Goal: Transaction & Acquisition: Obtain resource

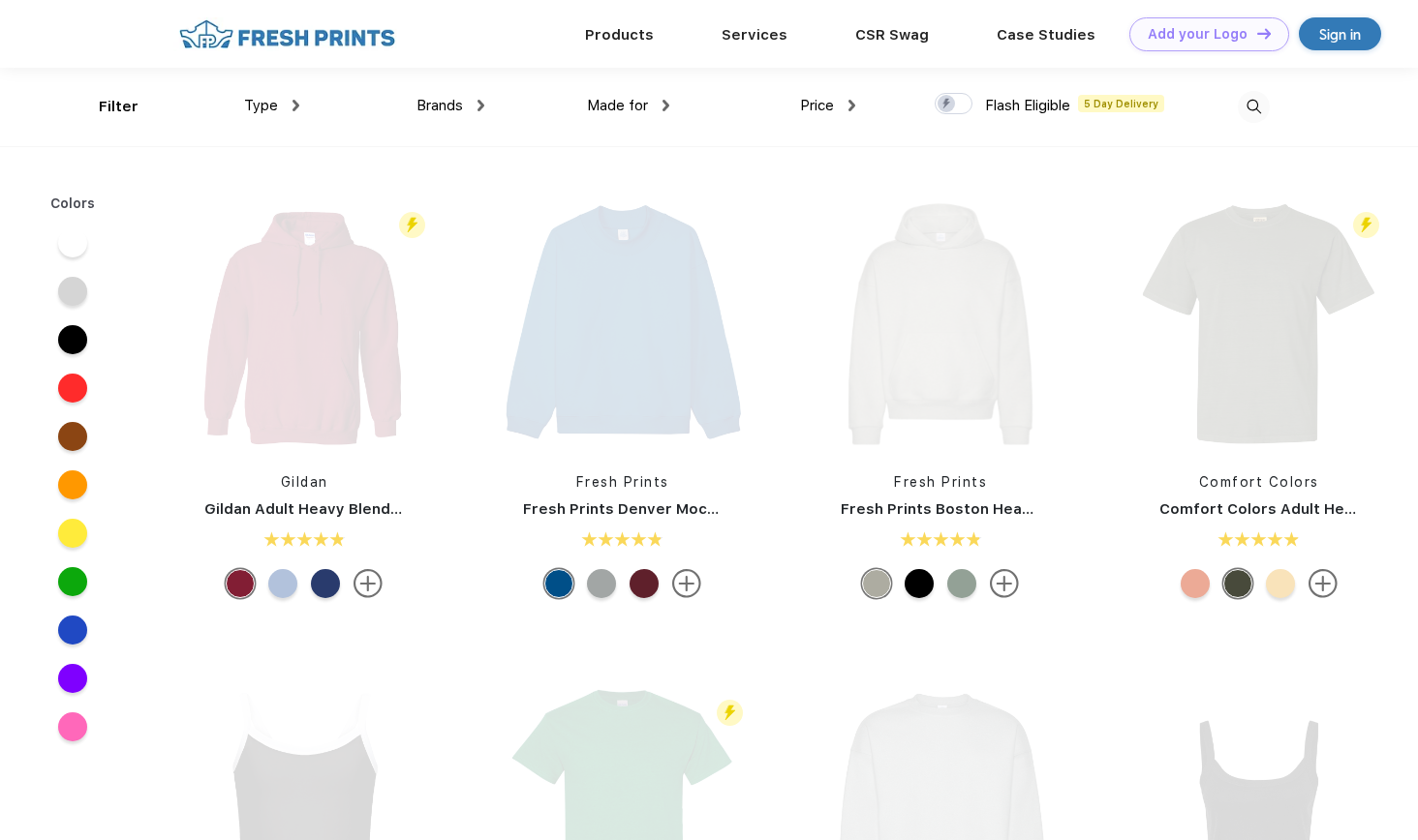
scroll to position [1, 0]
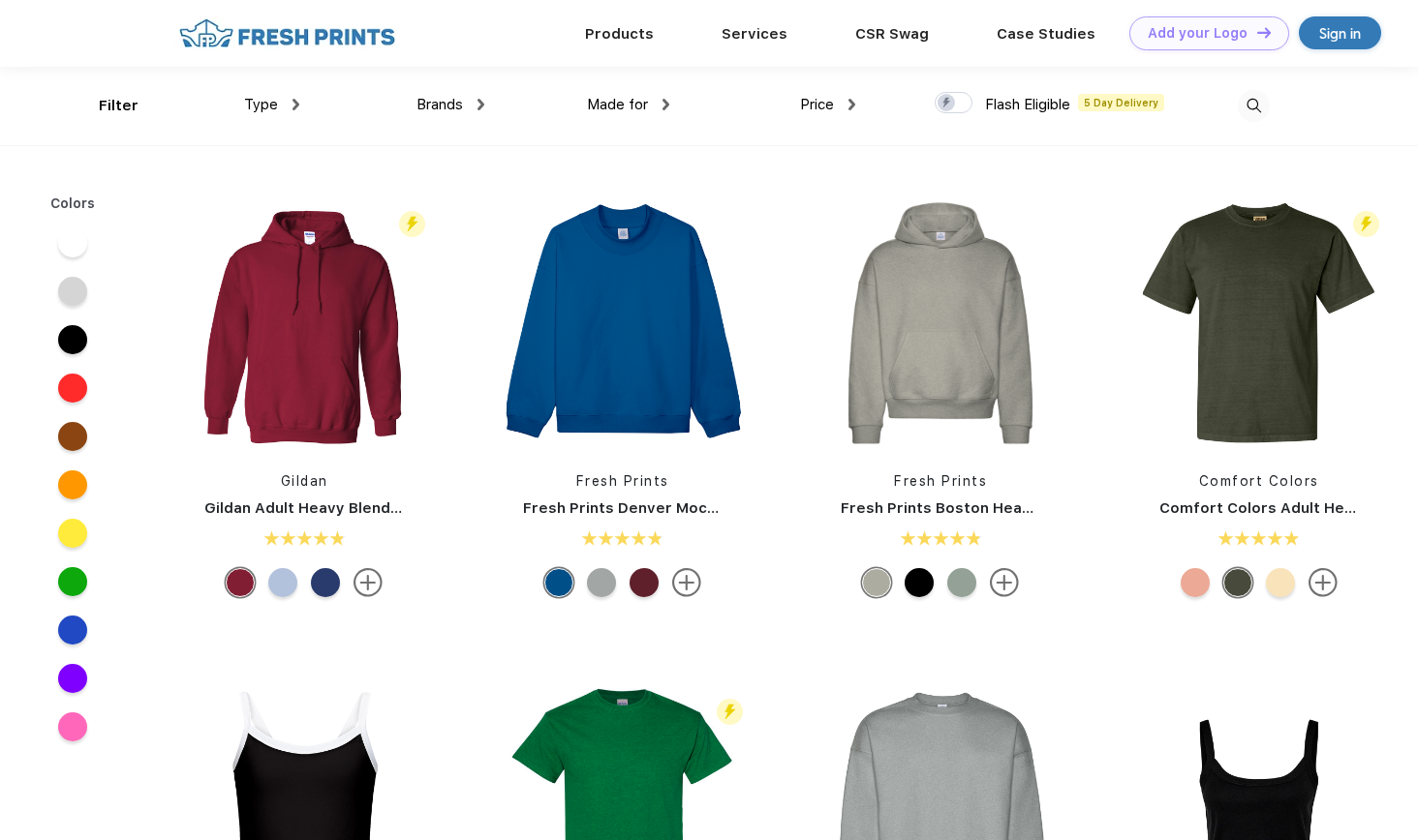
click at [1365, 25] on div "Sign in" at bounding box center [1339, 33] width 82 height 33
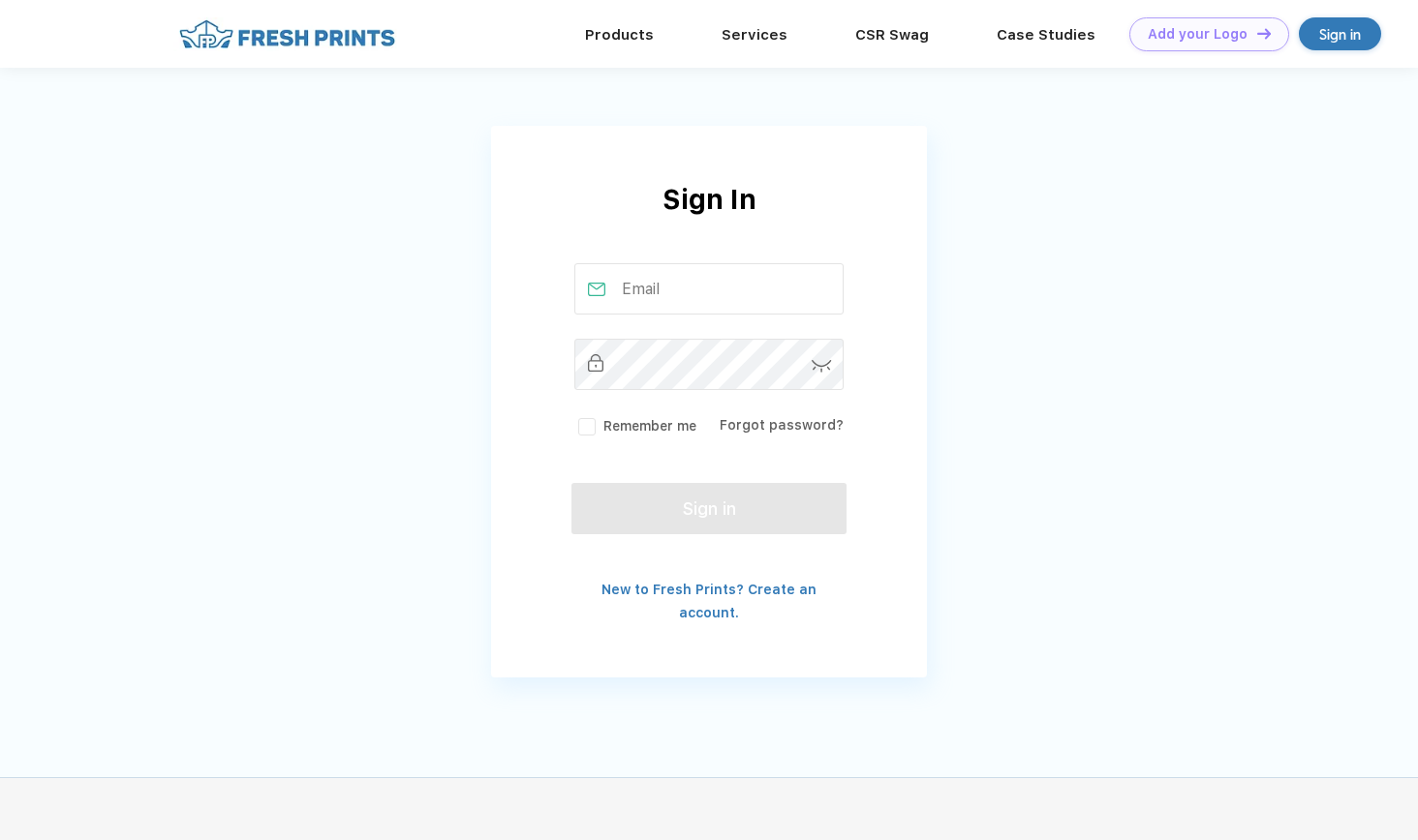
click at [715, 279] on input "text" at bounding box center [710, 289] width 271 height 51
type input "maxperalta12@icloud.com"
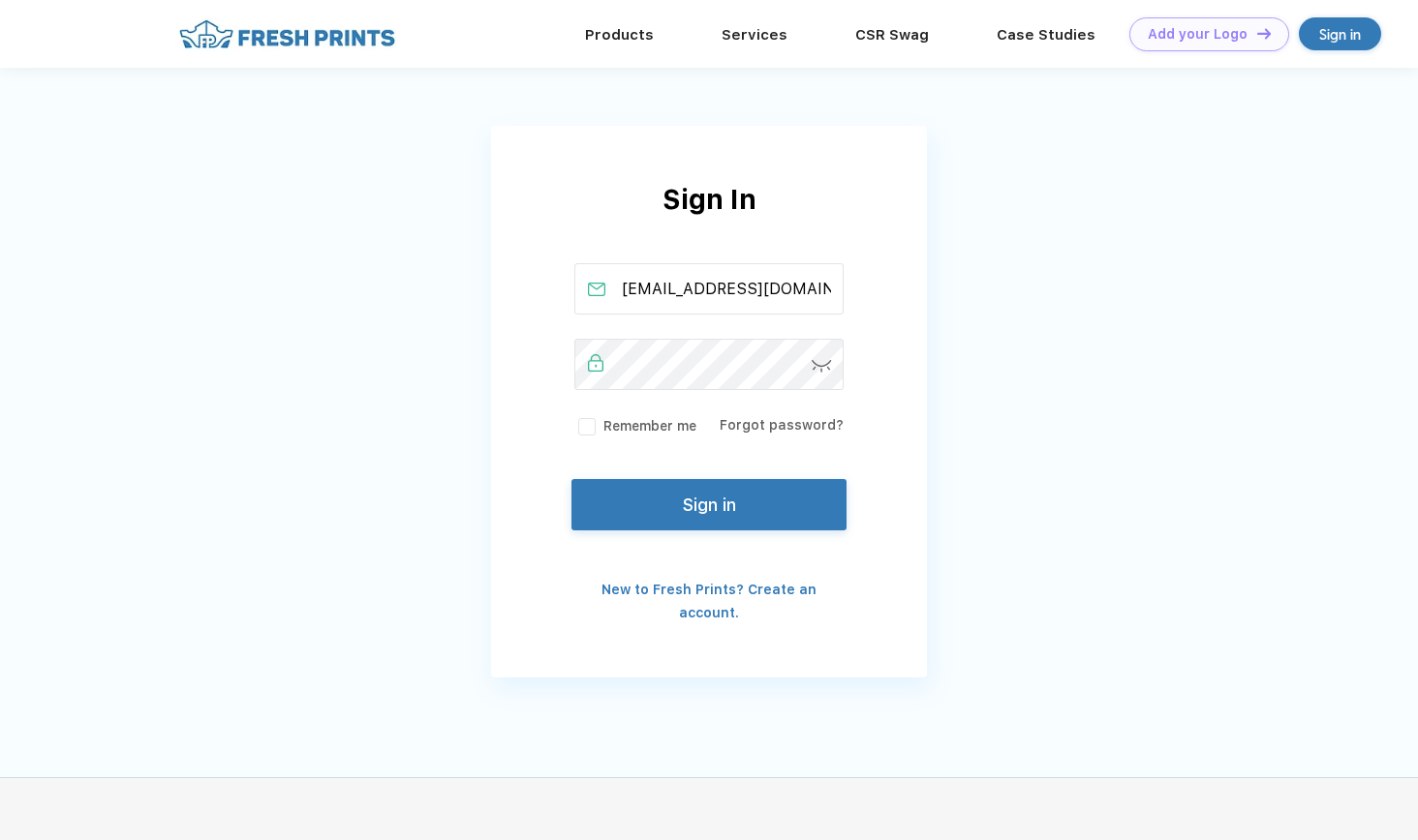
click at [705, 493] on button "Sign in" at bounding box center [709, 505] width 276 height 51
click at [589, 430] on label "Remember me" at bounding box center [636, 426] width 122 height 21
click at [0, 0] on input "Remember me" at bounding box center [0, 0] width 0 height 0
click at [789, 497] on button "Sign in" at bounding box center [709, 505] width 276 height 51
click at [826, 366] on img at bounding box center [822, 366] width 21 height 13
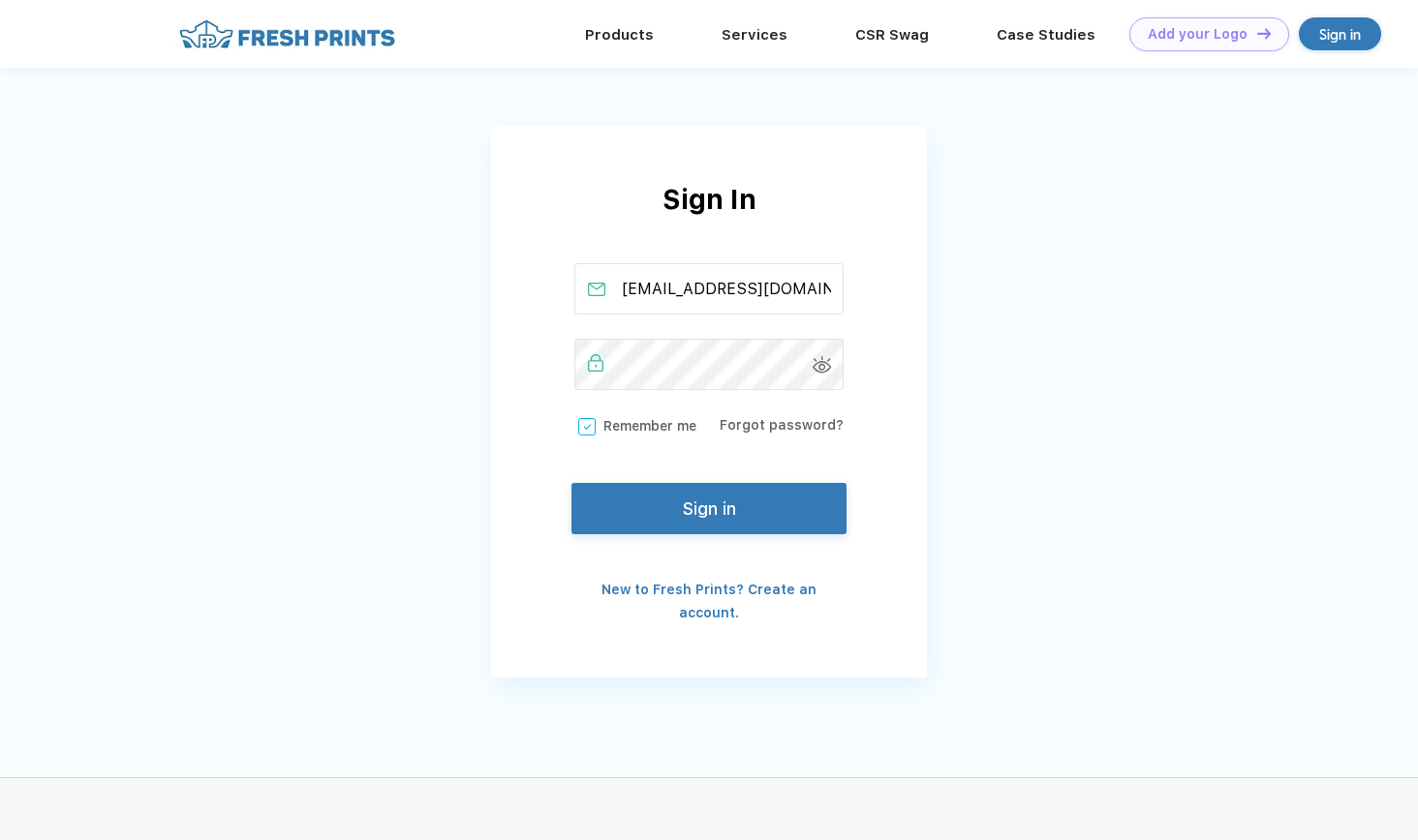
click at [826, 361] on img at bounding box center [823, 365] width 20 height 18
click at [744, 512] on button "Sign in" at bounding box center [709, 505] width 276 height 51
click at [1350, 29] on div "Sign in" at bounding box center [1340, 35] width 41 height 23
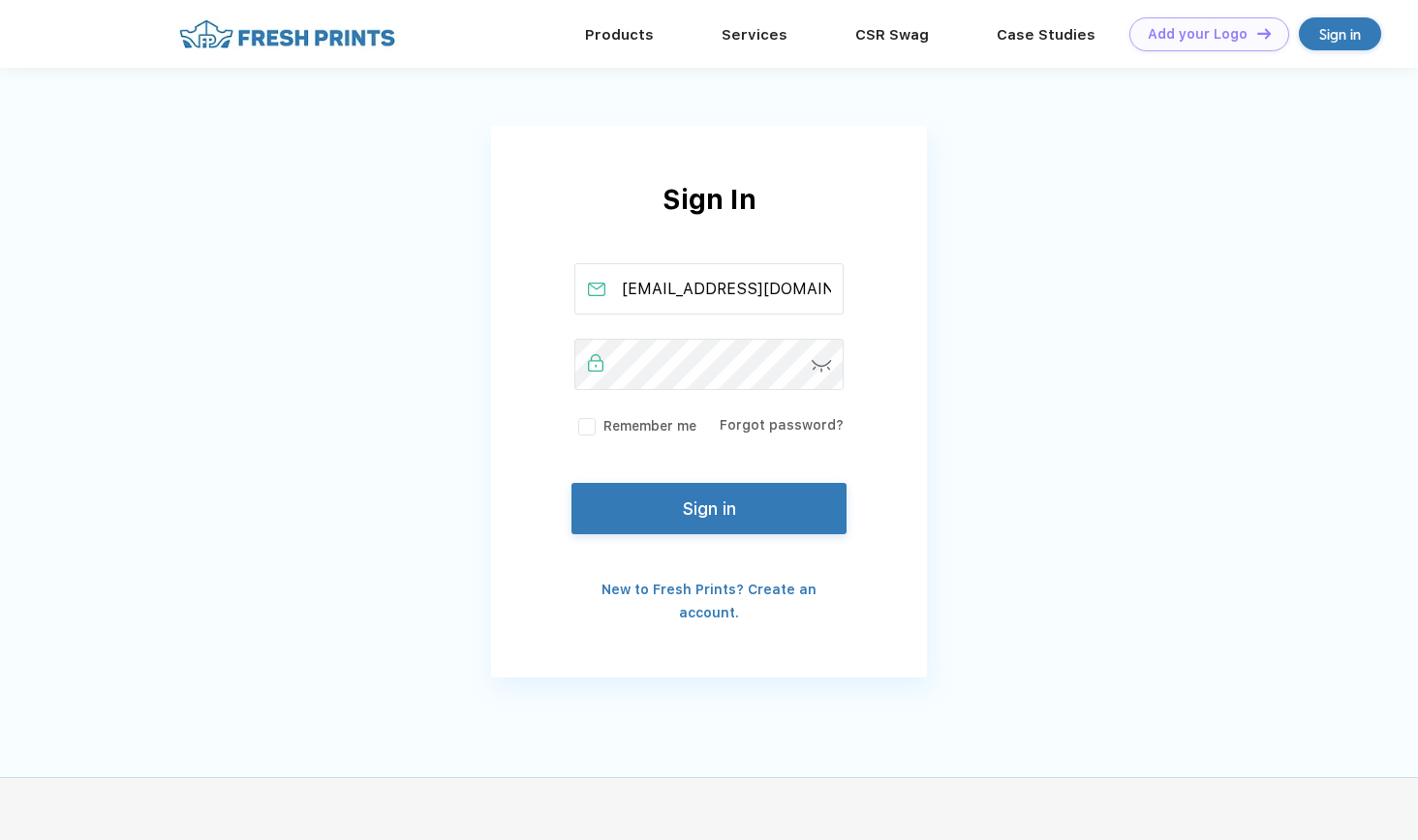
scroll to position [0, 10]
click at [775, 517] on button "Sign in" at bounding box center [709, 505] width 276 height 51
click at [586, 431] on label "Remember me" at bounding box center [636, 426] width 122 height 21
click at [0, 0] on input "Remember me" at bounding box center [0, 0] width 0 height 0
click at [809, 427] on link "Forgot password?" at bounding box center [782, 425] width 124 height 16
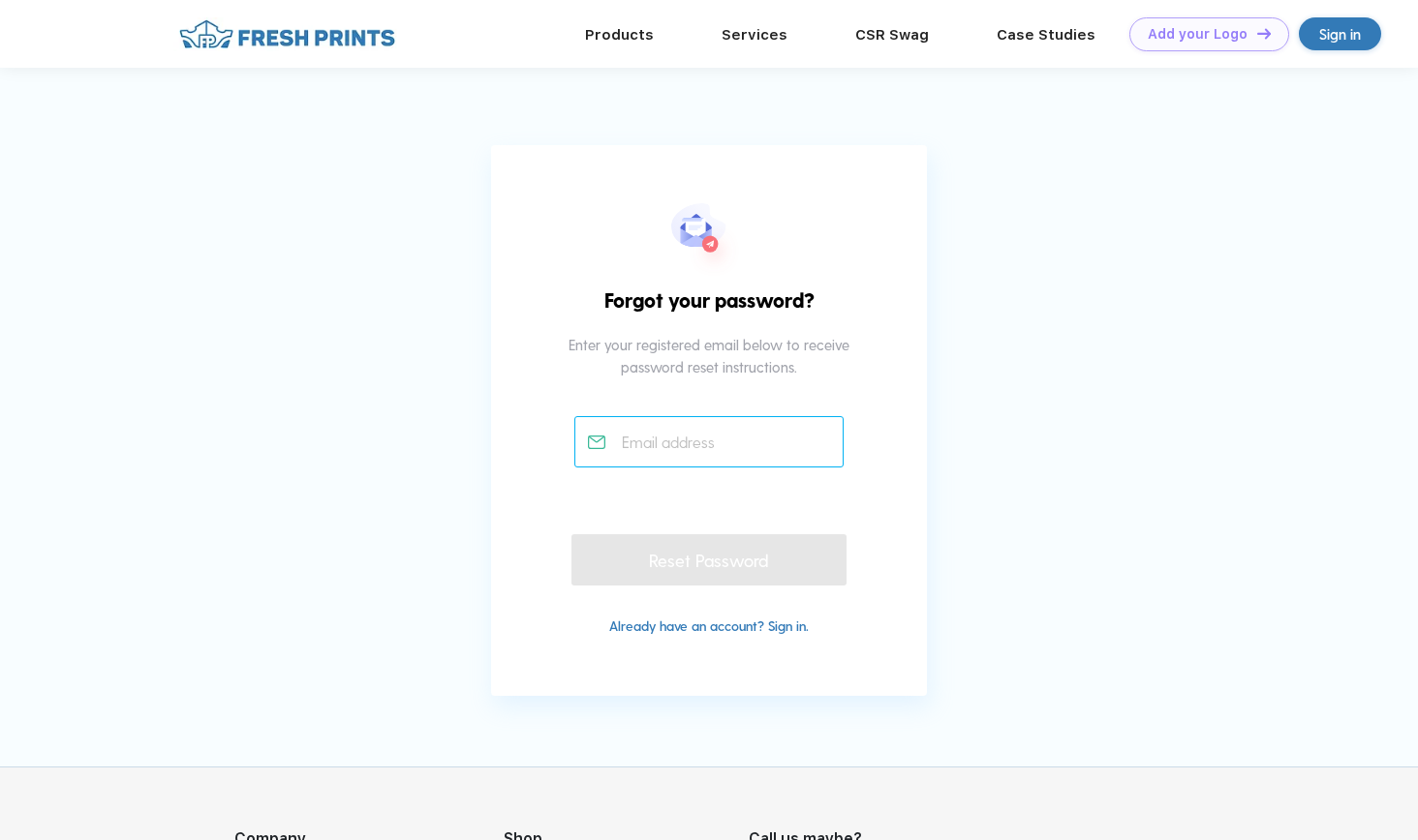
click at [712, 443] on input "text" at bounding box center [710, 442] width 271 height 51
type input "m"
type input "[EMAIL_ADDRESS][DOMAIN_NAME]"
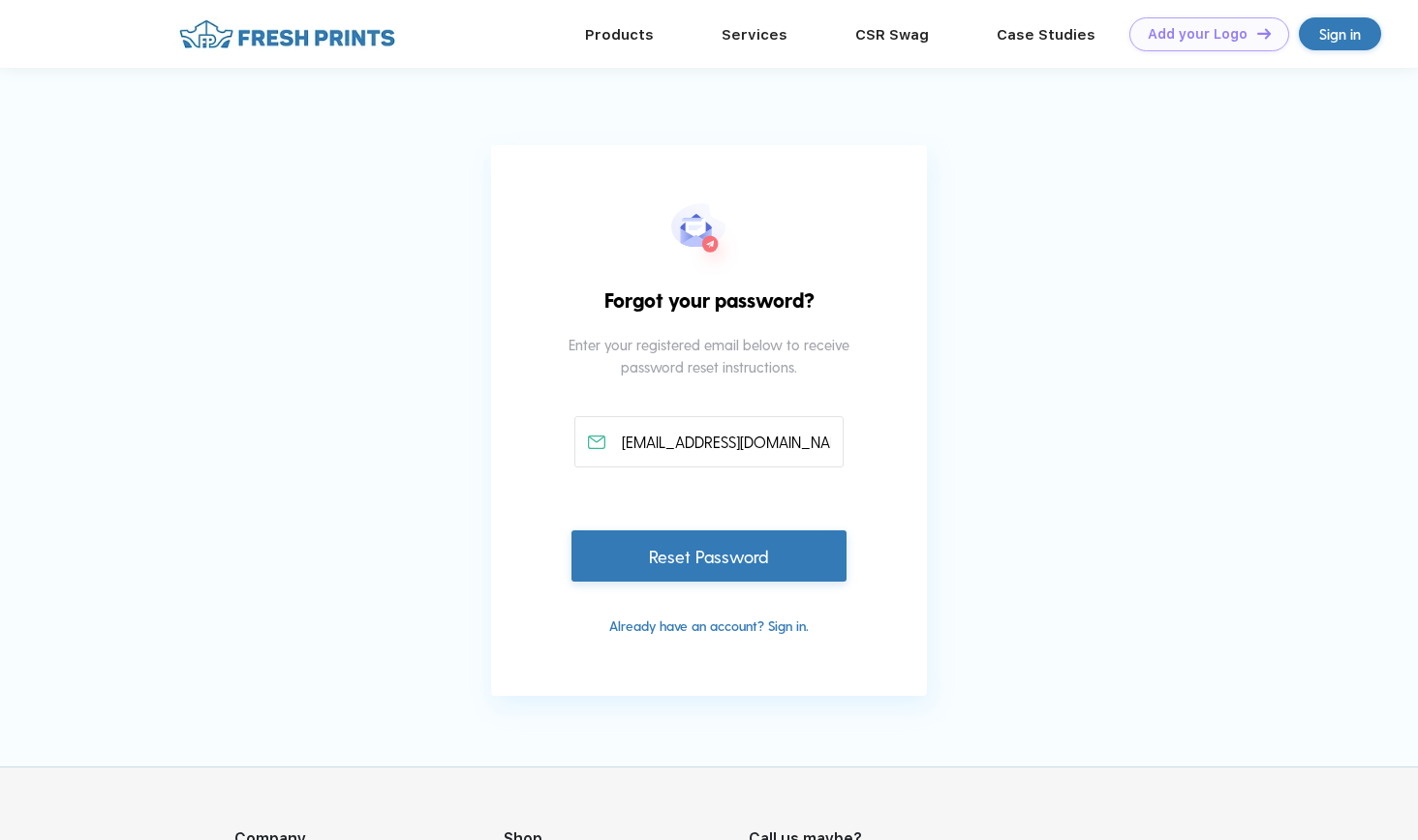
click at [743, 565] on div "Reset Password" at bounding box center [709, 557] width 276 height 51
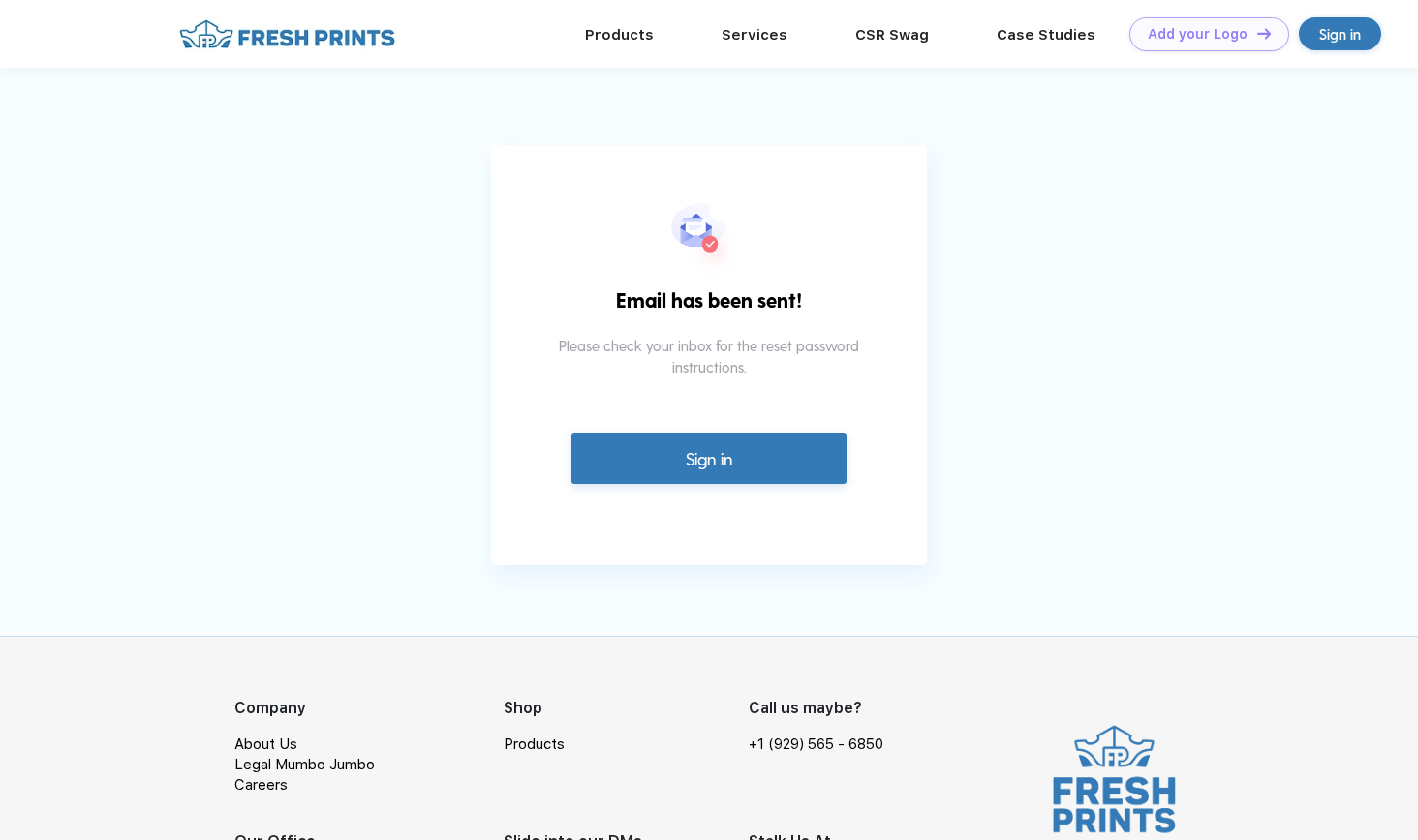
click at [702, 443] on link "Sign in" at bounding box center [709, 458] width 276 height 51
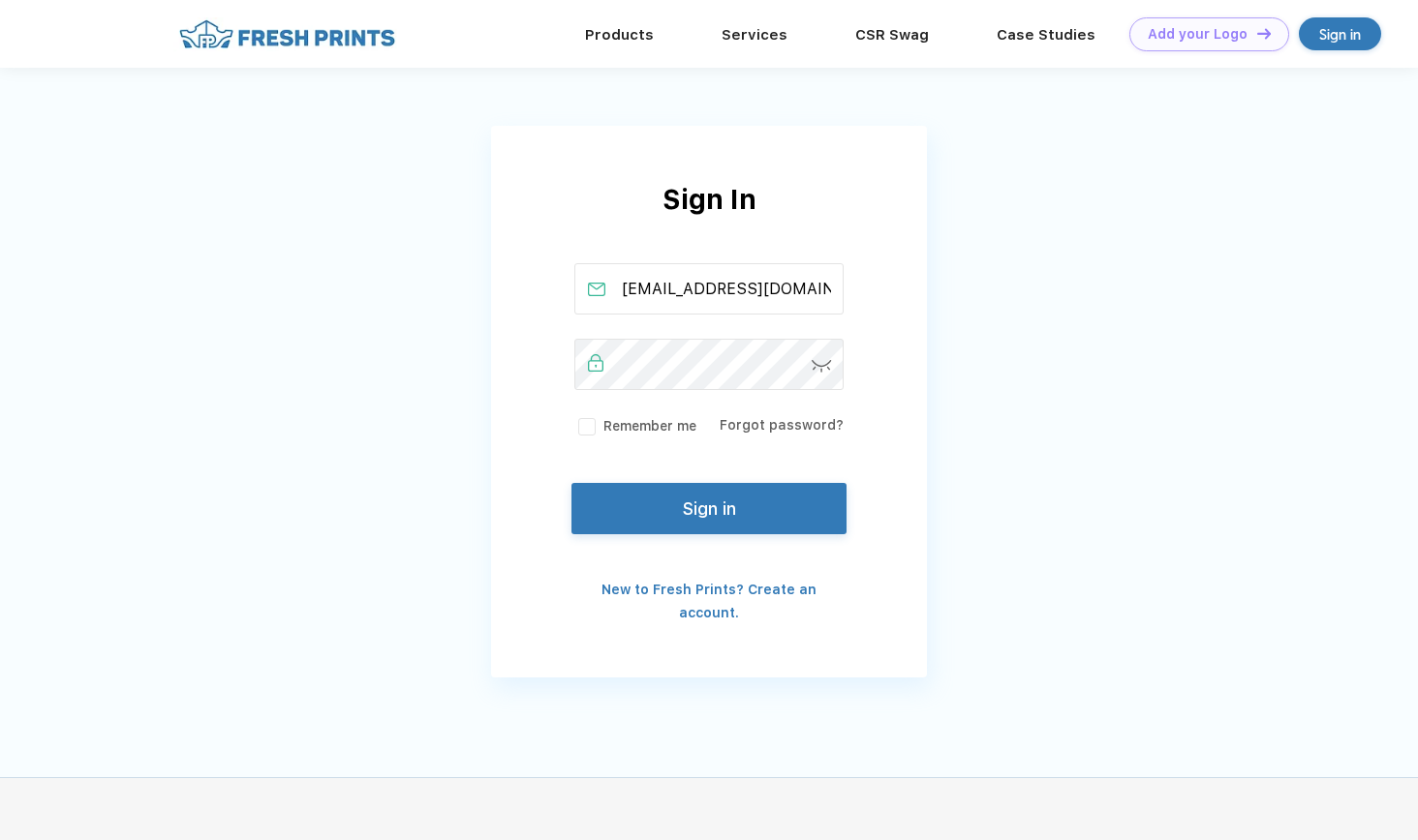
scroll to position [0, 10]
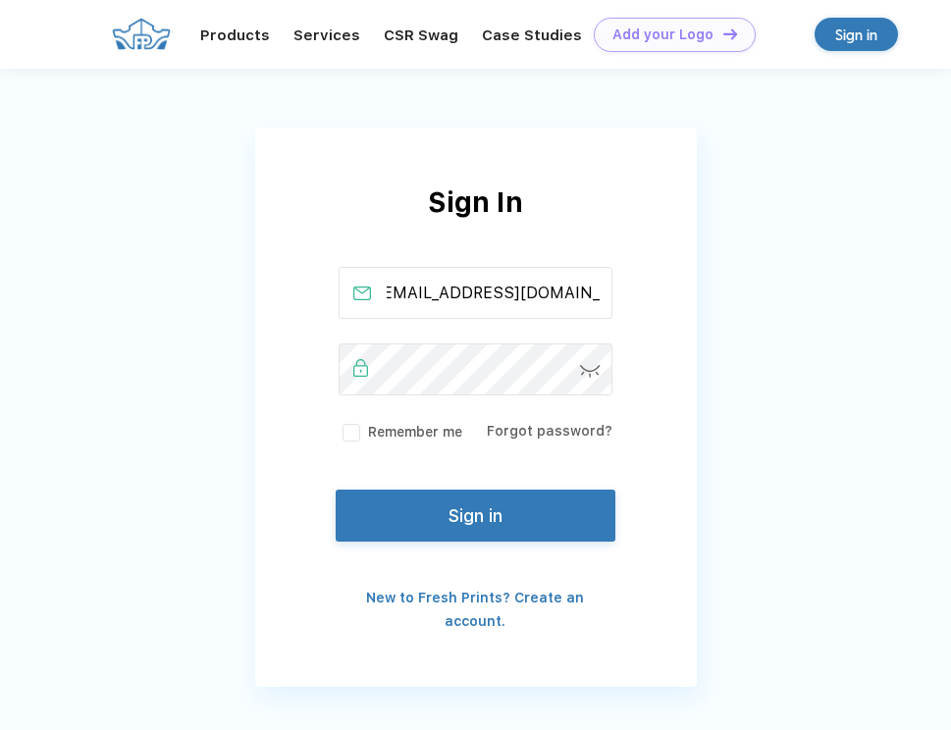
click at [644, 467] on div "Sign In [EMAIL_ADDRESS][DOMAIN_NAME] Remember me Forgot password? Sign in New t…" at bounding box center [475, 406] width 441 height 451
click at [506, 505] on button "Sign in" at bounding box center [474, 512] width 279 height 52
click at [572, 427] on link "Forgot password?" at bounding box center [550, 431] width 126 height 16
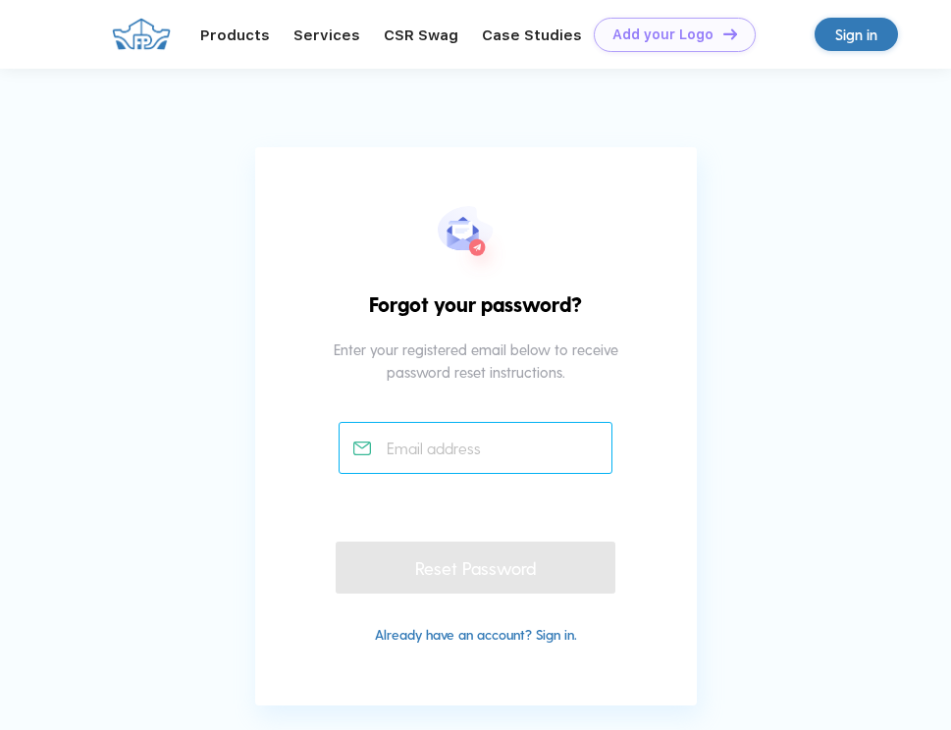
click at [490, 453] on input "text" at bounding box center [475, 448] width 274 height 52
type input "m"
type input "Maxperalta12@icloud.com"
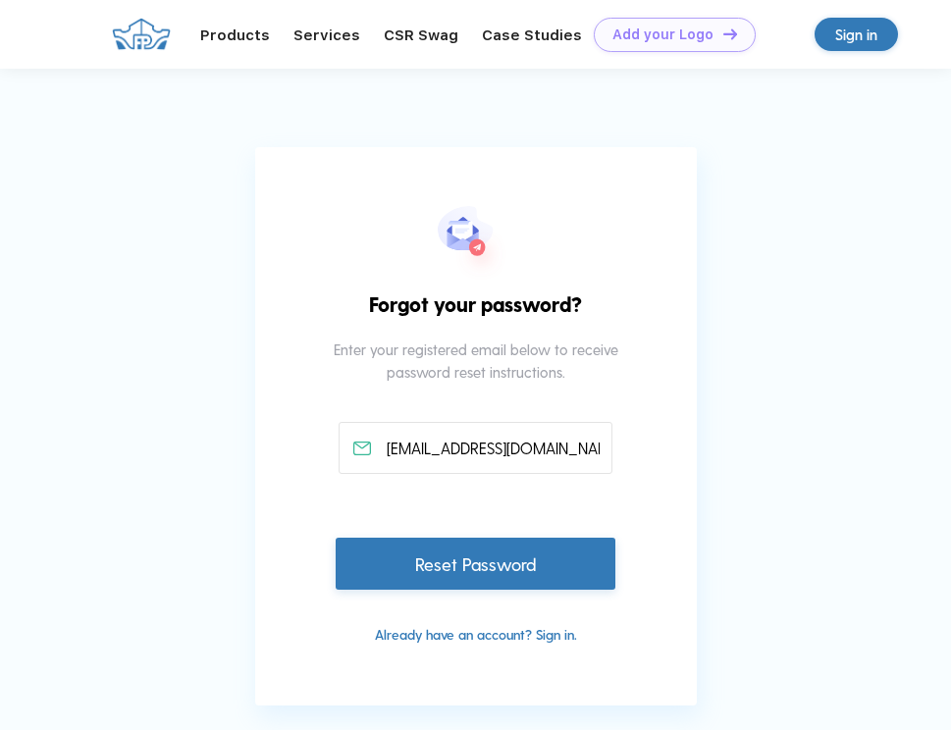
click at [476, 567] on div "Reset Password" at bounding box center [474, 564] width 279 height 52
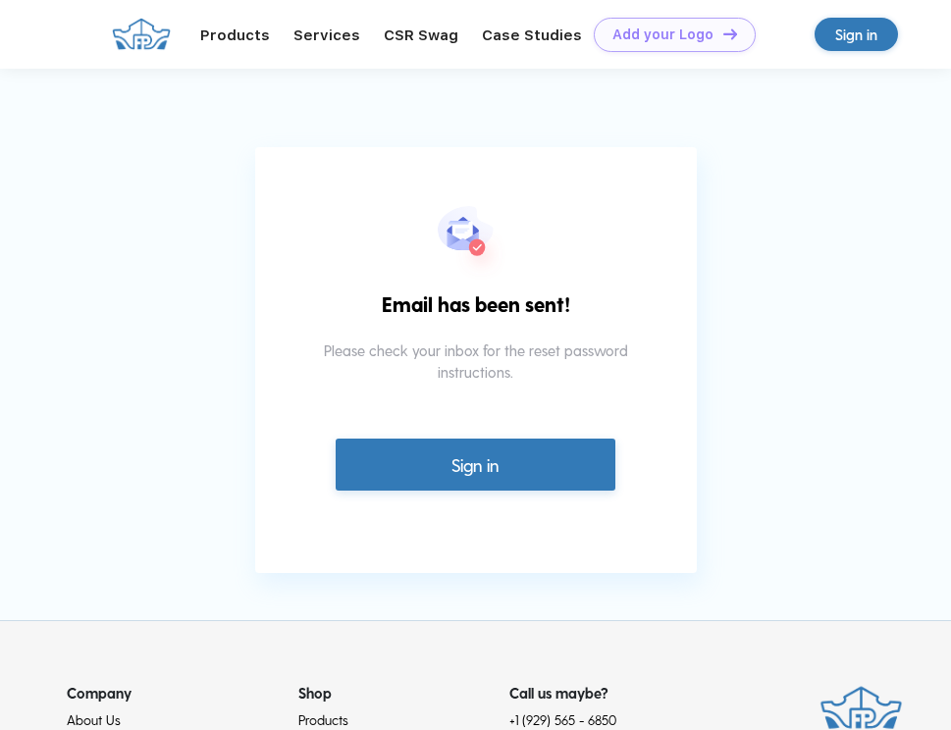
click at [496, 470] on link "Sign in" at bounding box center [474, 464] width 279 height 52
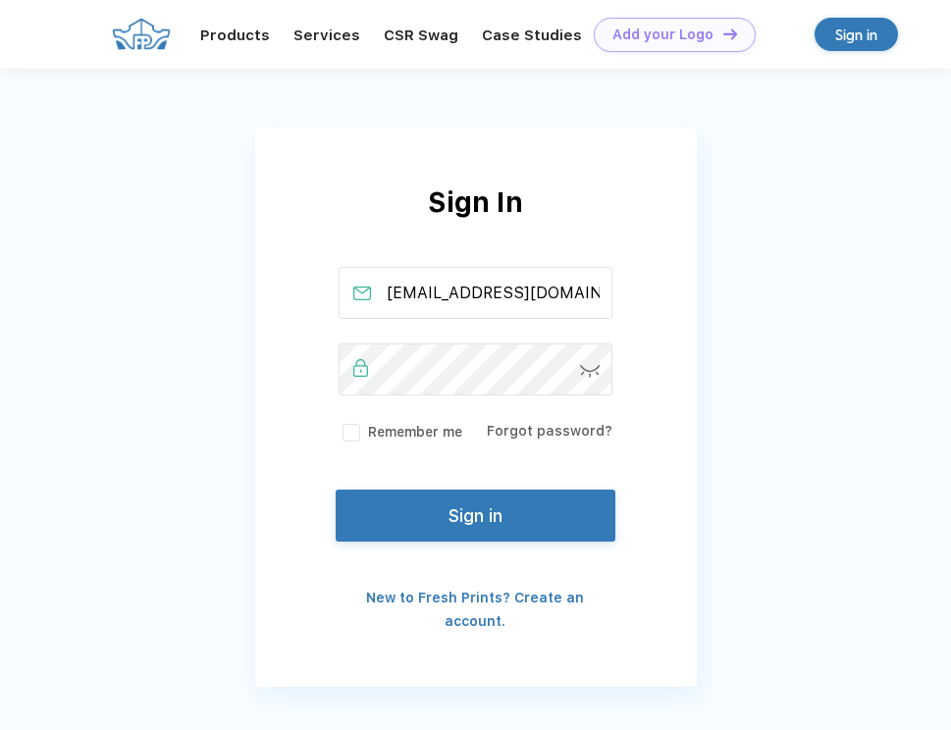
scroll to position [0, 10]
click at [791, 468] on div "Sign In [EMAIL_ADDRESS][DOMAIN_NAME] Remember me Forgot password? Sign in New t…" at bounding box center [475, 358] width 951 height 716
click at [848, 36] on div "Sign in" at bounding box center [856, 35] width 42 height 23
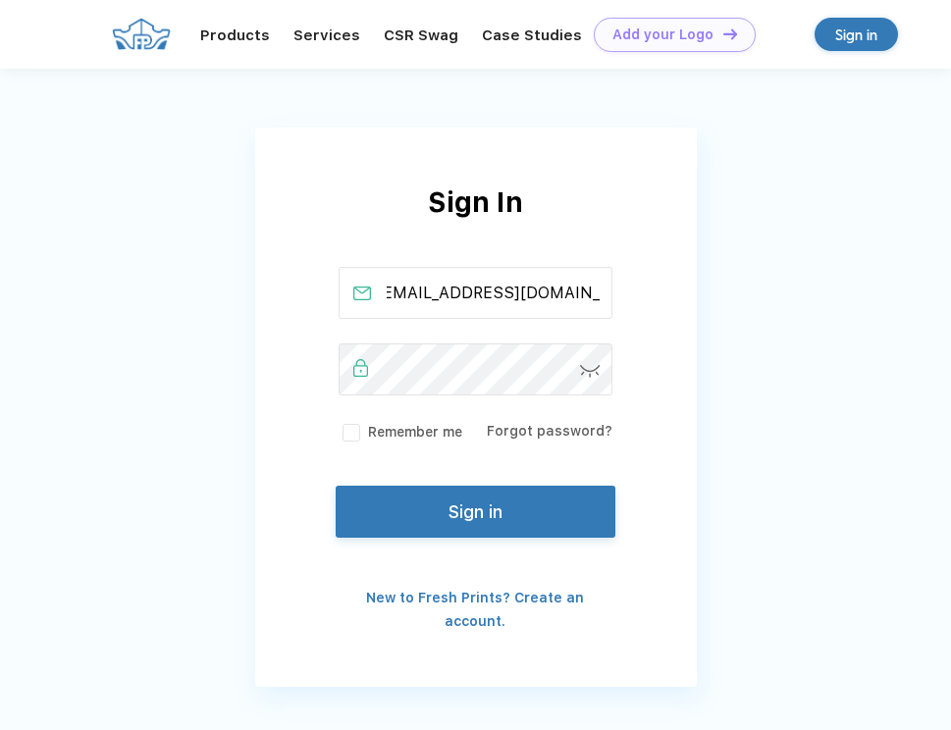
click at [546, 529] on button "Sign in" at bounding box center [474, 512] width 279 height 52
click at [558, 508] on button "Sign in" at bounding box center [474, 512] width 279 height 52
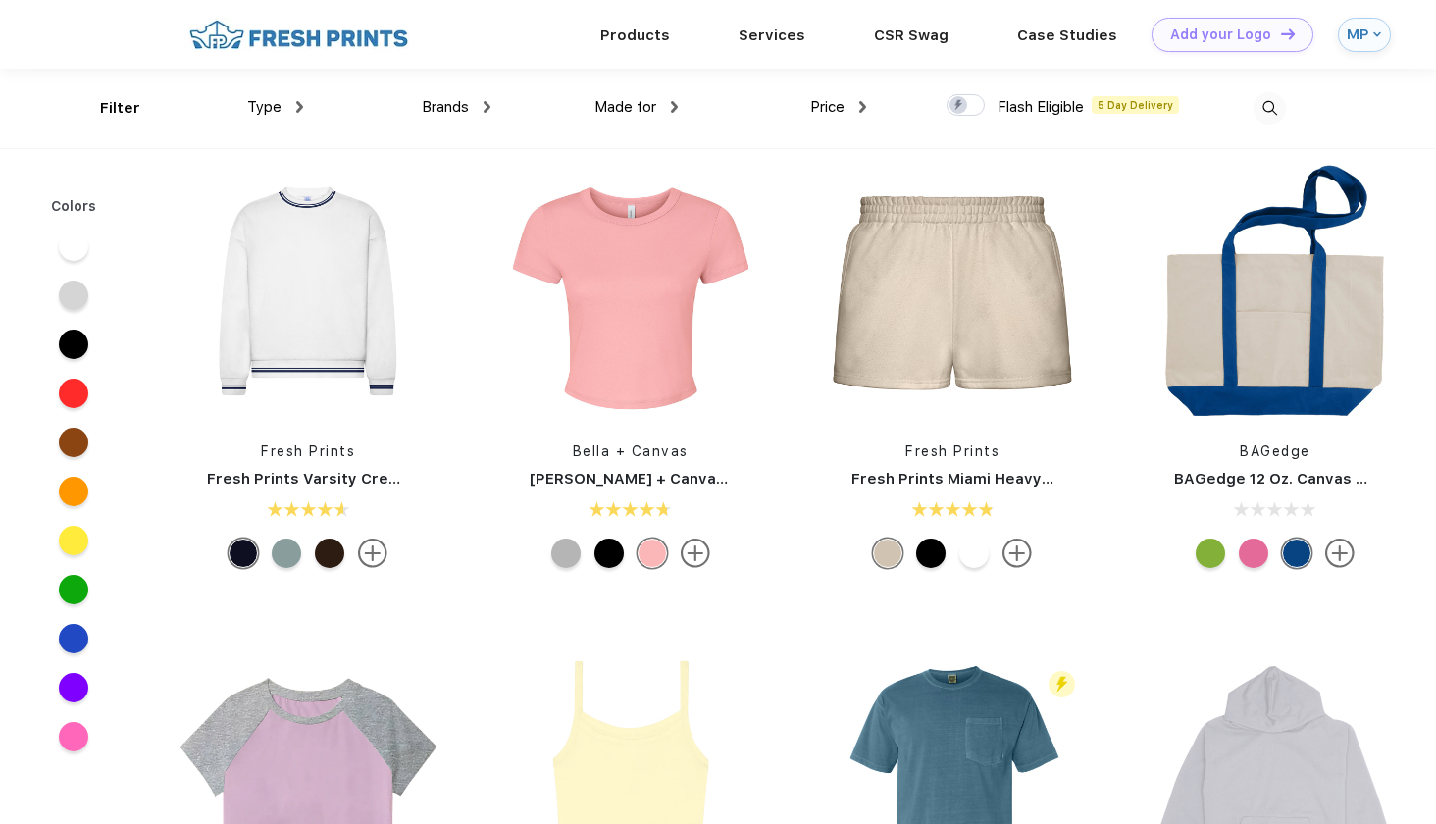
scroll to position [1366, 0]
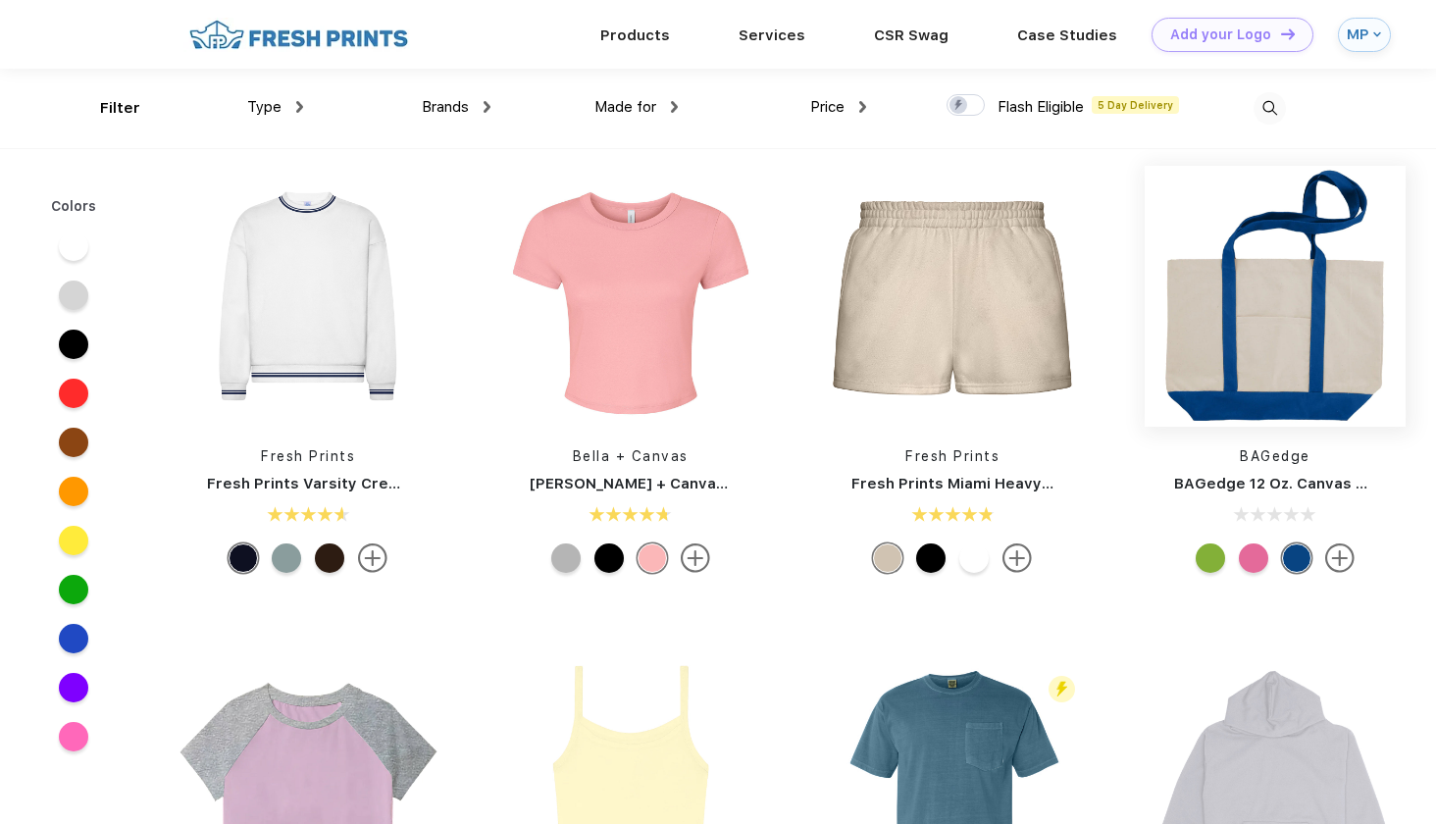
click at [1269, 342] on img at bounding box center [1275, 296] width 261 height 261
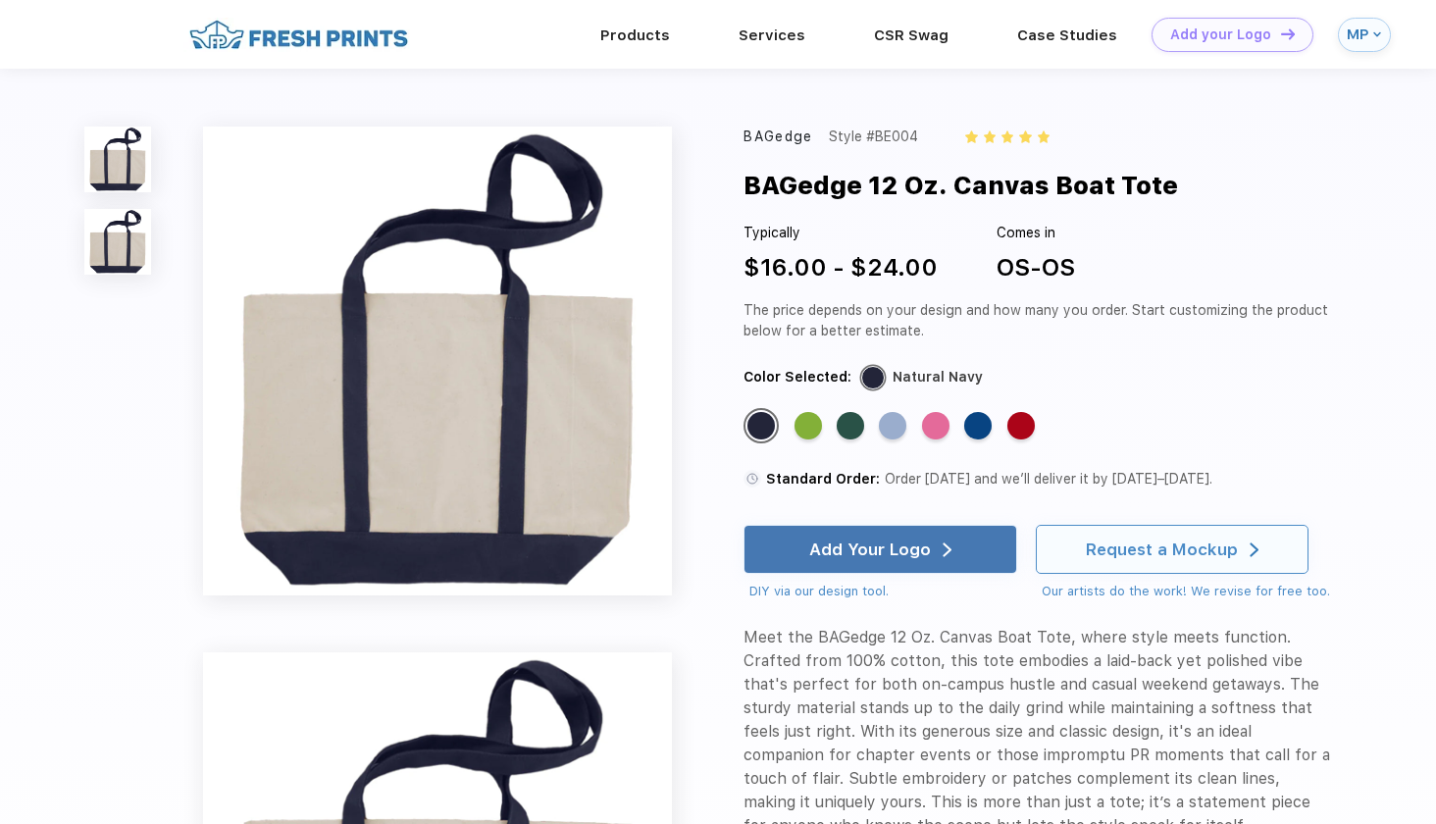
click at [1125, 560] on div "Request a Mockup" at bounding box center [1172, 549] width 173 height 47
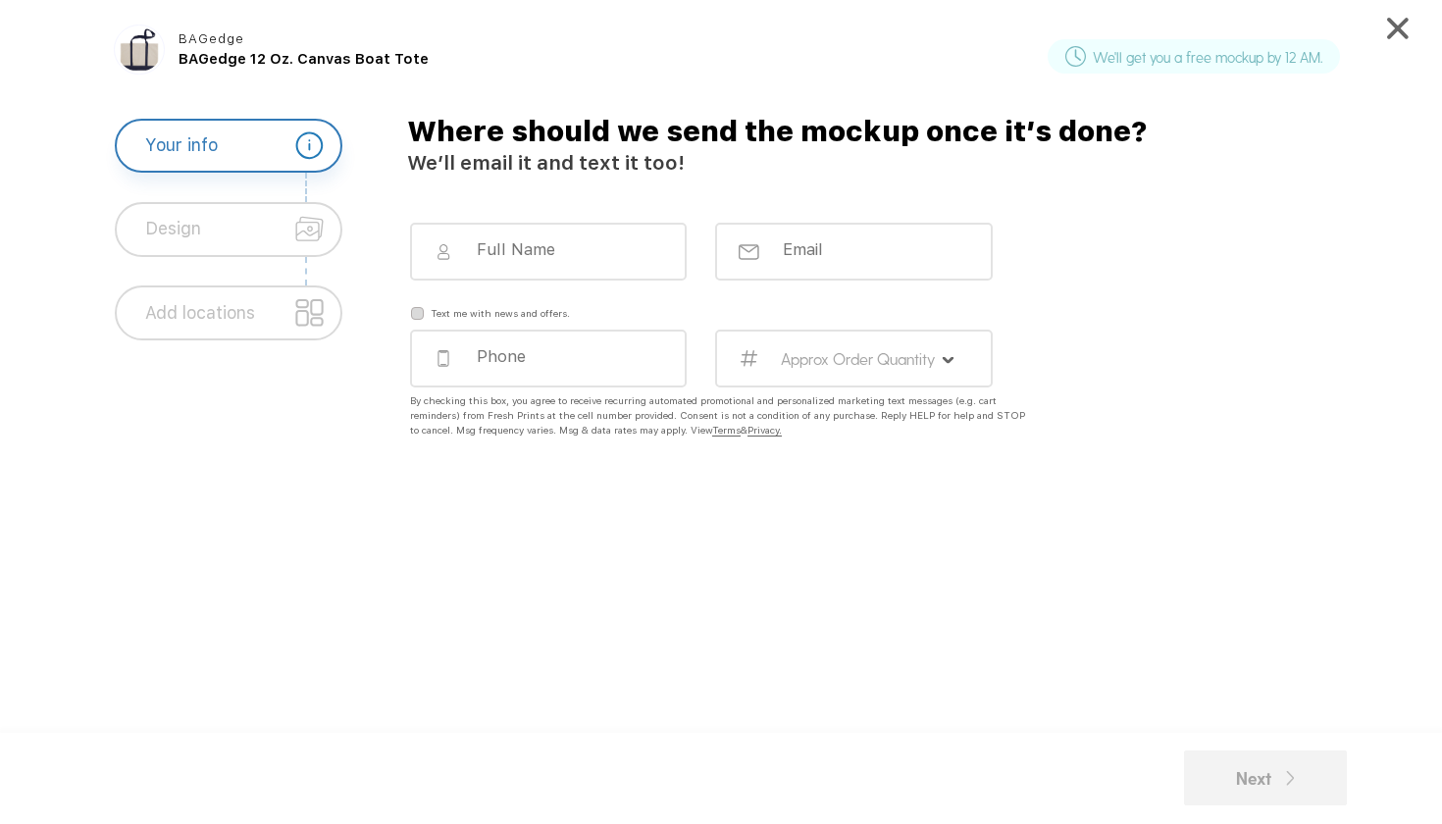
click at [566, 218] on div "Where should we send the mockup once it’s done? We’ll email it and text it too!…" at bounding box center [886, 440] width 995 height 643
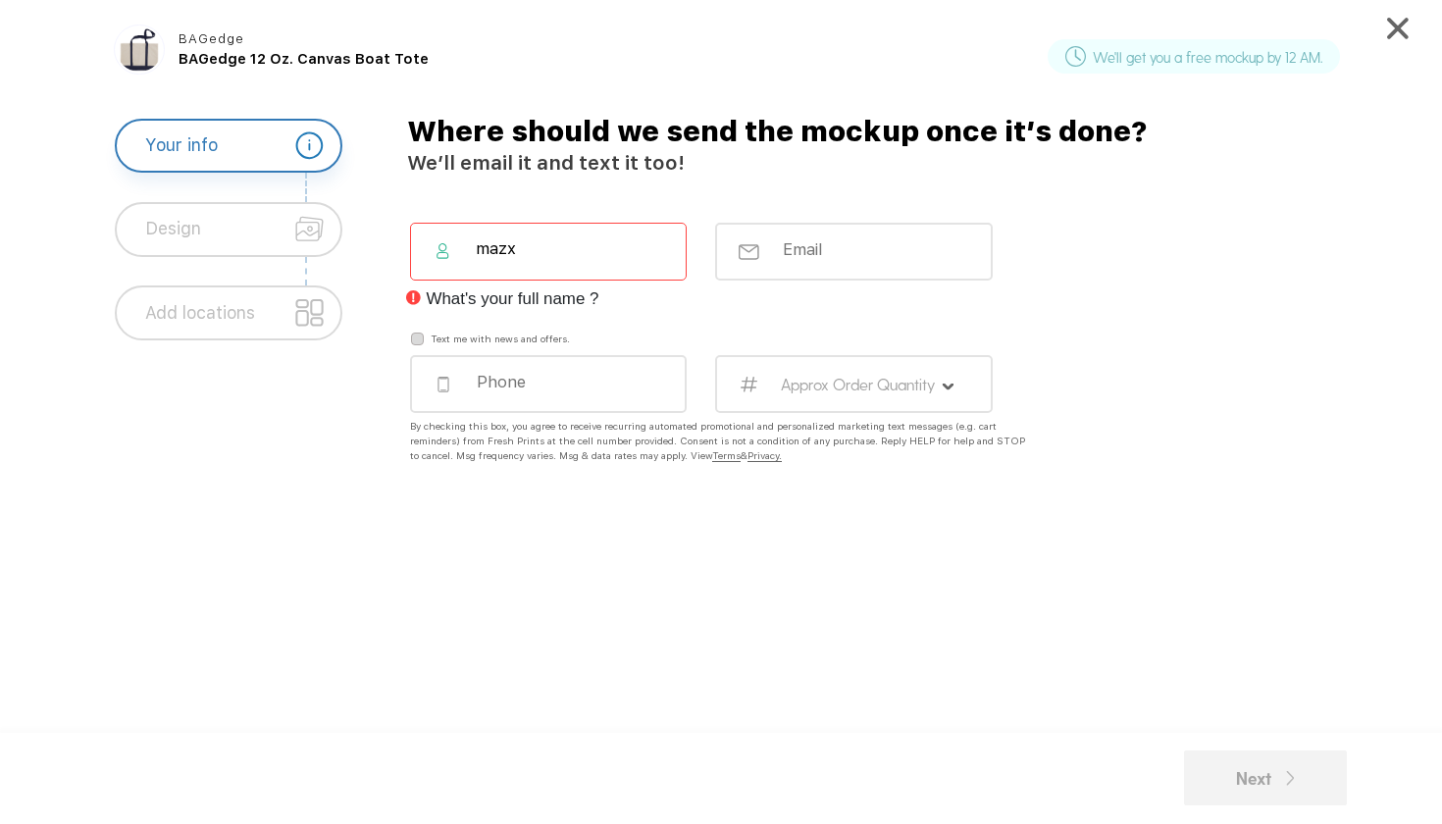
click at [576, 223] on div "mazx" at bounding box center [548, 252] width 277 height 58
click at [577, 232] on div "mazx" at bounding box center [548, 252] width 277 height 58
click at [560, 255] on input "mazx" at bounding box center [559, 248] width 171 height 21
type input "max"
type input "[PERSON_NAME]"
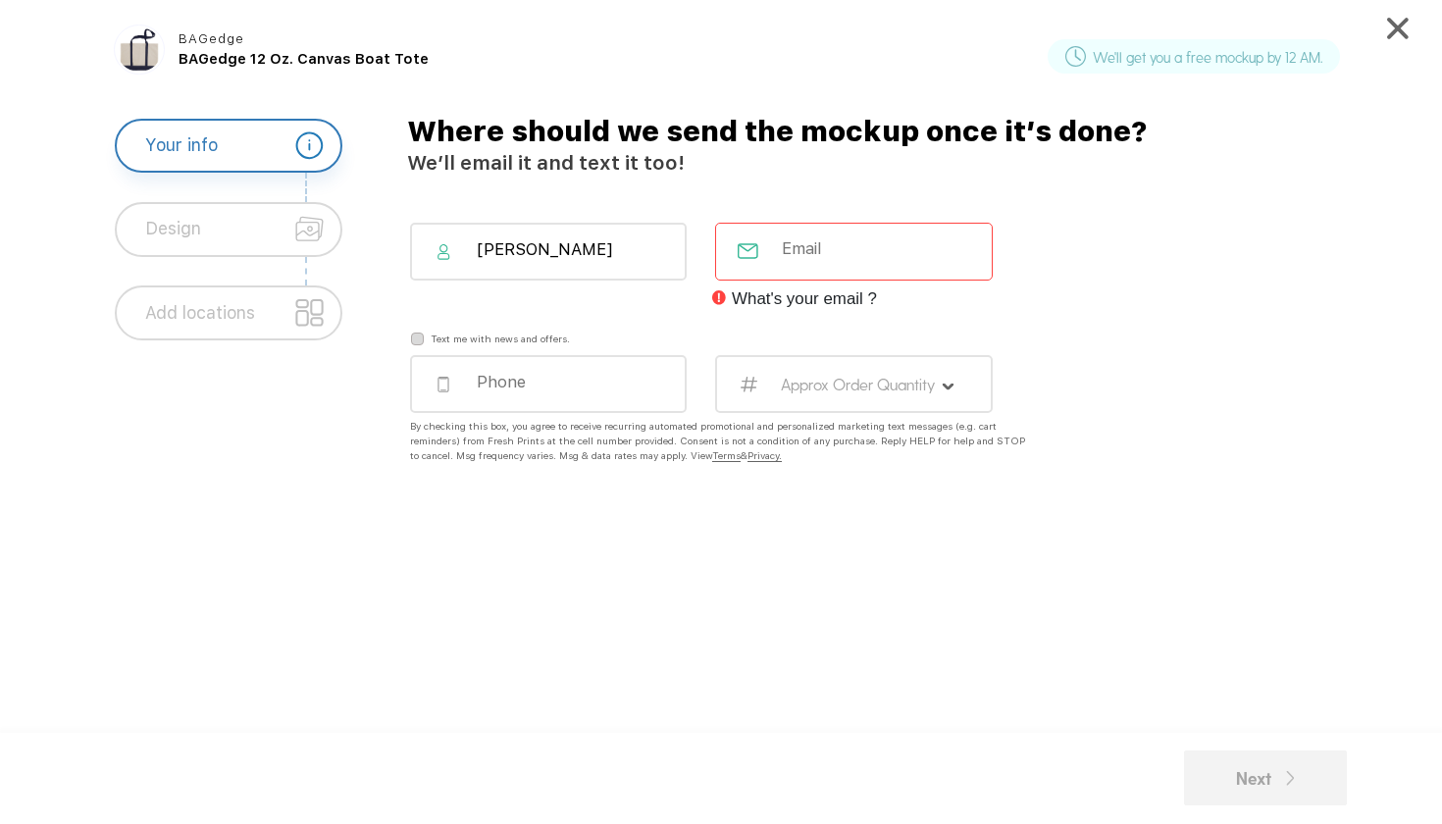
type input "[EMAIL_ADDRESS][DOMAIN_NAME]"
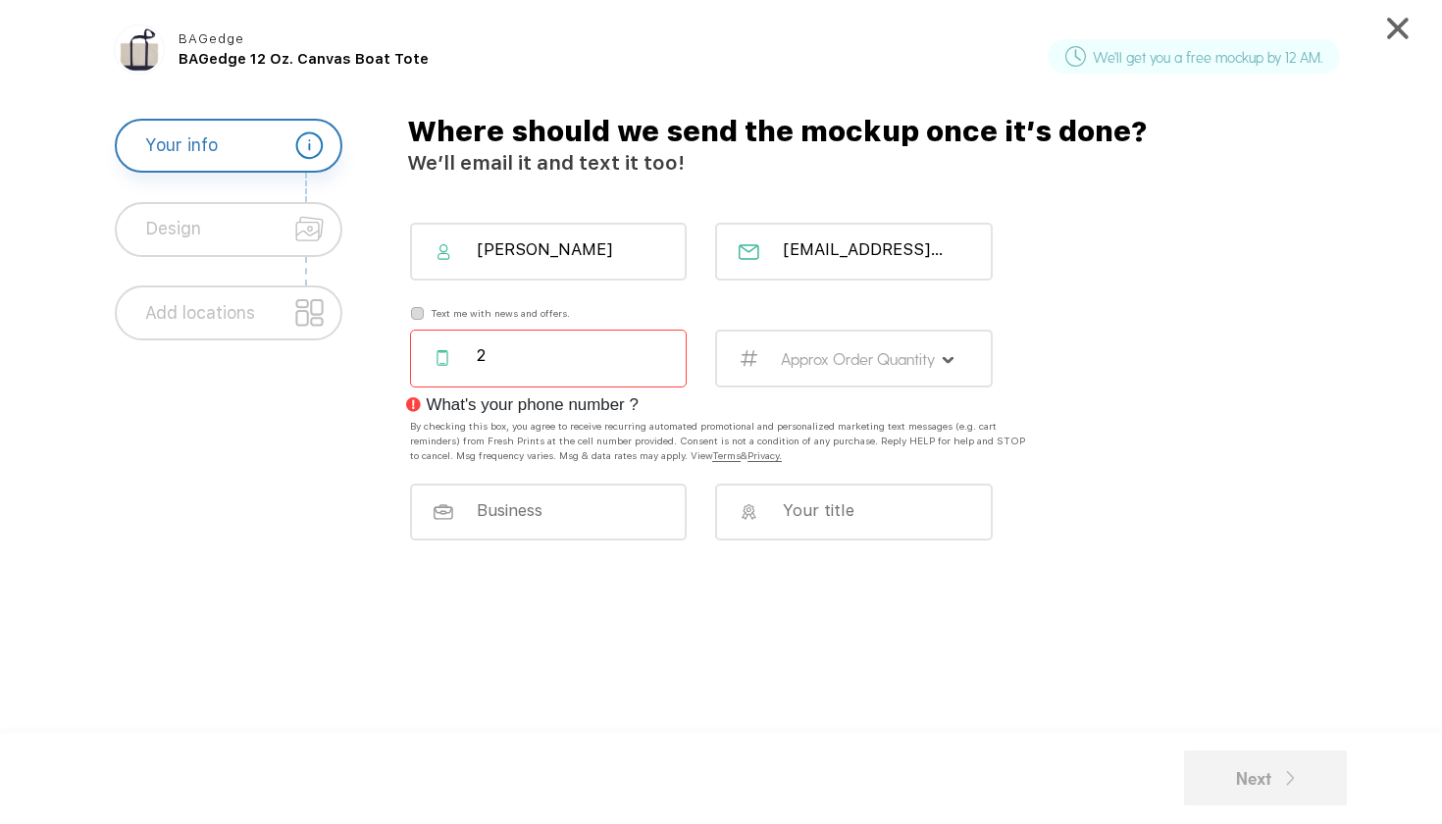
type input "21"
type input "2144912808"
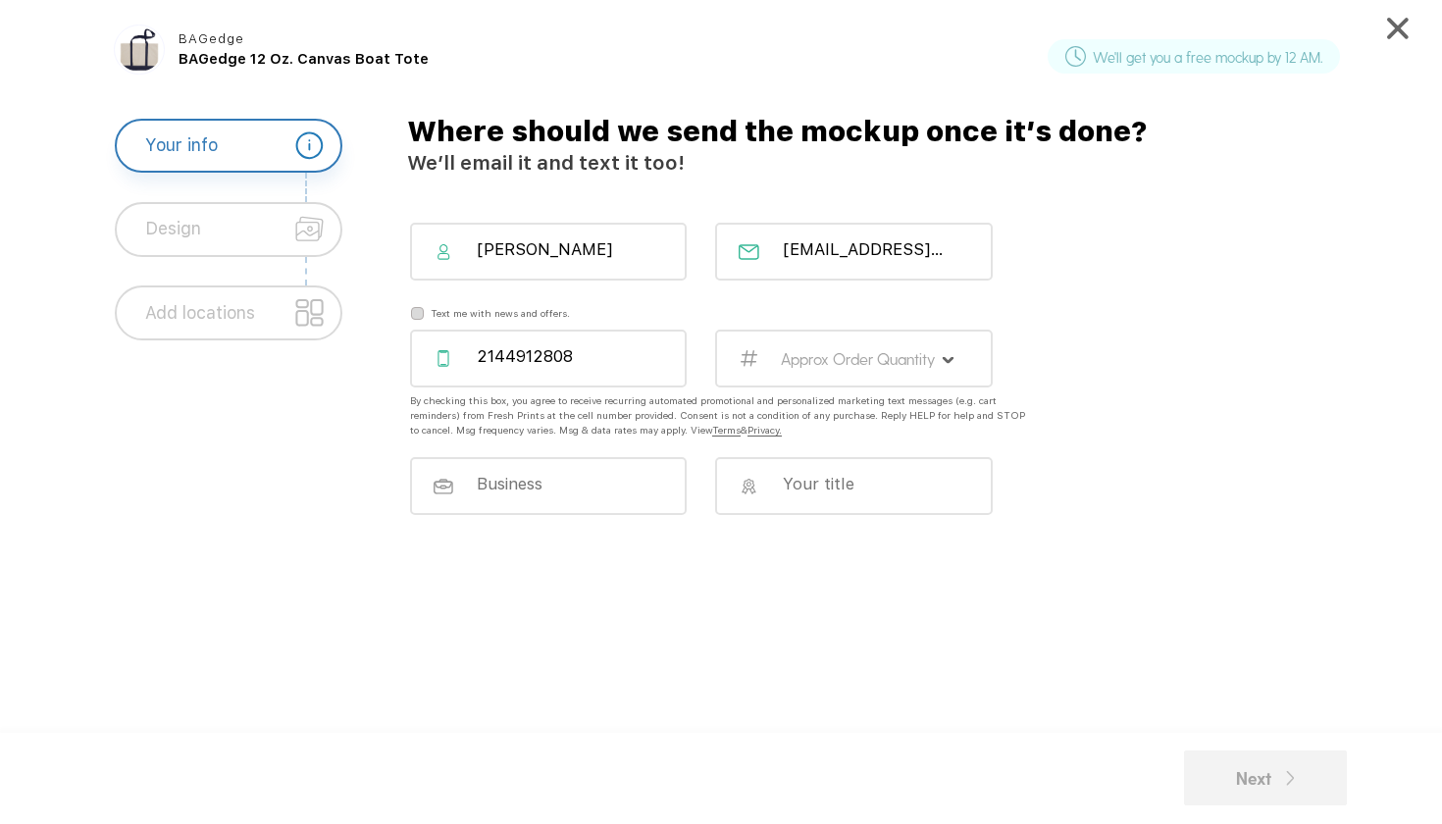
click at [961, 359] on div "Approx Order Quantity" at bounding box center [853, 359] width 277 height 58
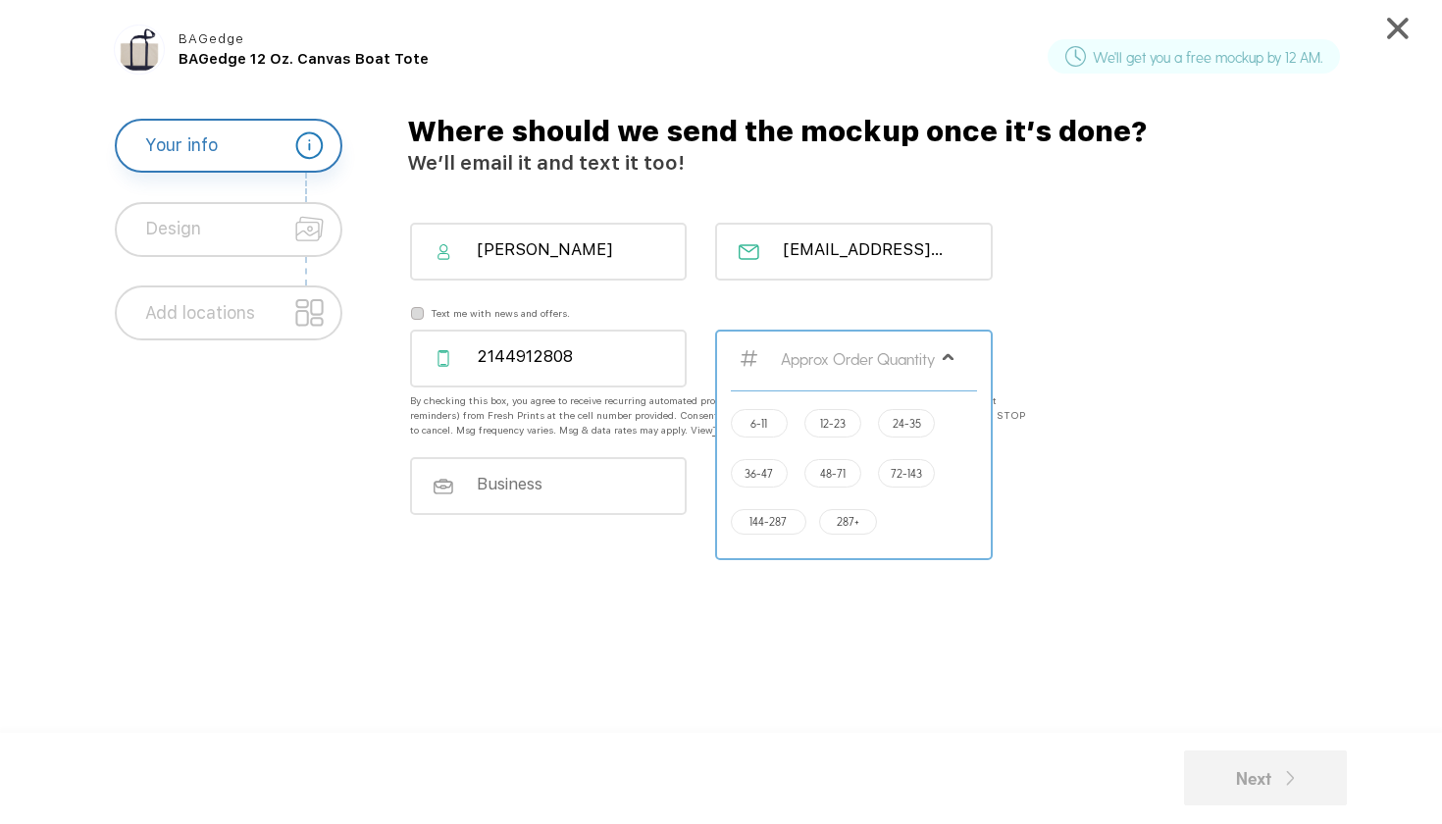
click at [756, 441] on div "6-11 12-23 24-35 36-47 48-71 72-143 144-287 287+" at bounding box center [853, 465] width 245 height 151
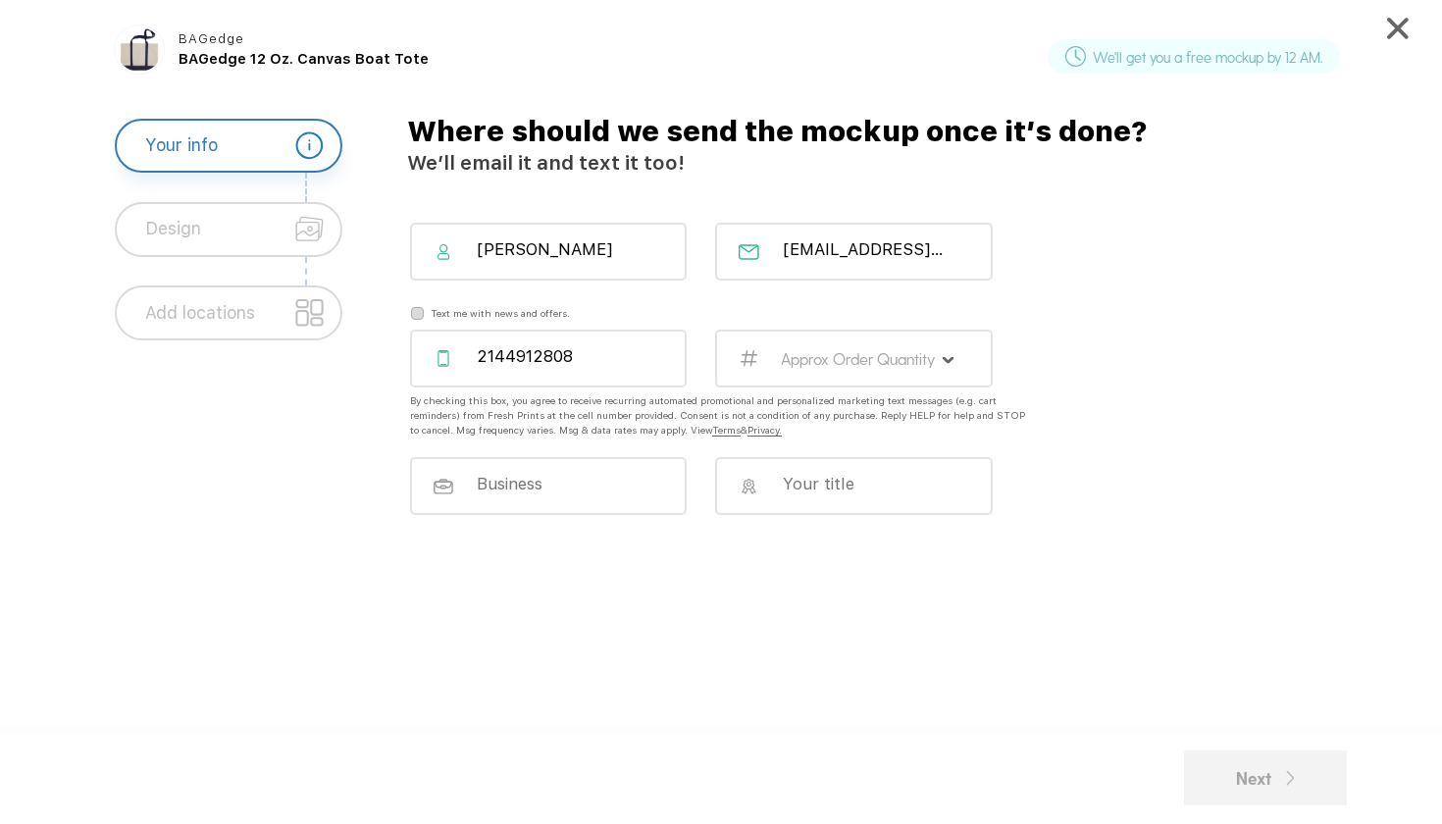
click at [806, 365] on label "Approx Order Quantity" at bounding box center [858, 359] width 154 height 20
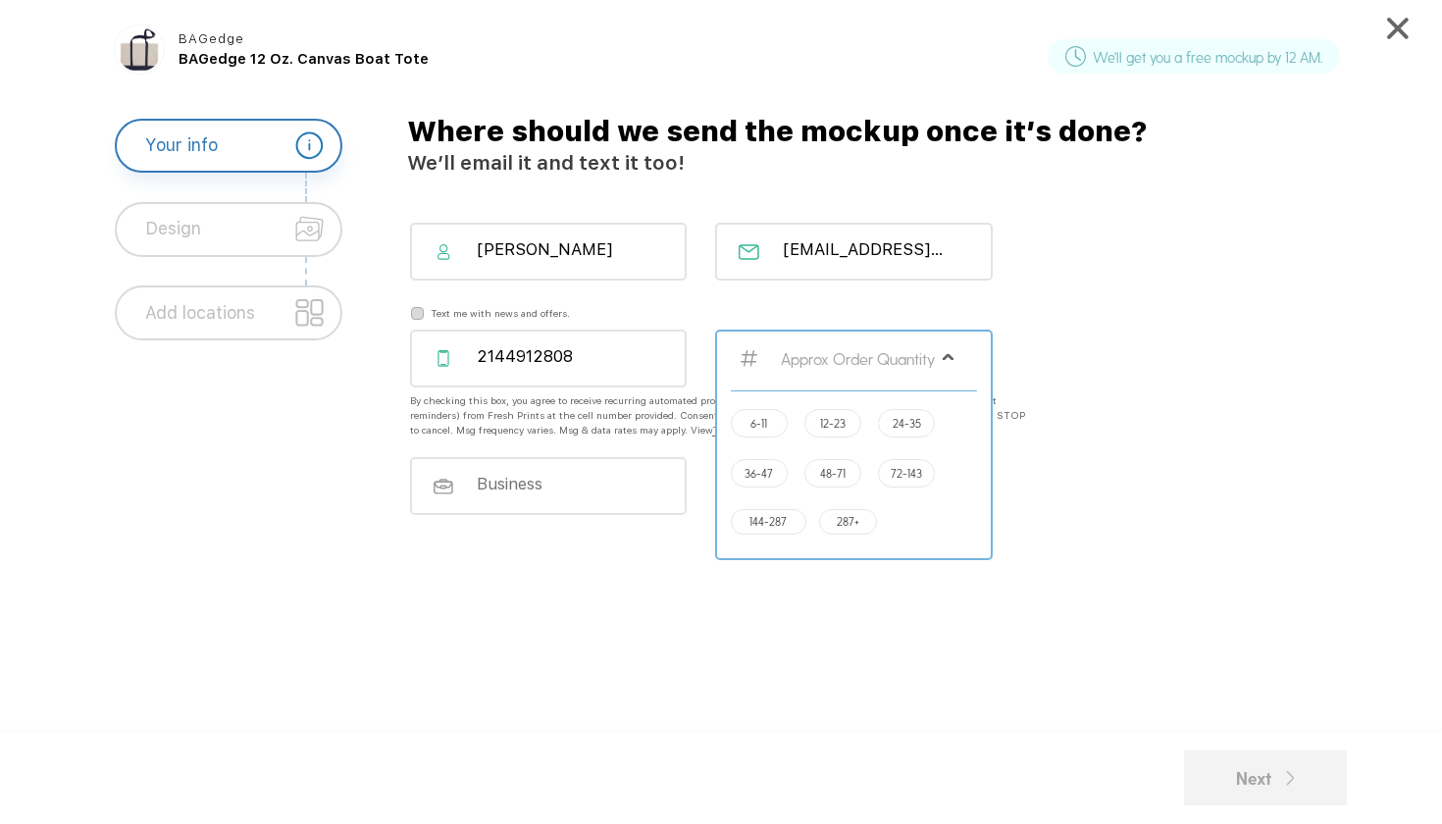
click at [778, 424] on div "6-11" at bounding box center [759, 423] width 56 height 28
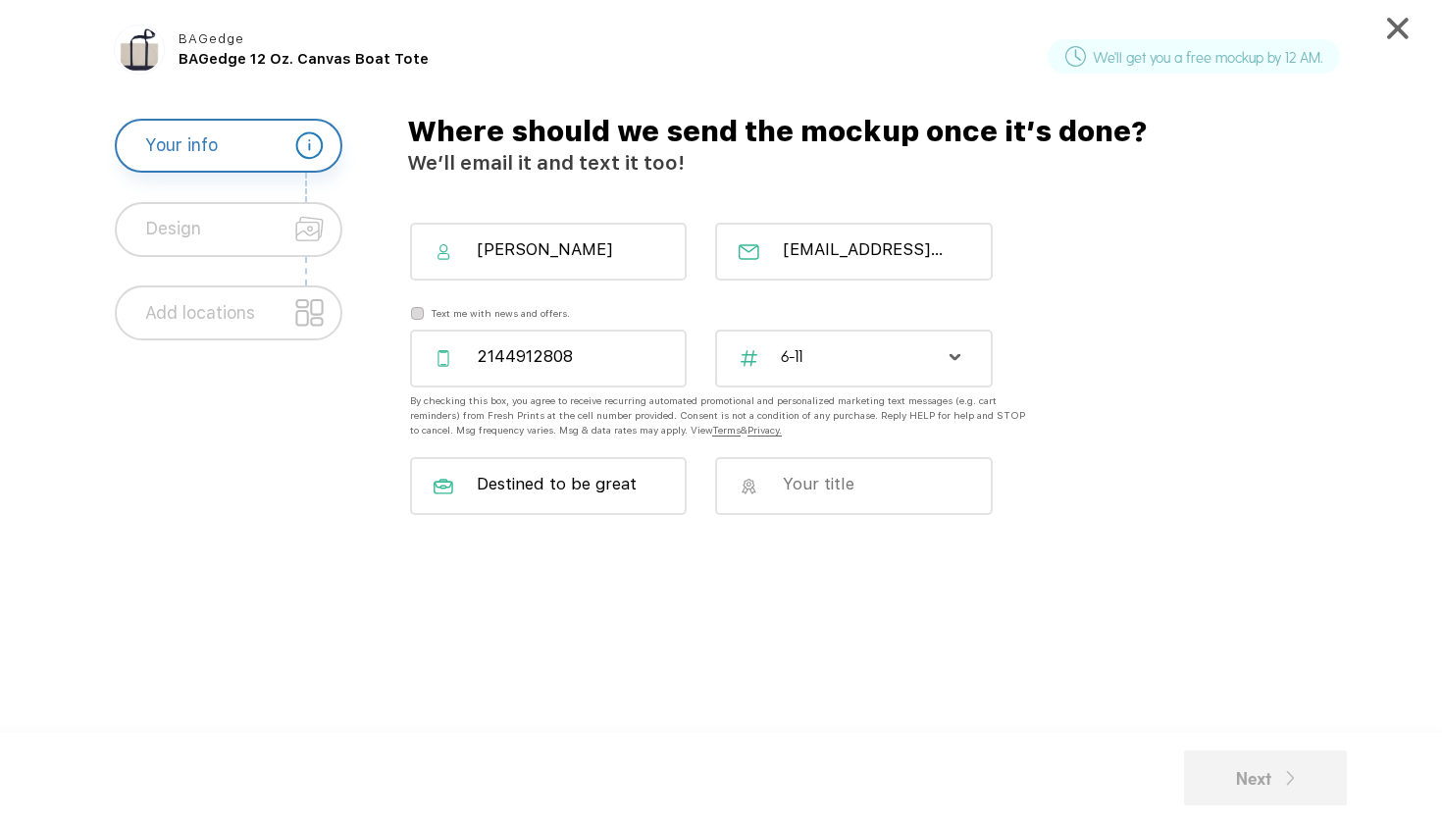
type input "Destined to be great"
click at [791, 492] on div at bounding box center [853, 486] width 277 height 58
type input "c"
type input "CEO"
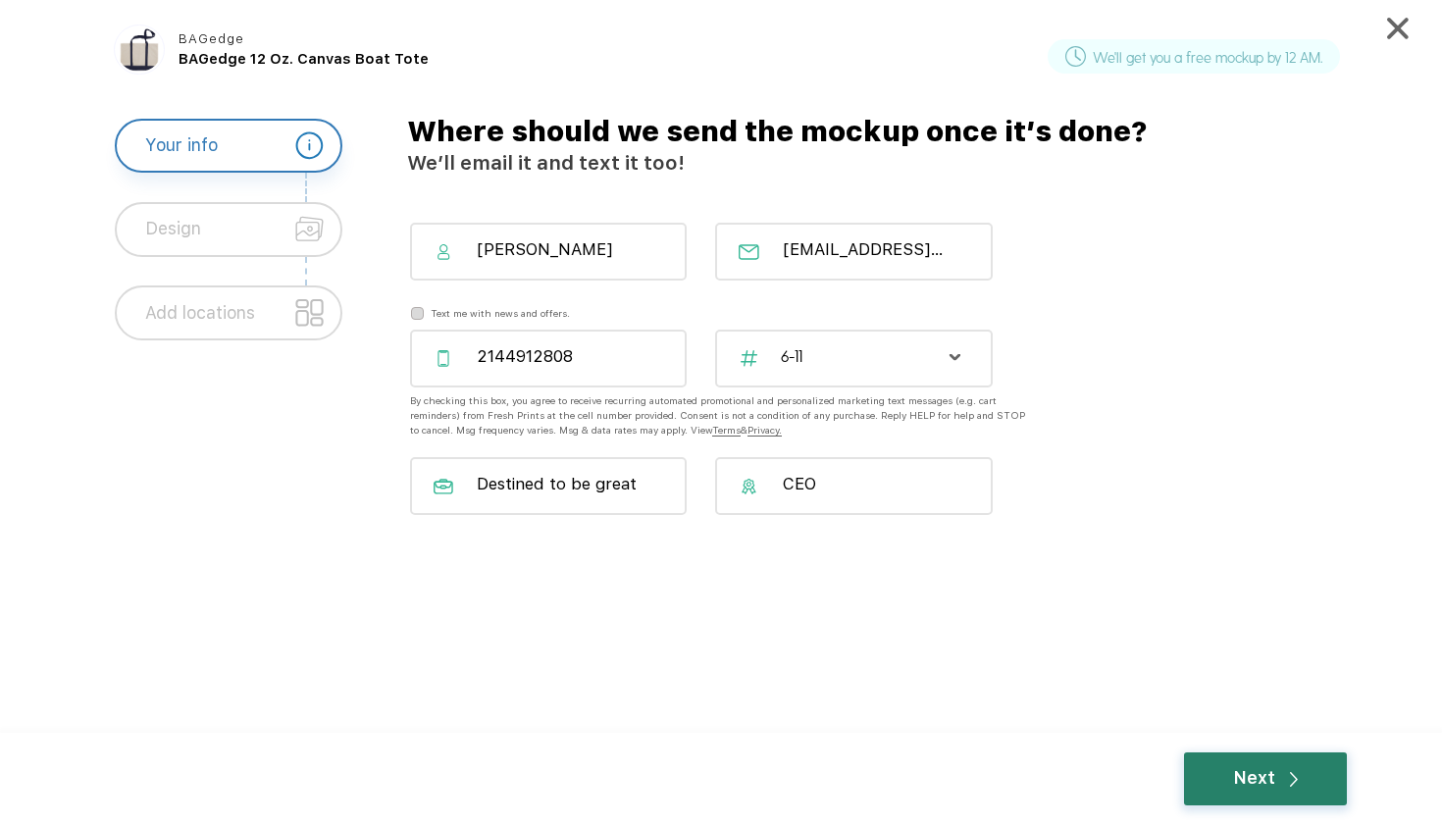
click at [1286, 785] on div "Next" at bounding box center [1265, 778] width 65 height 26
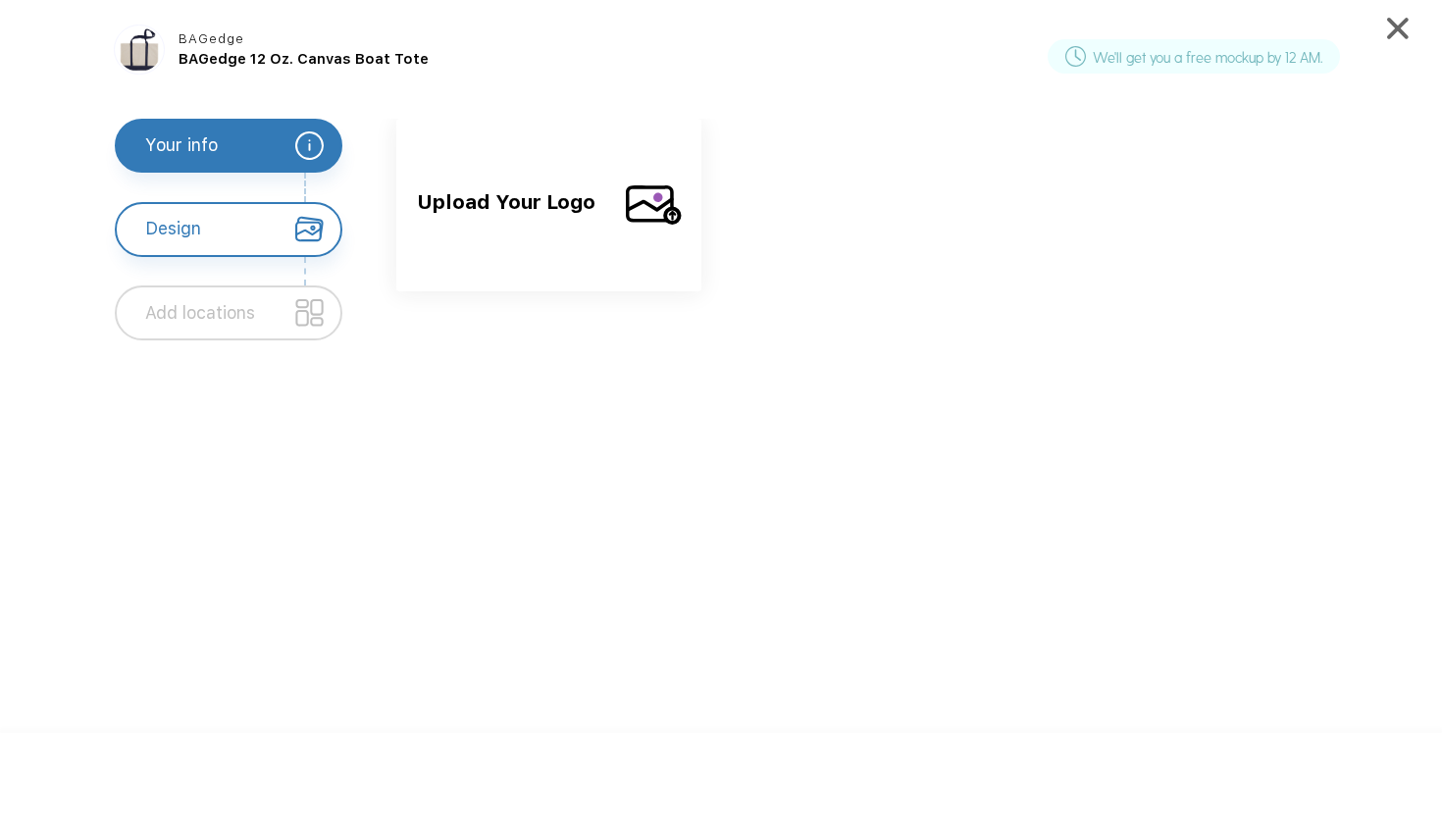
click at [593, 225] on span "Upload Your Logo" at bounding box center [512, 219] width 191 height 65
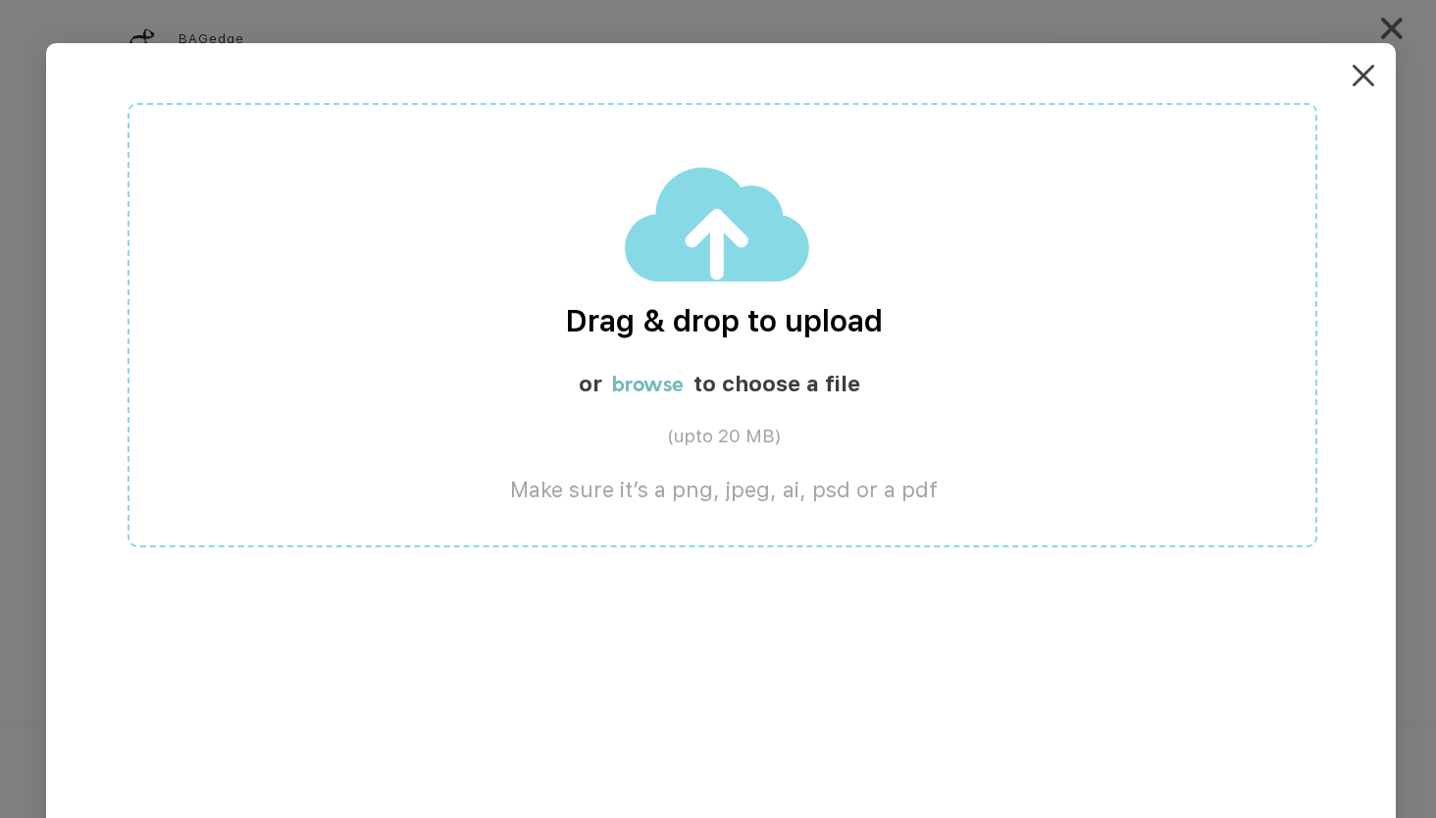
click at [632, 387] on label "browse" at bounding box center [648, 384] width 72 height 26
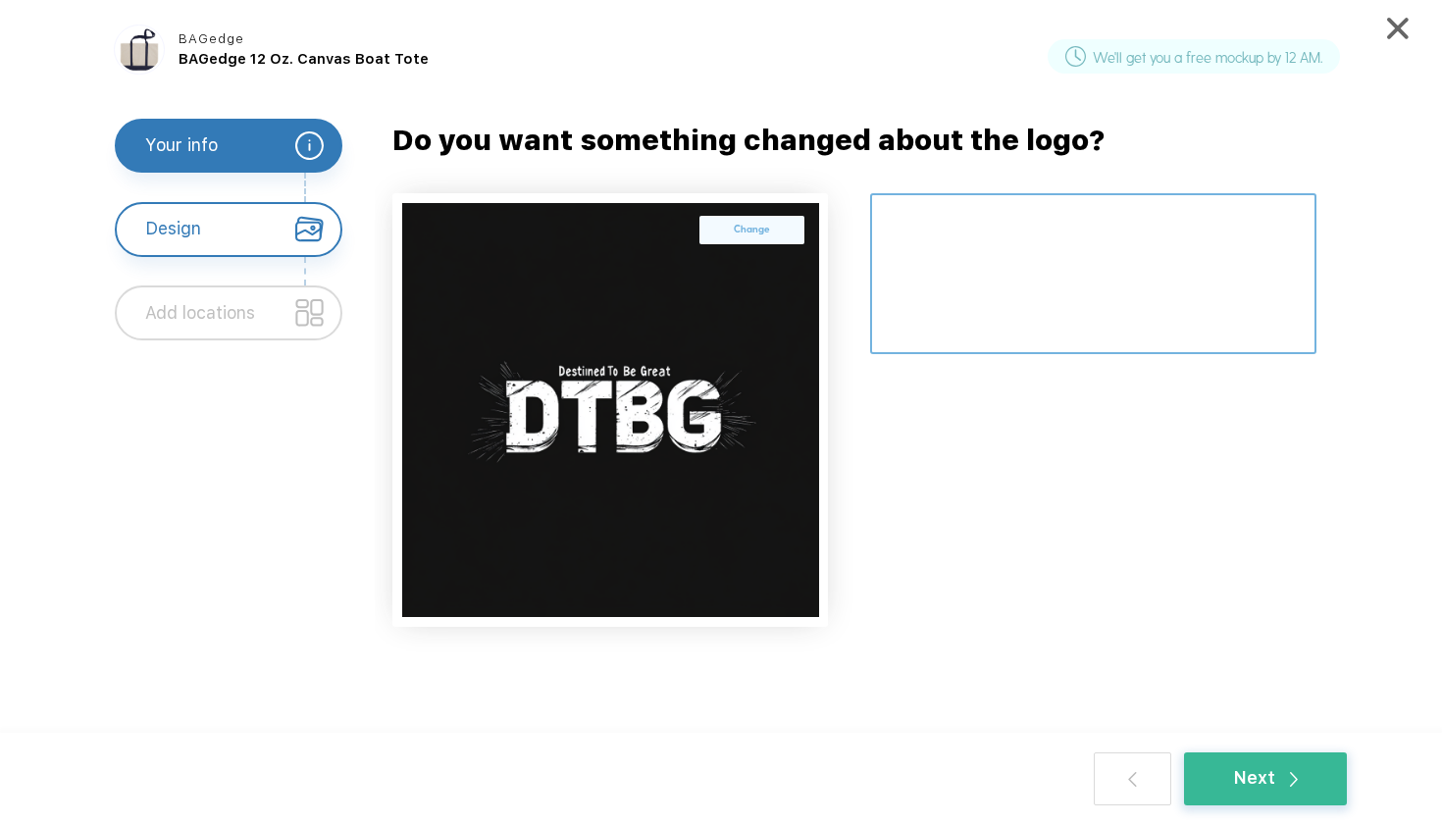
click at [1014, 260] on textarea at bounding box center [1093, 274] width 447 height 162
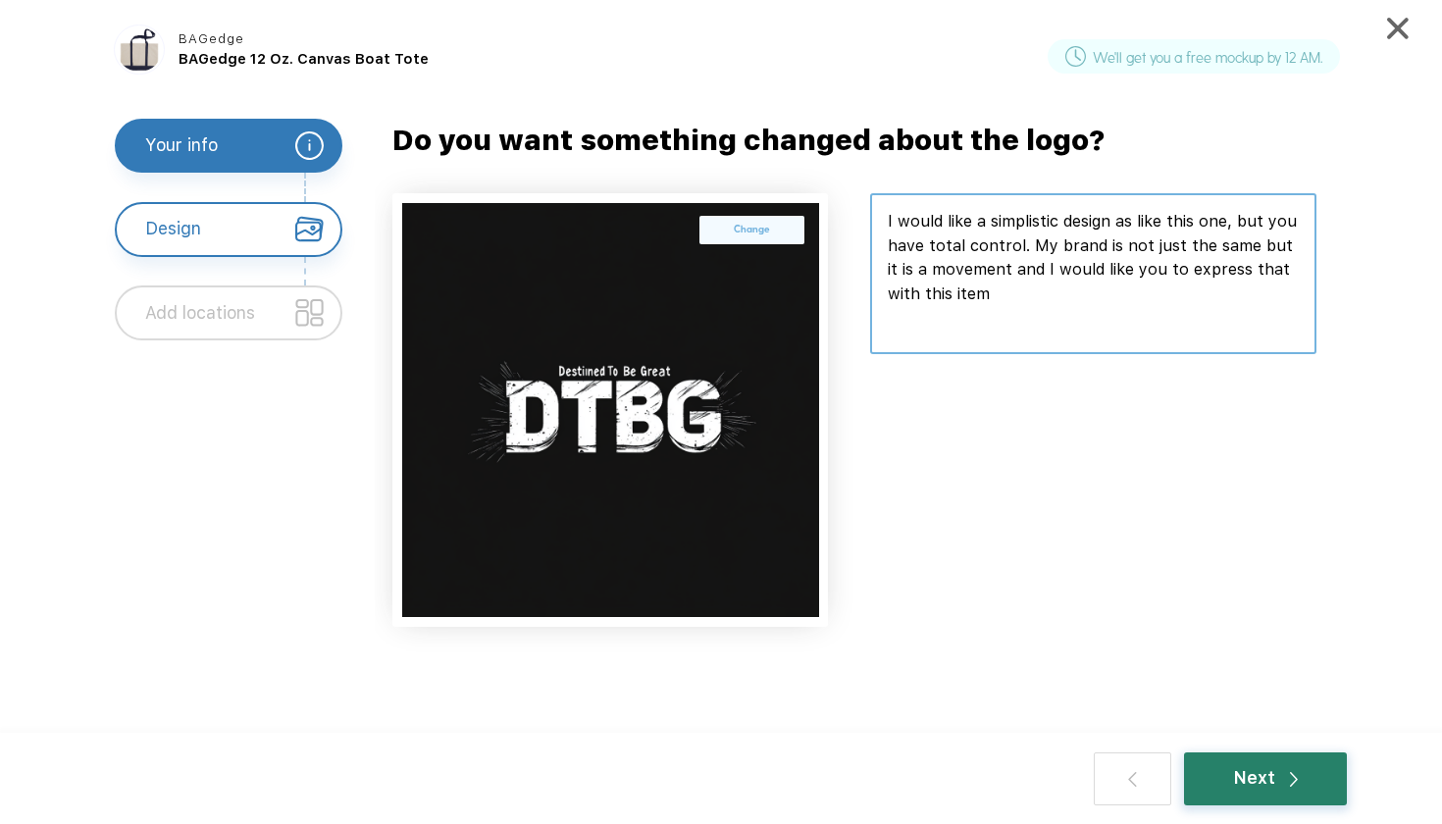
type textarea "I would like a simplistic design as like this one, but you have total control. …"
click at [1274, 798] on div "Next" at bounding box center [1265, 778] width 163 height 53
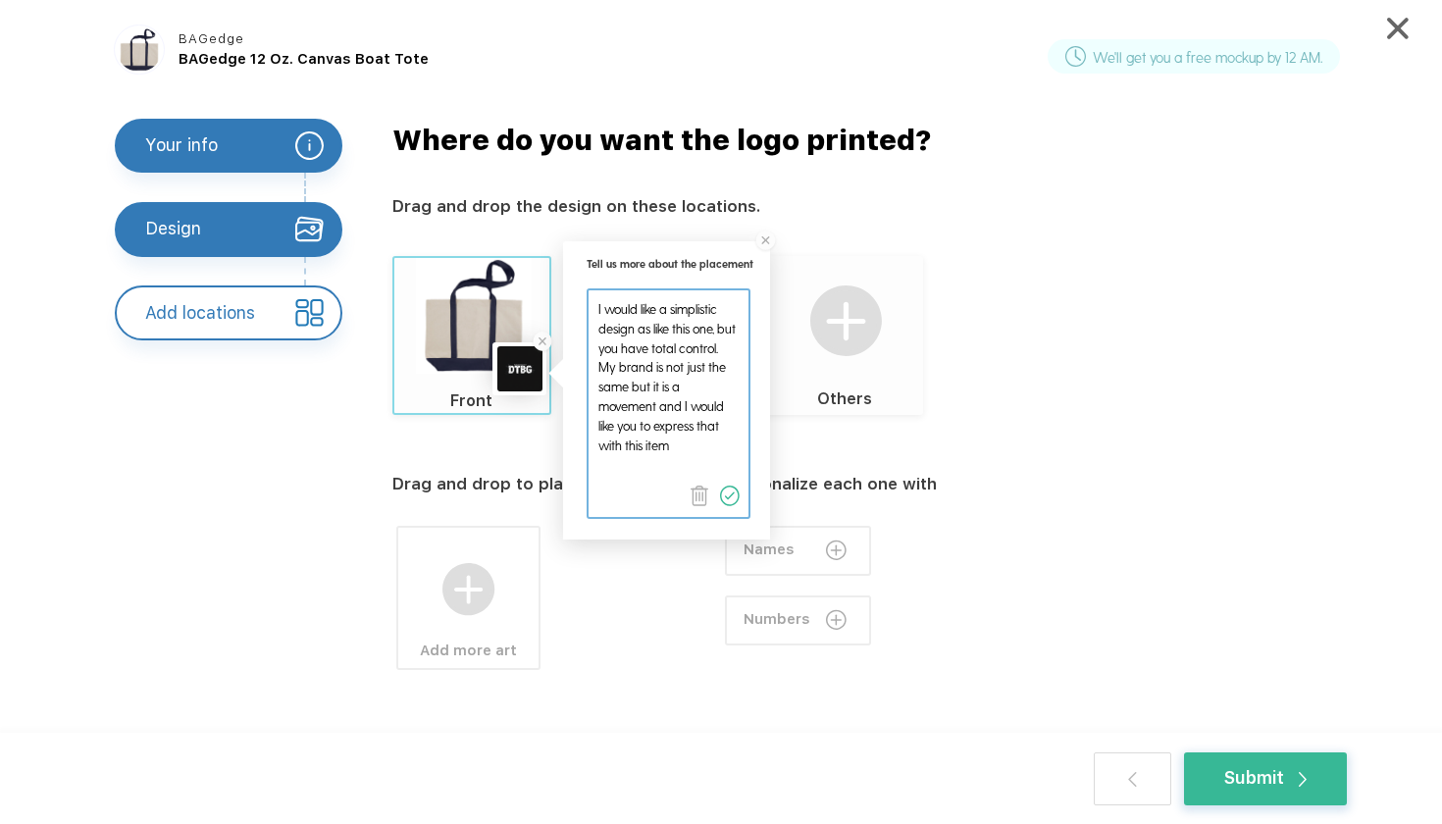
click at [663, 358] on textarea at bounding box center [668, 379] width 159 height 179
click at [848, 454] on div "Drag and drop to place the design Add more art Personalize each one with Names …" at bounding box center [881, 611] width 978 height 392
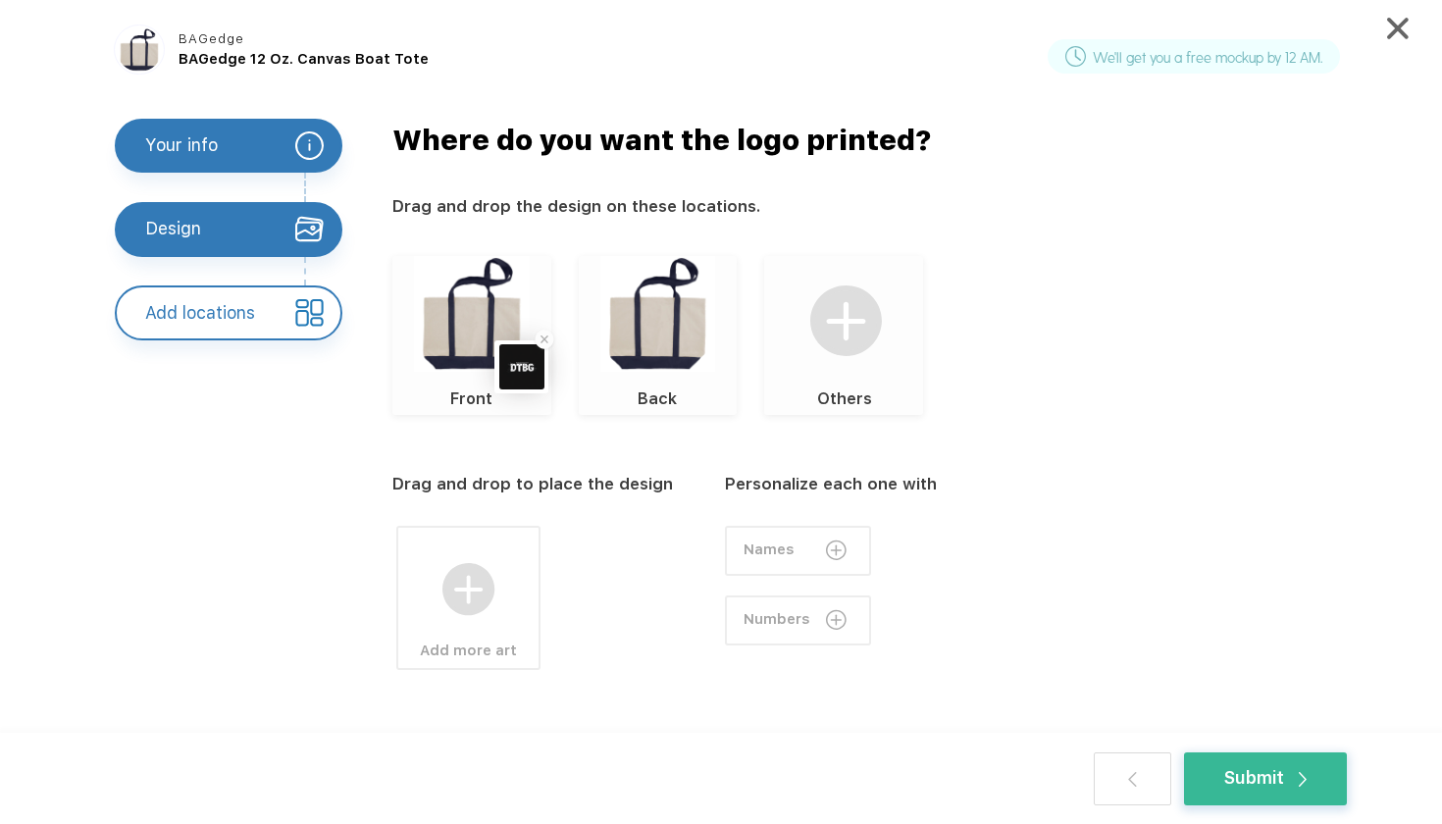
click at [488, 589] on img at bounding box center [469, 590] width 54 height 54
click at [672, 566] on label "Upload your own design" at bounding box center [658, 560] width 132 height 15
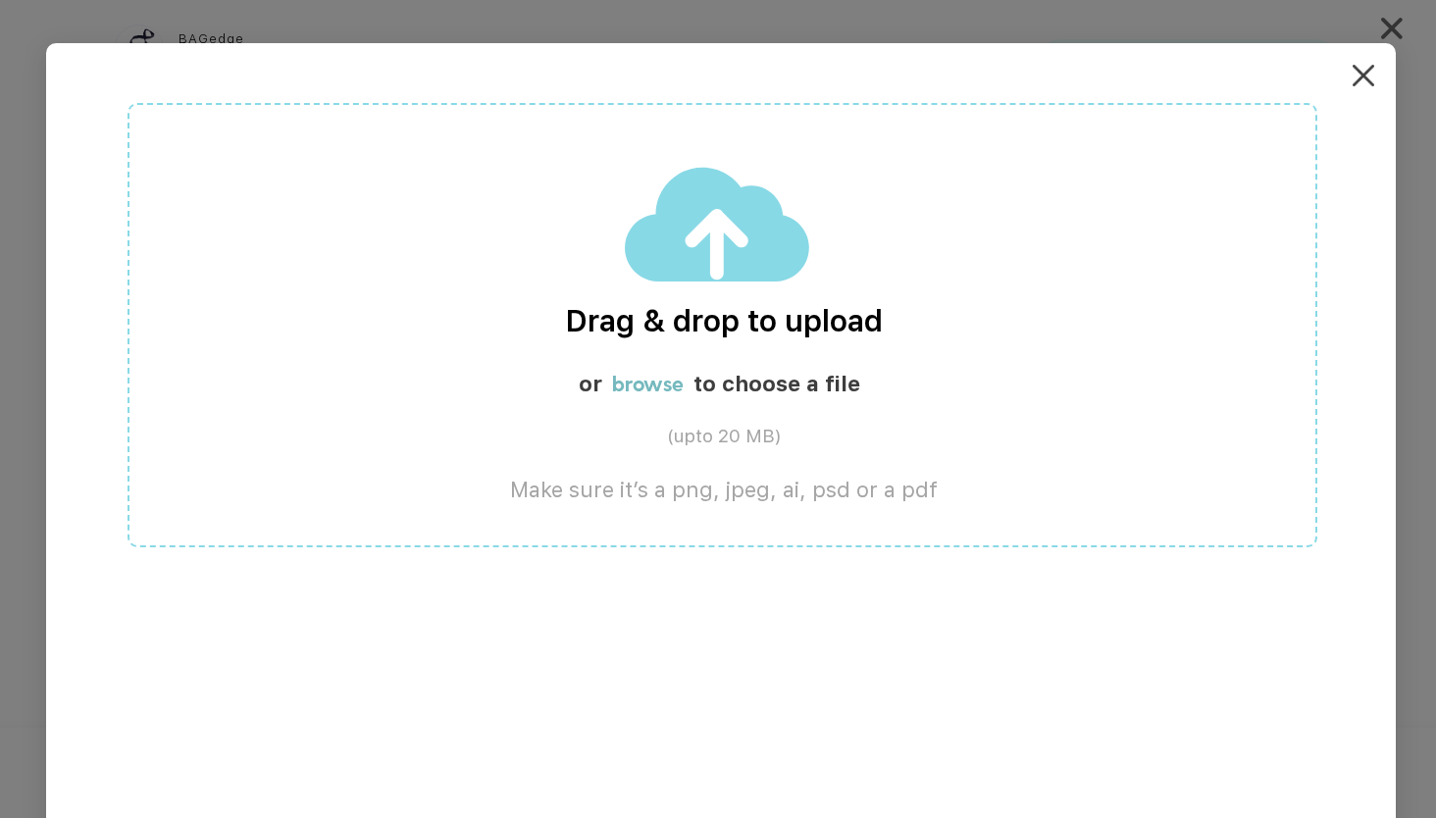
click at [671, 387] on label "browse" at bounding box center [648, 384] width 72 height 26
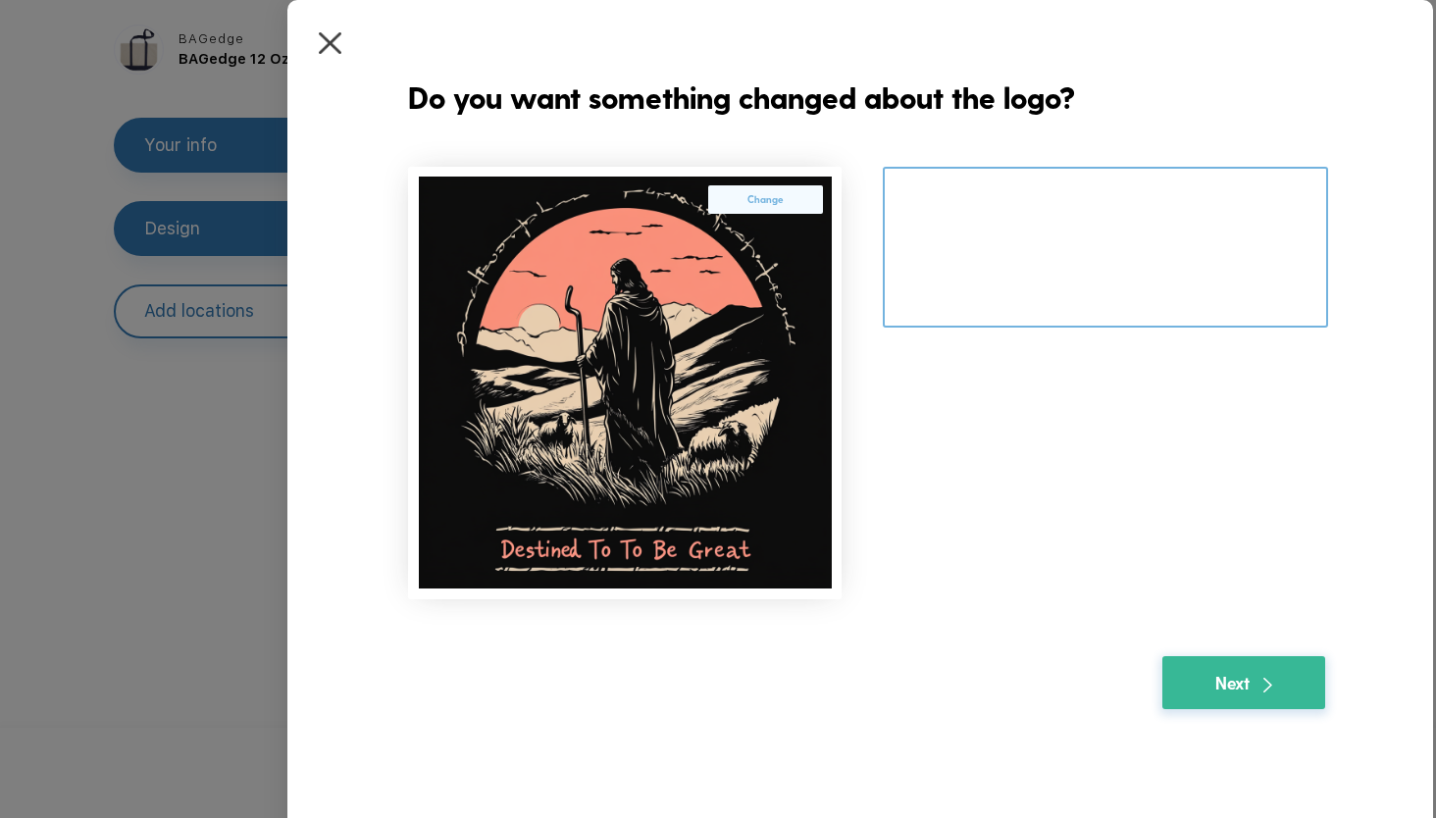
click at [952, 180] on textarea at bounding box center [1105, 247] width 445 height 161
paste textarea "I would like a simplistic design as like this one, but you have total control. …"
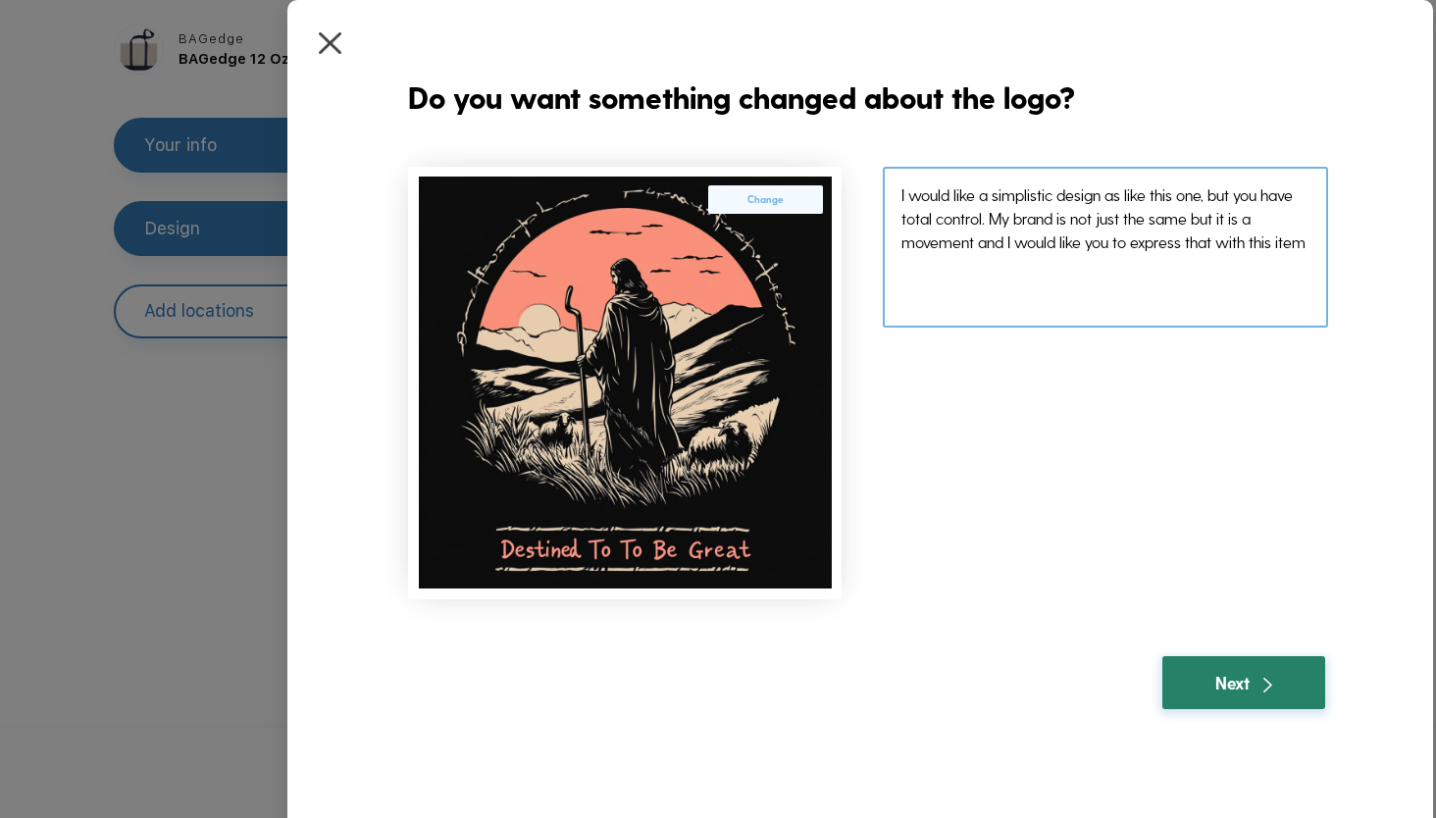
type textarea "I would like a simplistic design as like this one, but you have total control. …"
click at [1301, 687] on div "Next" at bounding box center [1243, 682] width 162 height 53
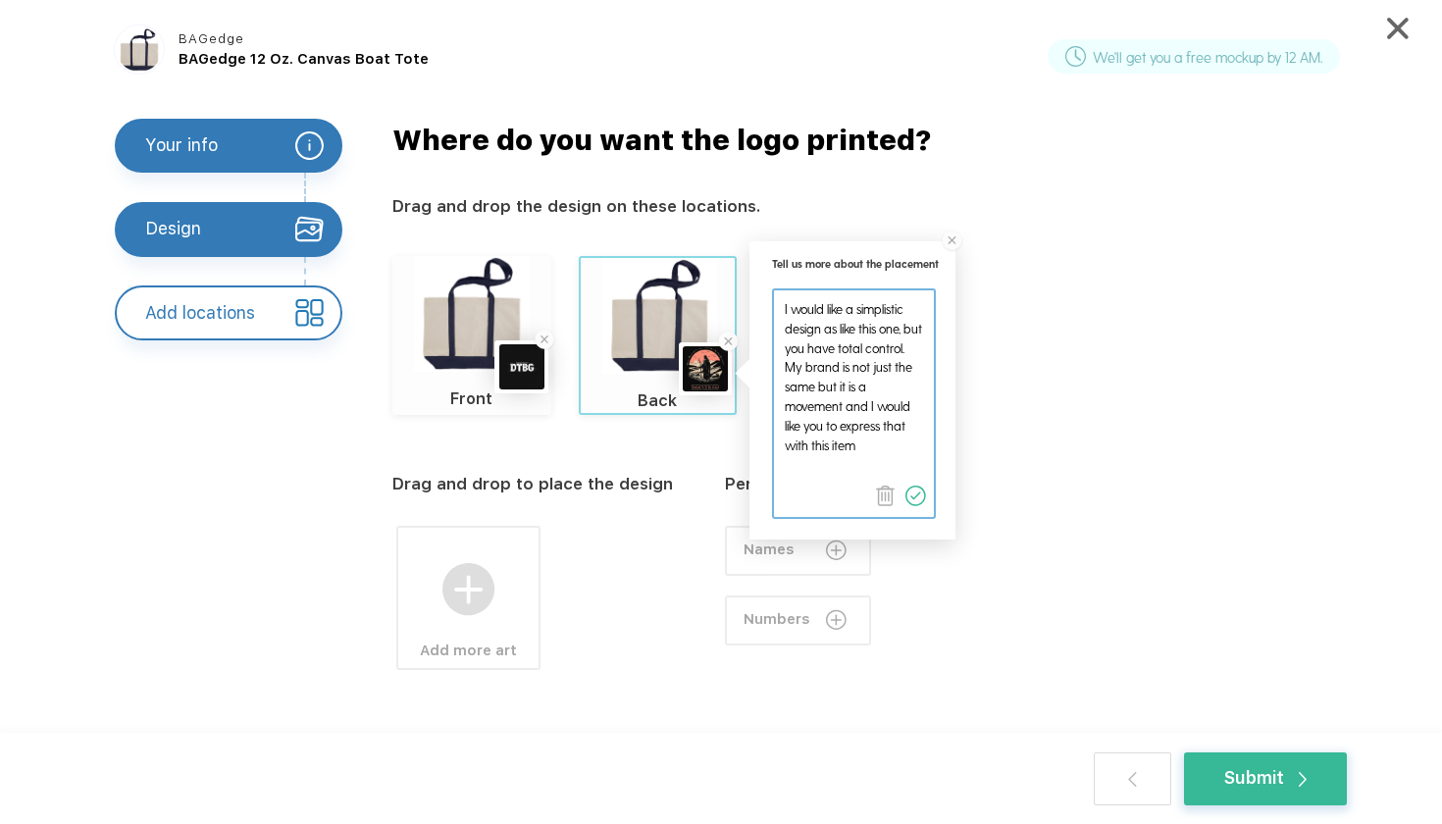
click at [922, 492] on img at bounding box center [915, 496] width 21 height 21
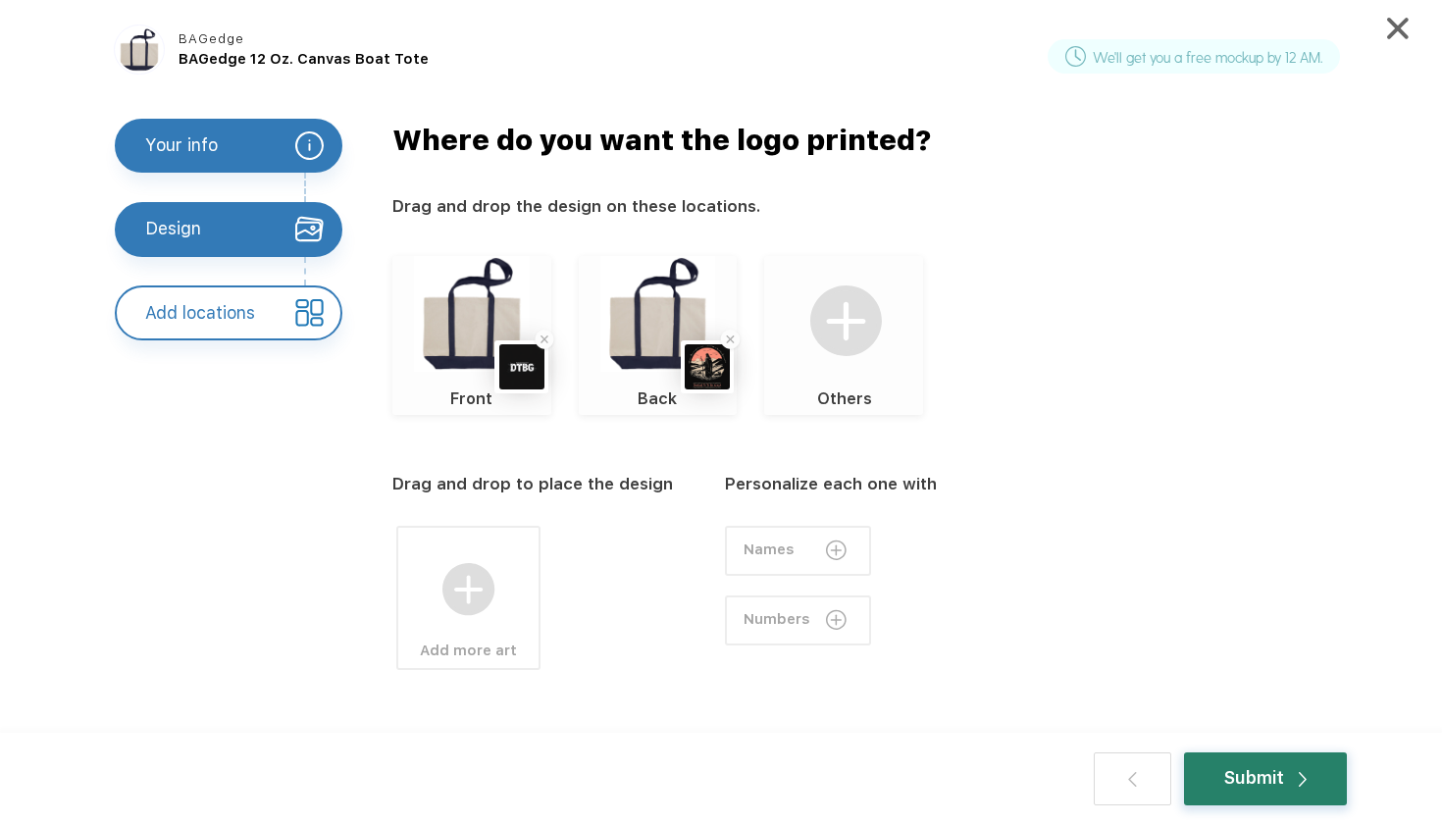
click at [1235, 781] on div "Submit" at bounding box center [1265, 778] width 82 height 26
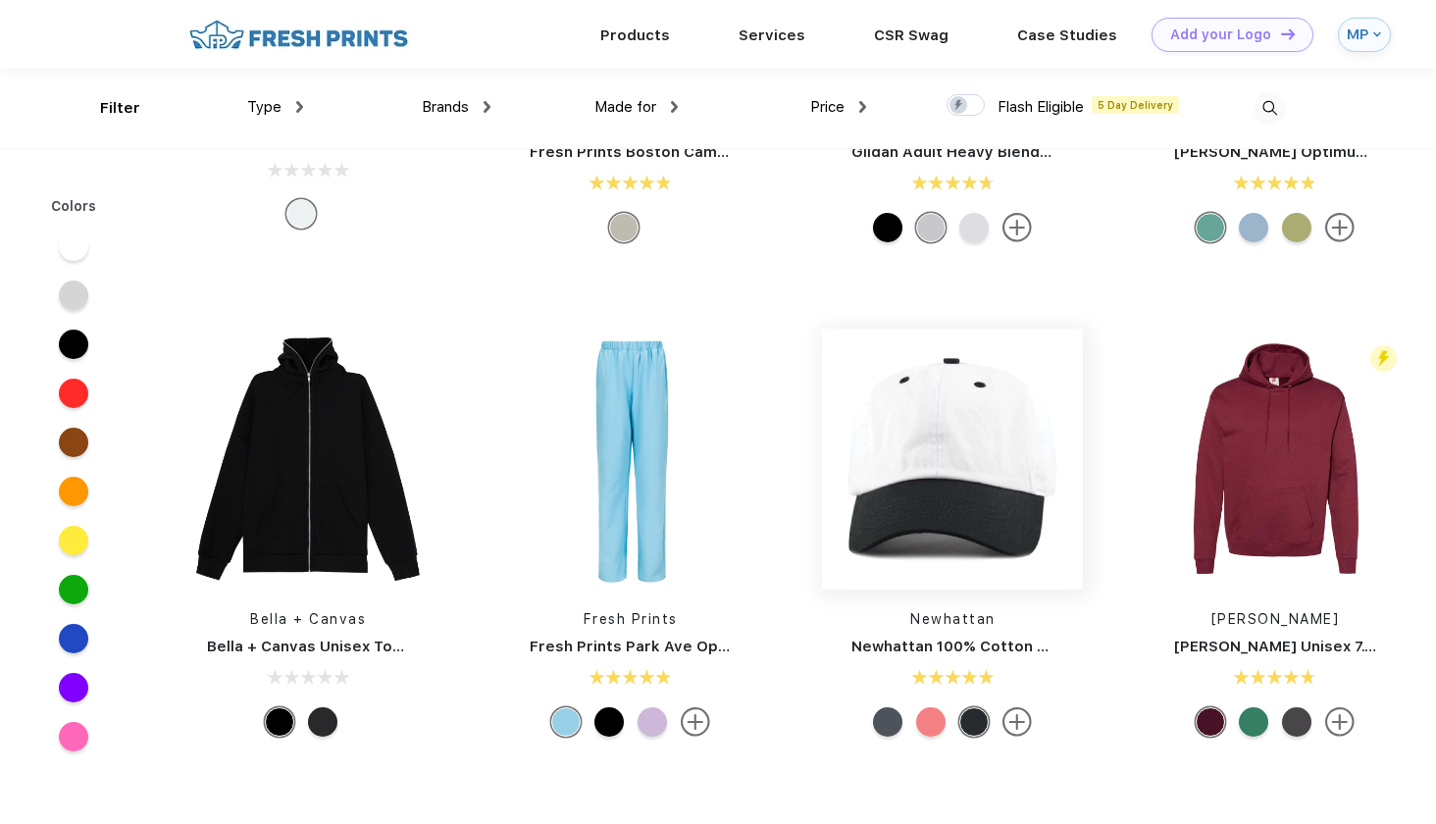
scroll to position [3670, 0]
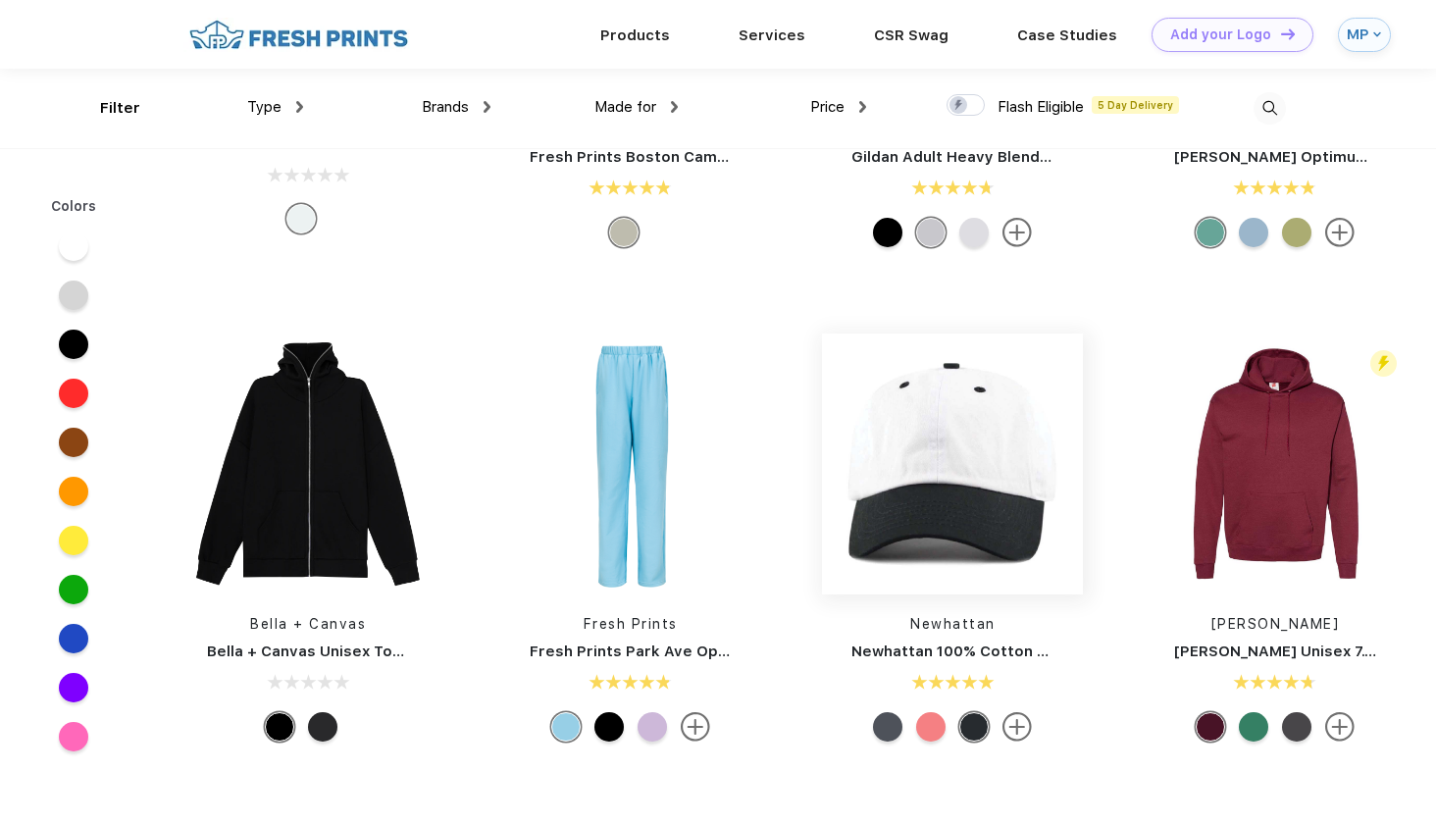
click at [967, 465] on img at bounding box center [952, 464] width 261 height 261
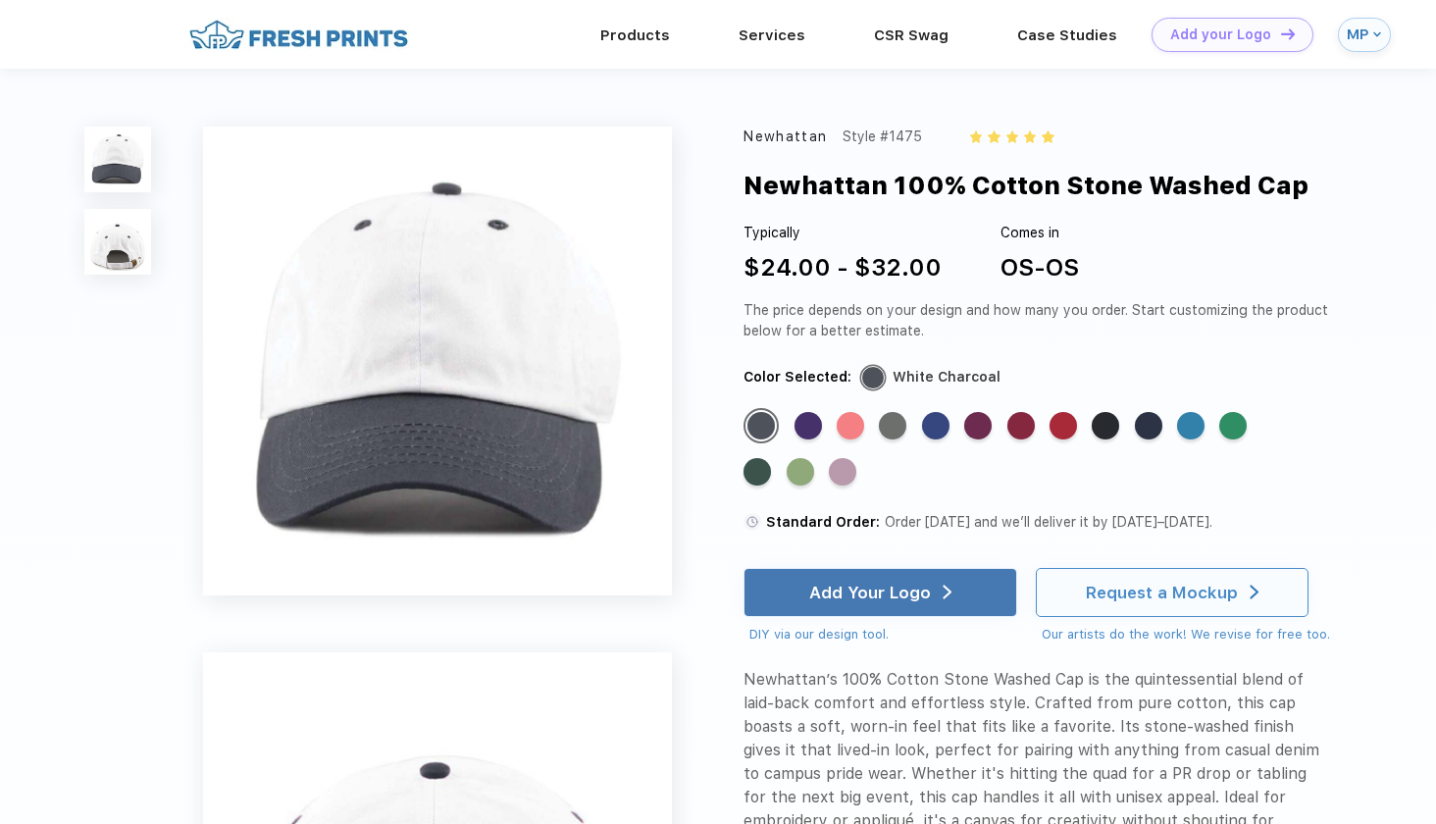
click at [1130, 590] on div "Request a Mockup" at bounding box center [1162, 593] width 152 height 20
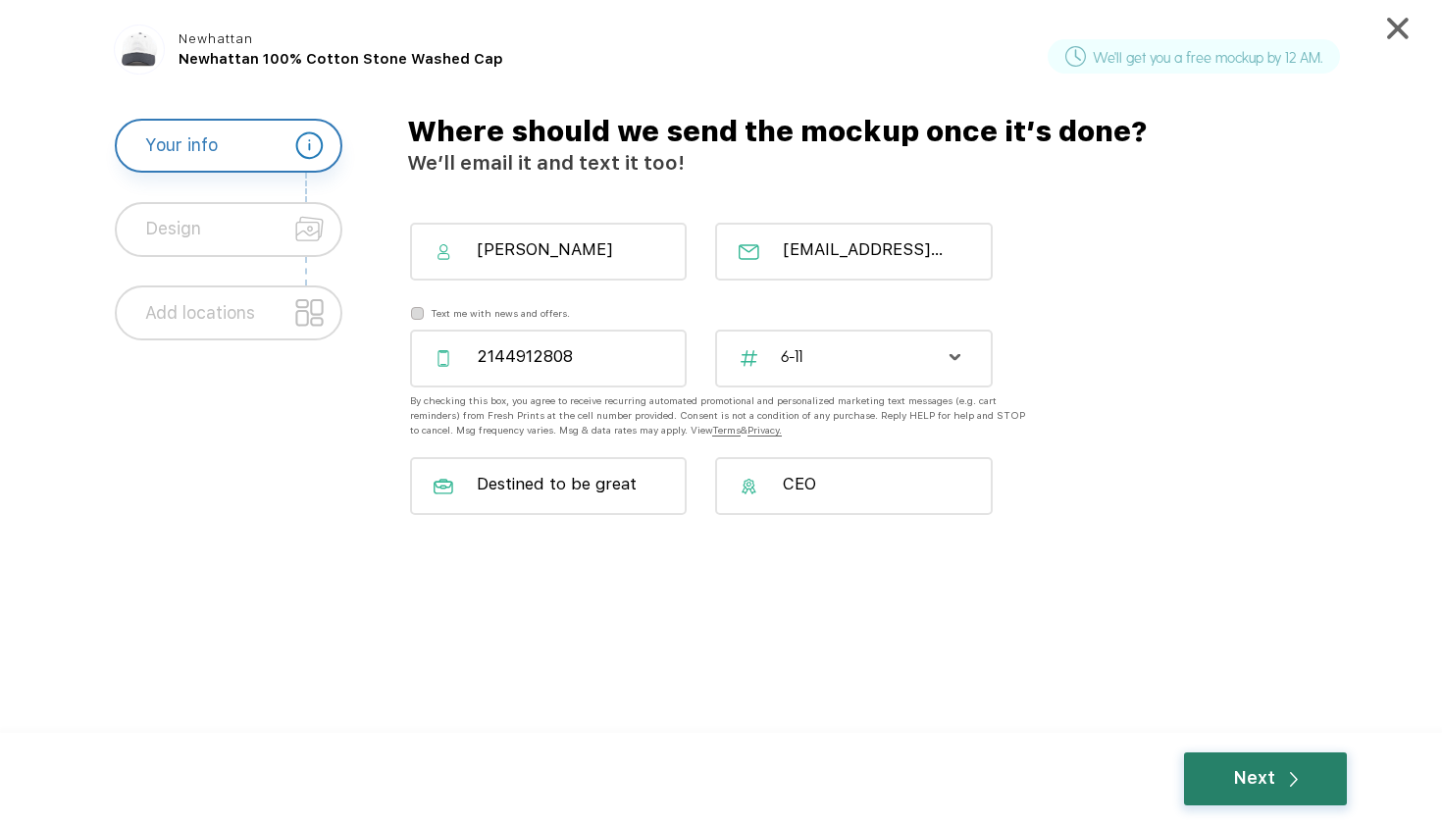
click at [1261, 768] on div "Next" at bounding box center [1265, 778] width 65 height 26
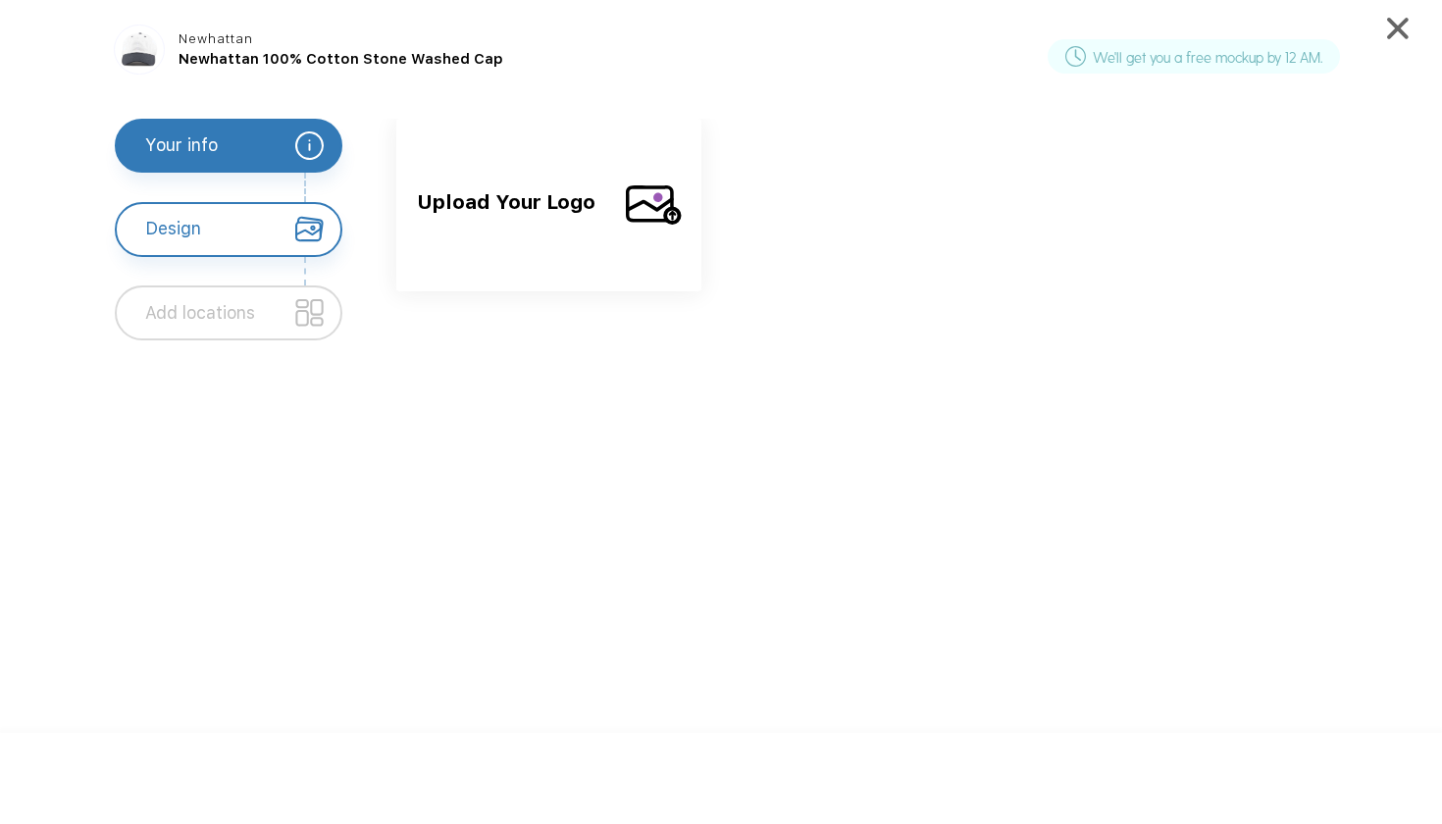
click at [530, 235] on span "Upload Your Logo" at bounding box center [512, 219] width 191 height 65
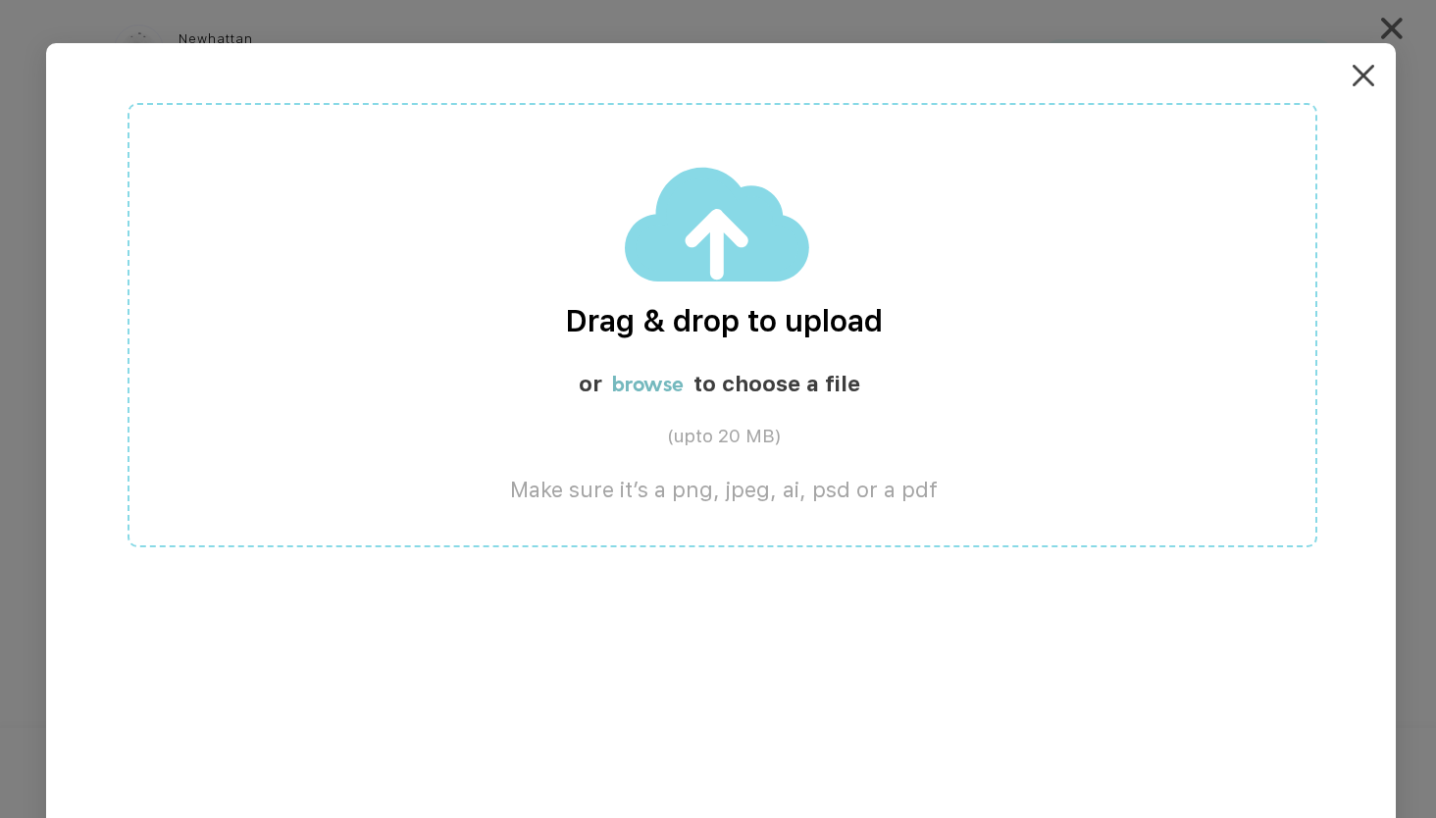
click at [655, 399] on div "or browse to choose a file" at bounding box center [724, 388] width 1191 height 34
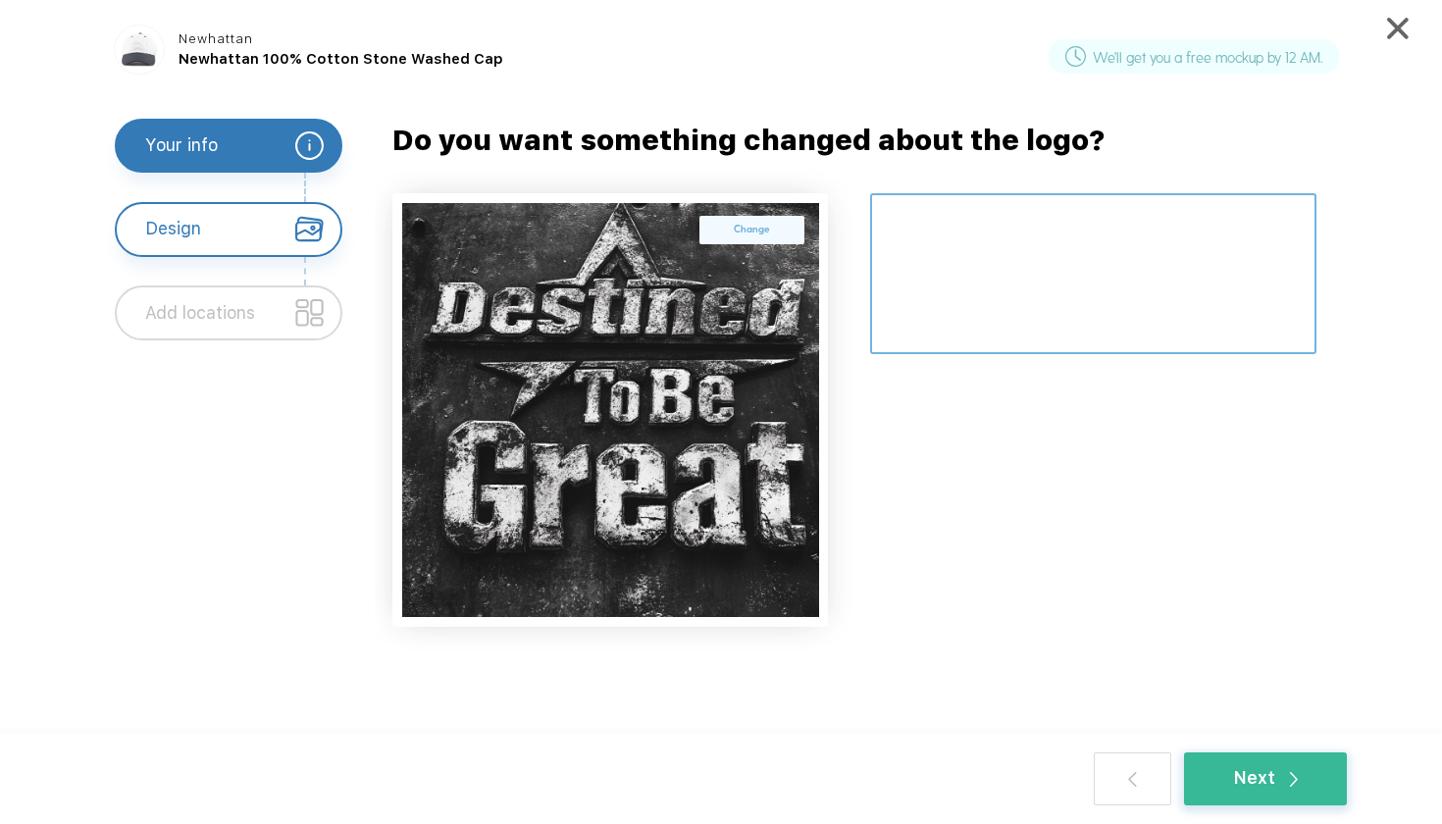
click at [976, 253] on textarea at bounding box center [1093, 274] width 447 height 162
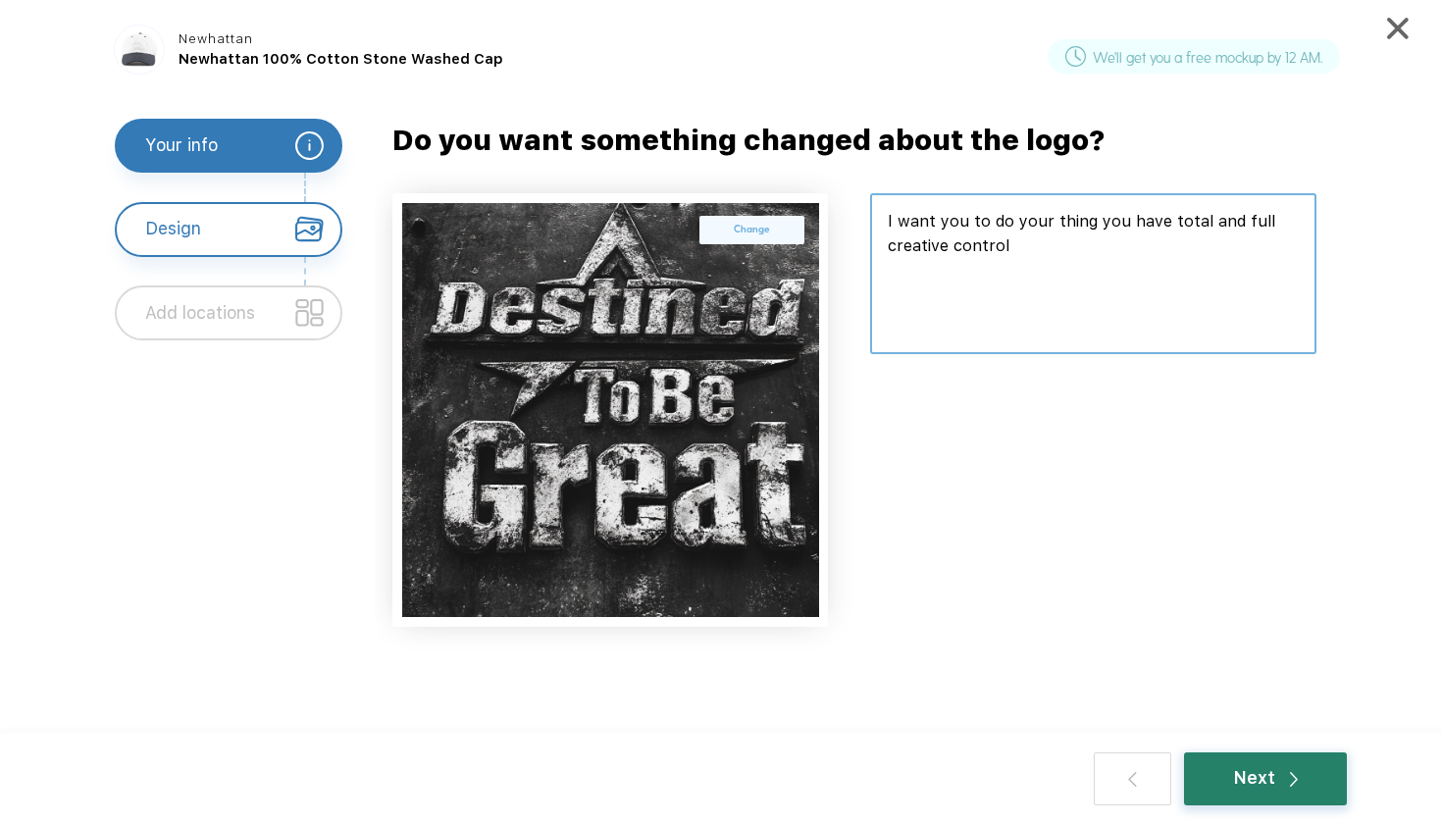
type textarea "I want you to do your thing you have total and full creative control"
click at [1266, 787] on div "Next" at bounding box center [1265, 778] width 65 height 26
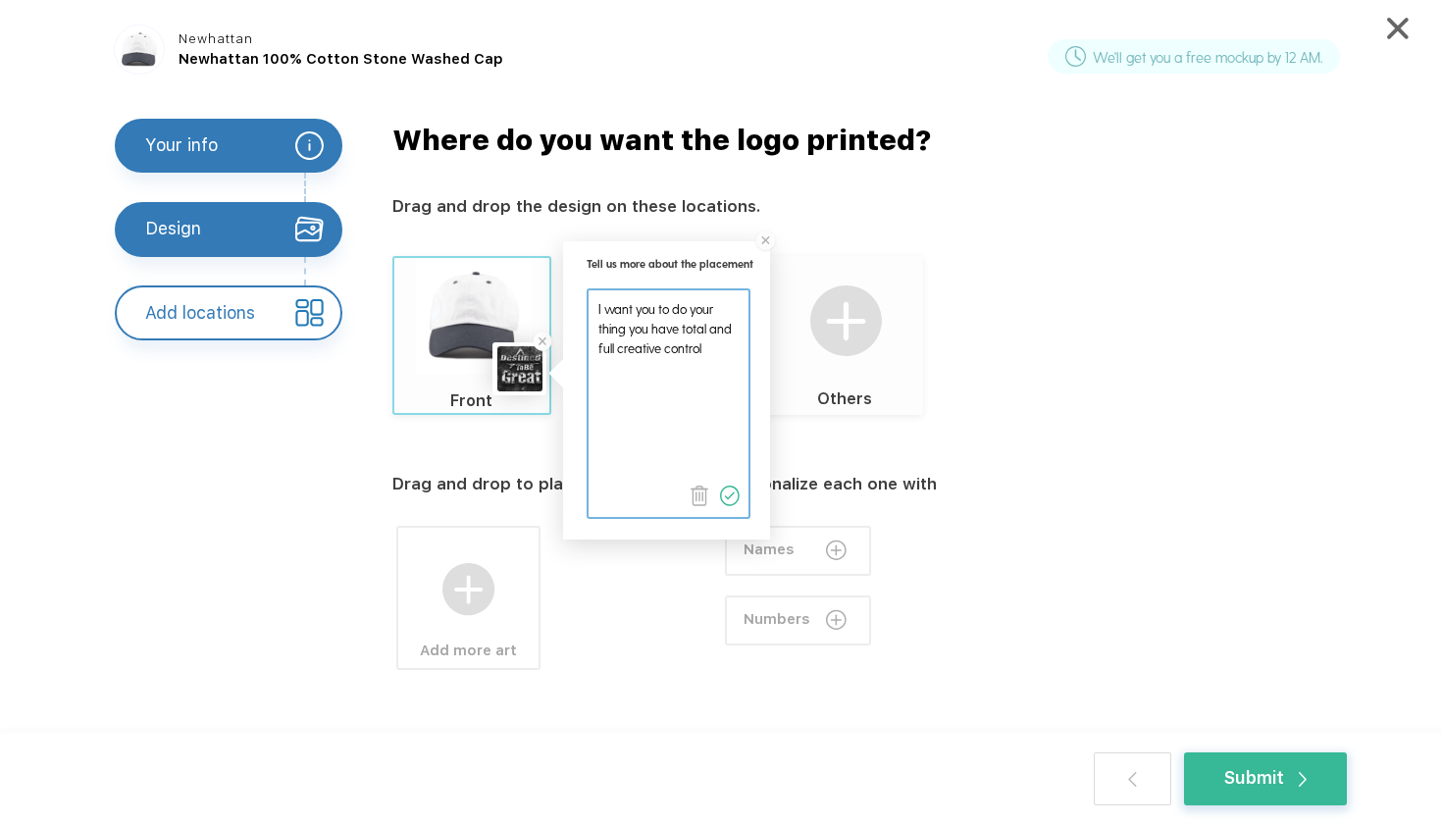
click at [735, 495] on img at bounding box center [730, 496] width 21 height 21
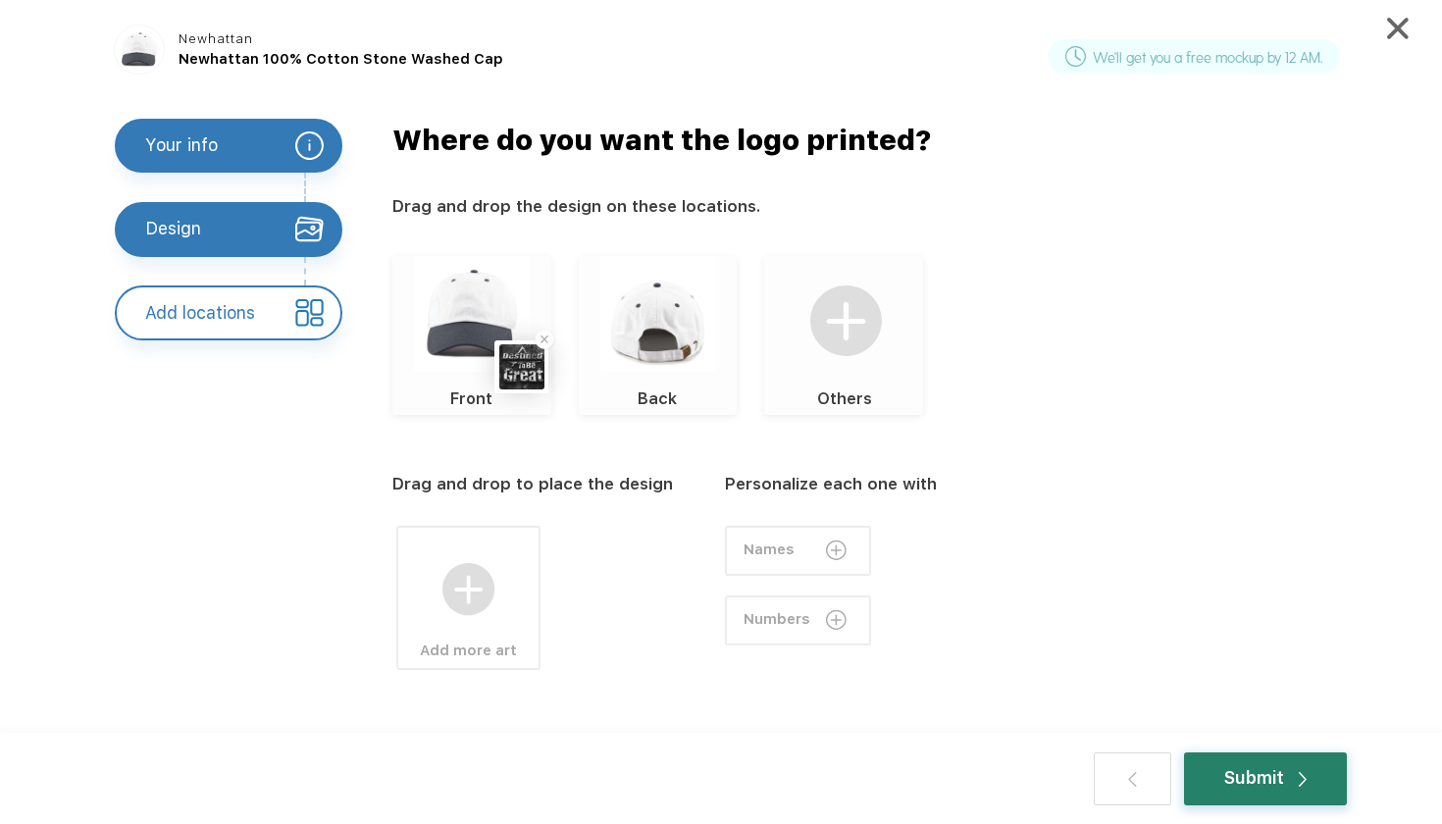
click at [1256, 778] on div "Submit" at bounding box center [1265, 778] width 82 height 26
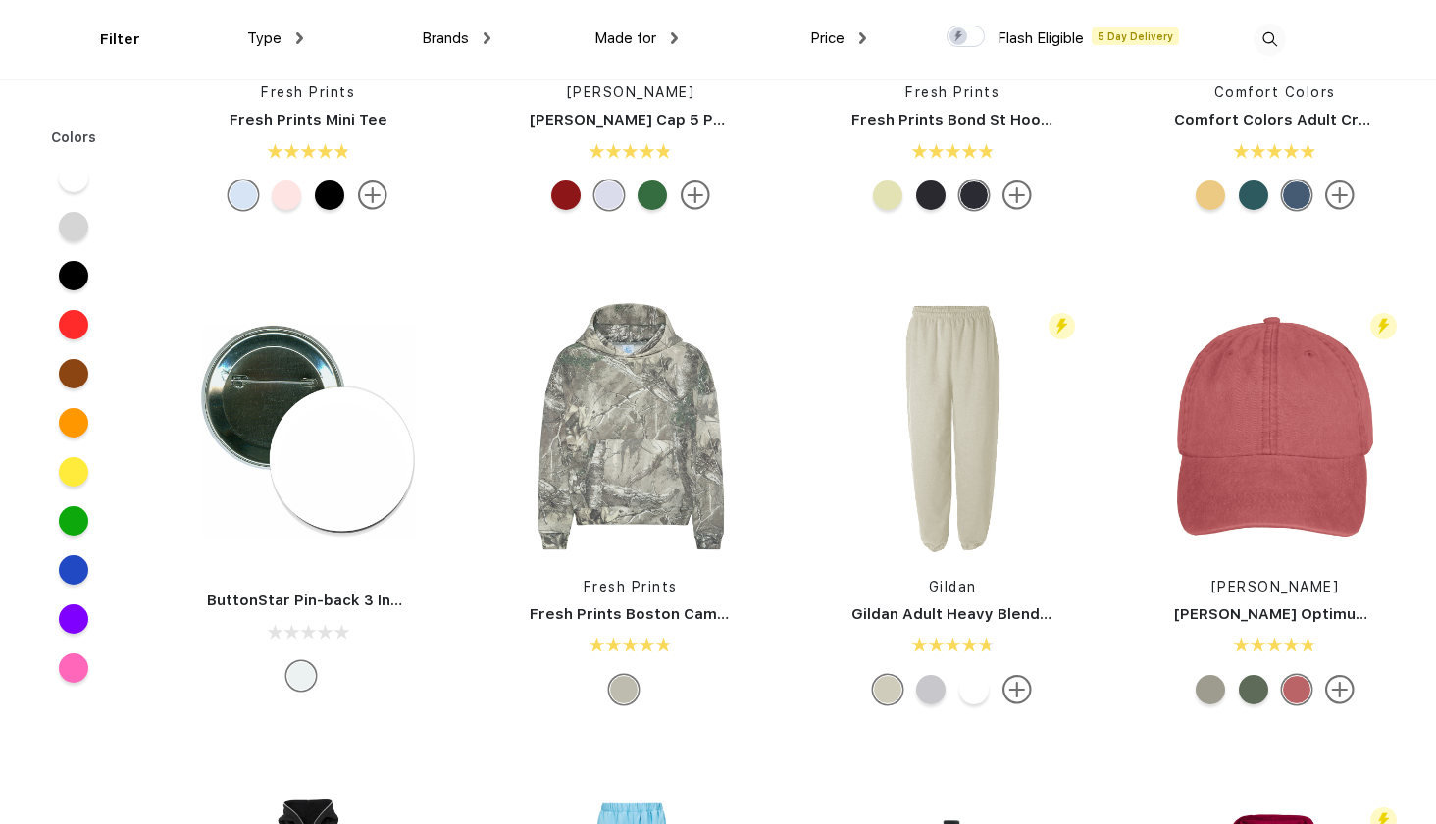
scroll to position [3284, 0]
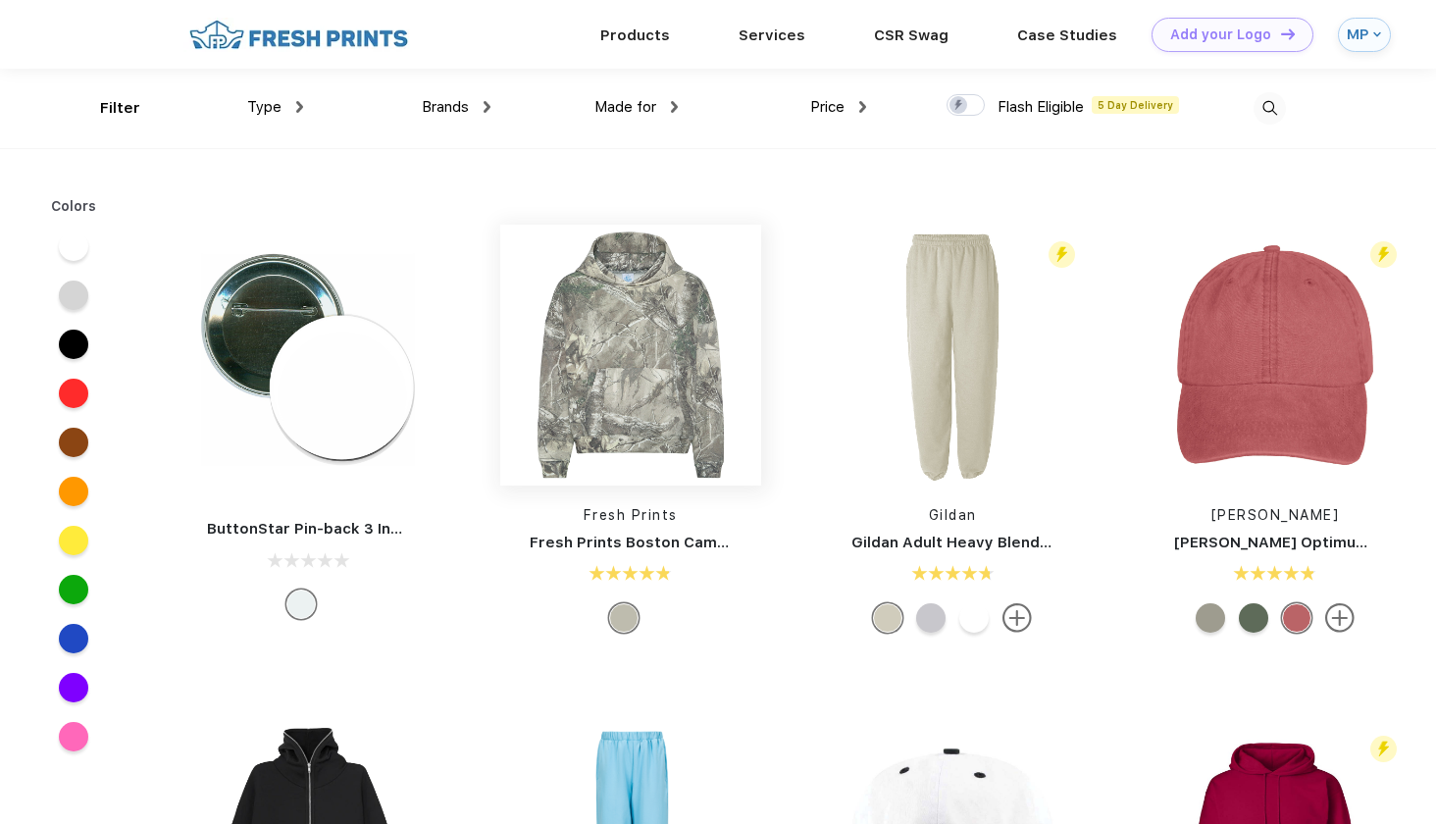
click at [669, 342] on img at bounding box center [630, 355] width 261 height 261
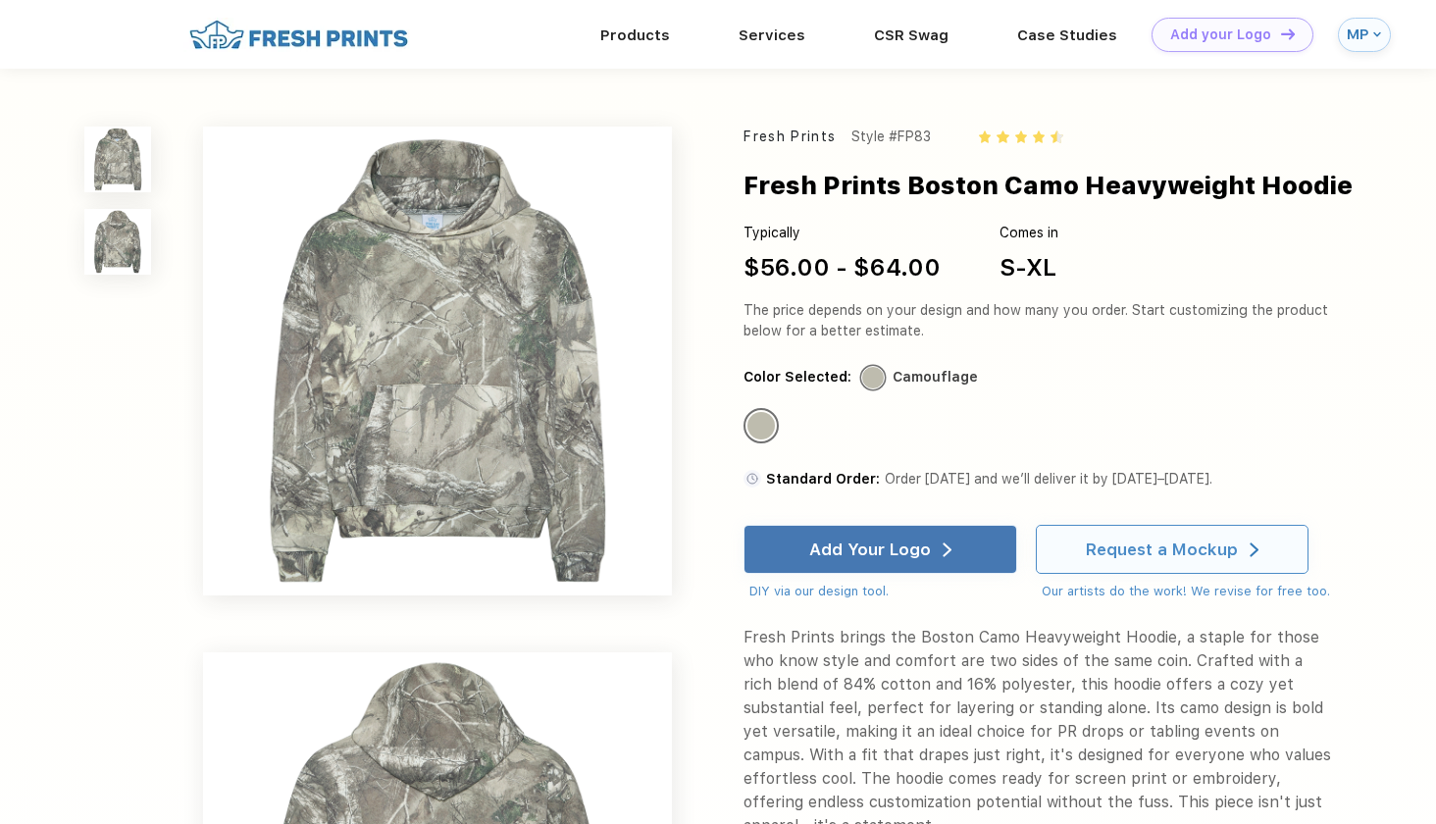
click at [1100, 561] on div "Request a Mockup" at bounding box center [1172, 549] width 173 height 47
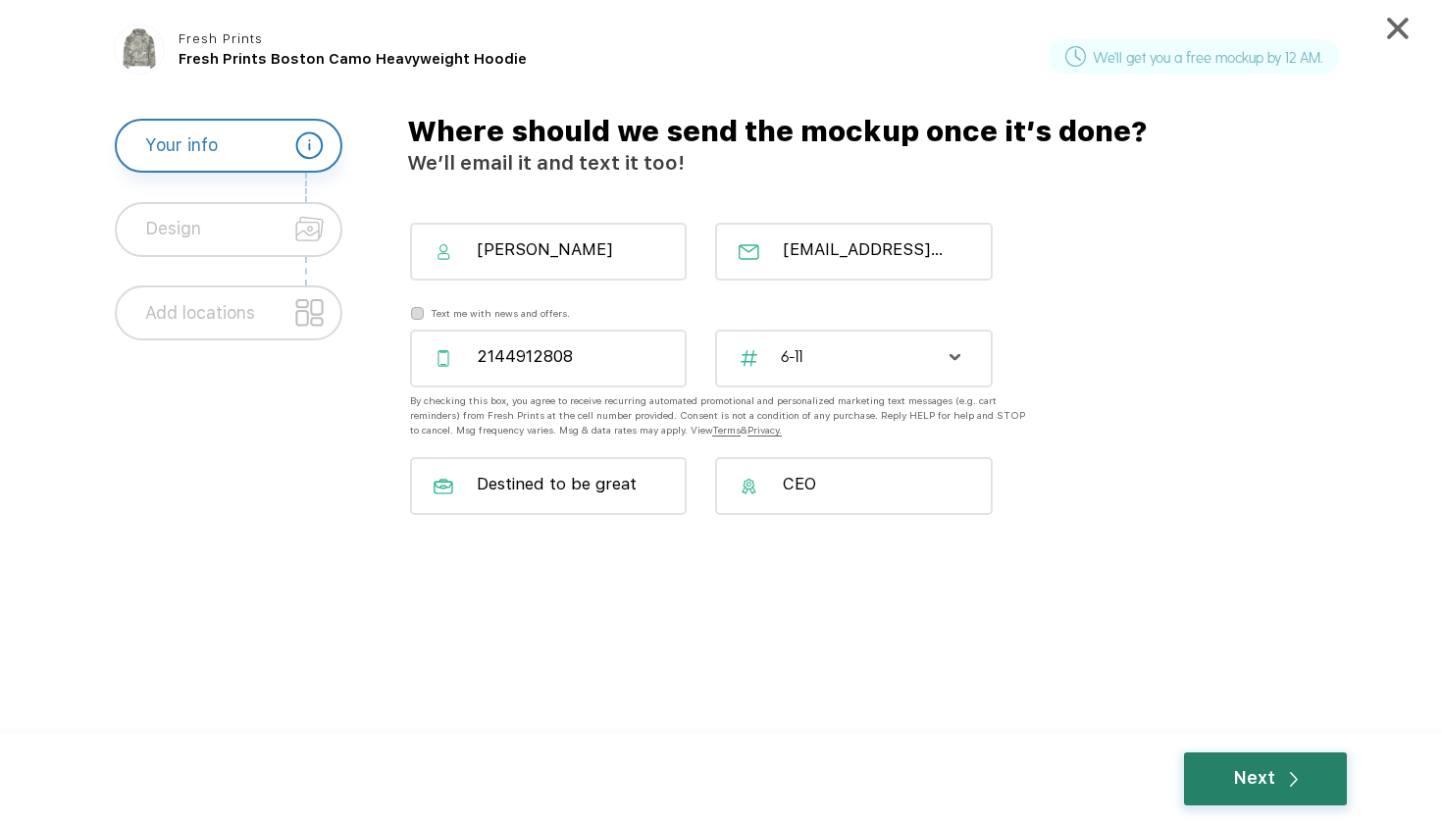
click at [1252, 798] on div "Next" at bounding box center [1265, 778] width 163 height 53
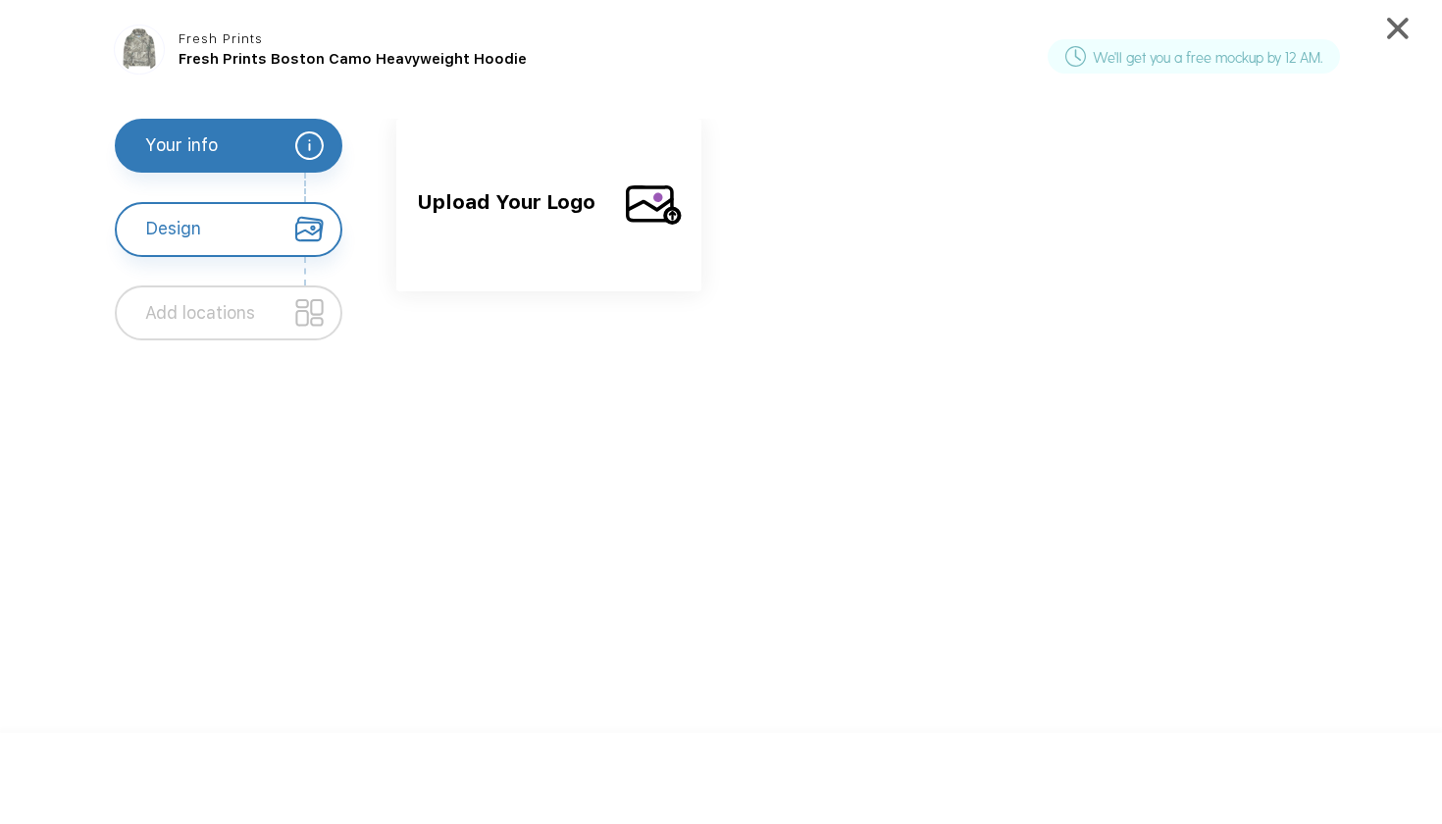
click at [593, 231] on span "Upload Your Logo" at bounding box center [512, 219] width 191 height 65
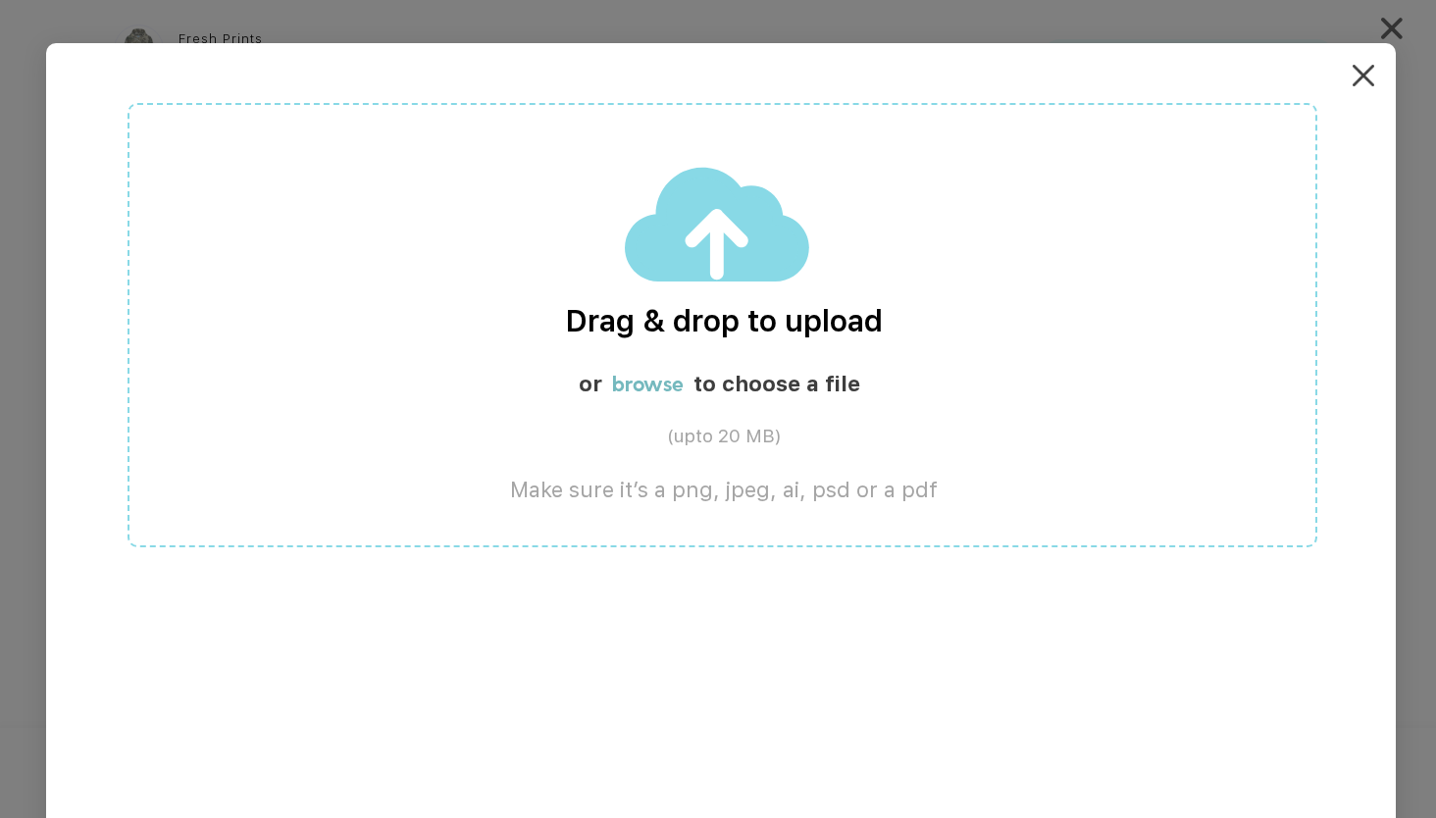
click at [644, 390] on label "browse" at bounding box center [648, 384] width 72 height 26
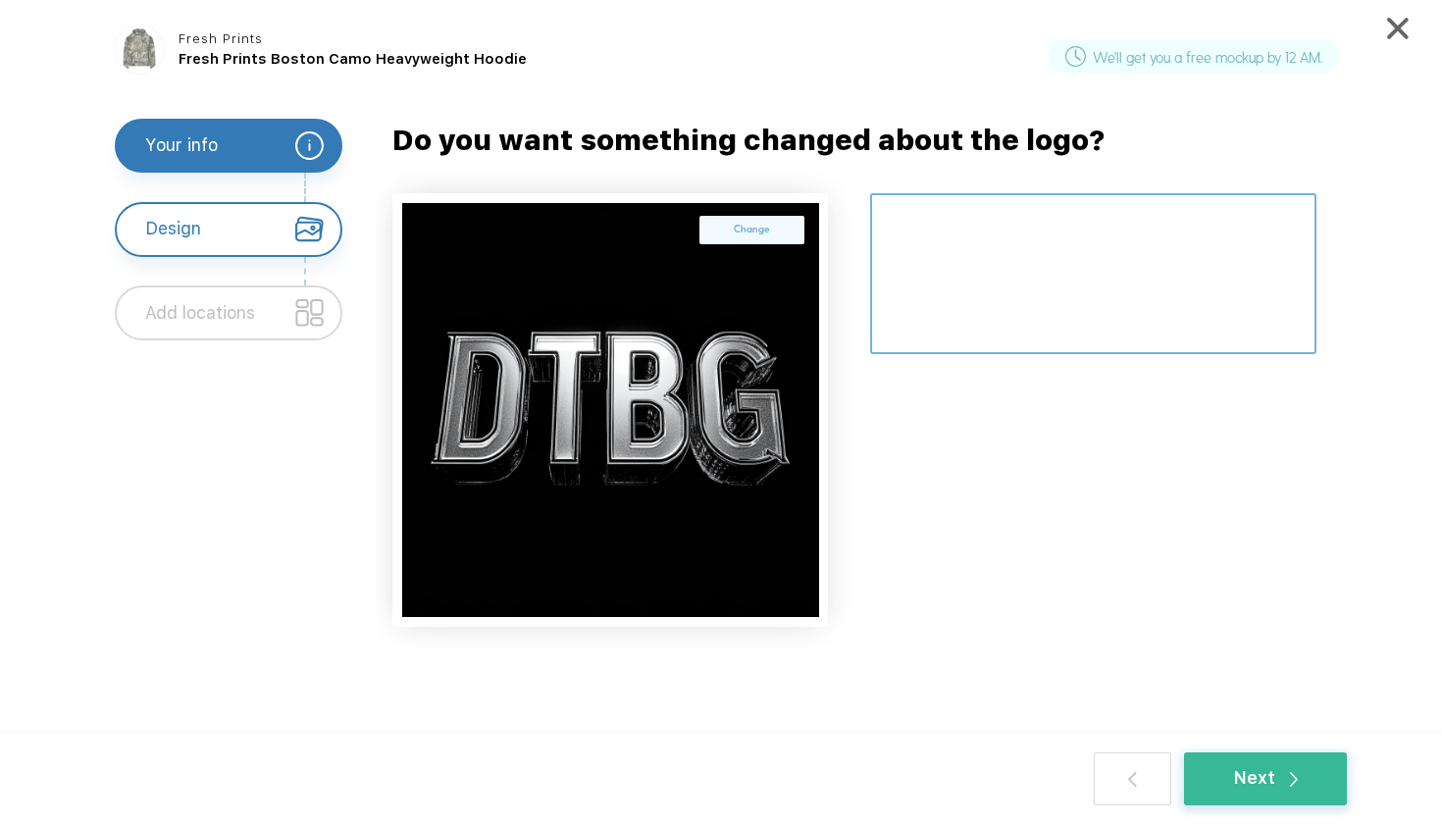
click at [984, 236] on textarea at bounding box center [1093, 274] width 447 height 162
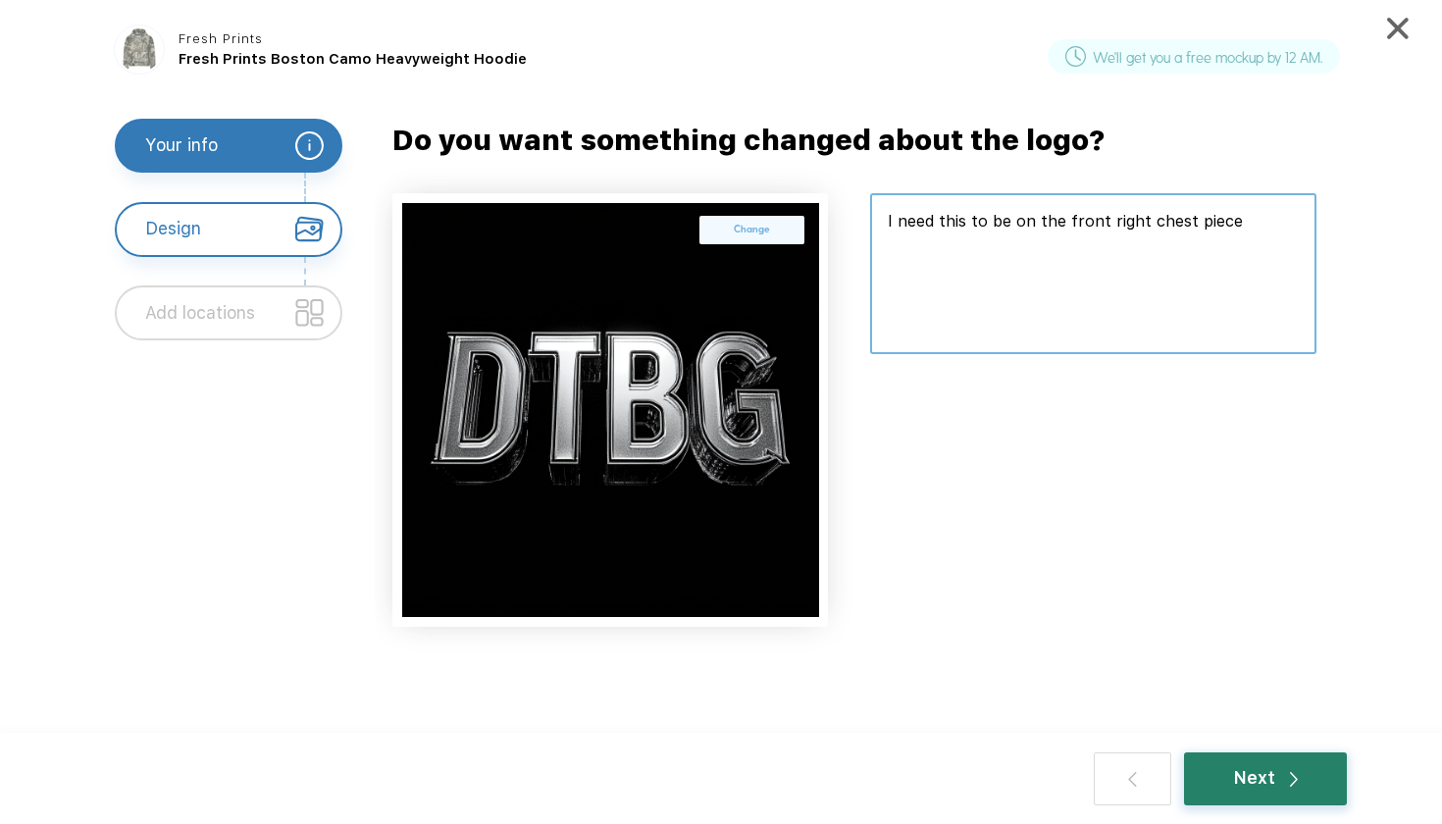
type textarea "I need this to be on the front right chest piece"
click at [1313, 774] on div "Next" at bounding box center [1265, 778] width 163 height 53
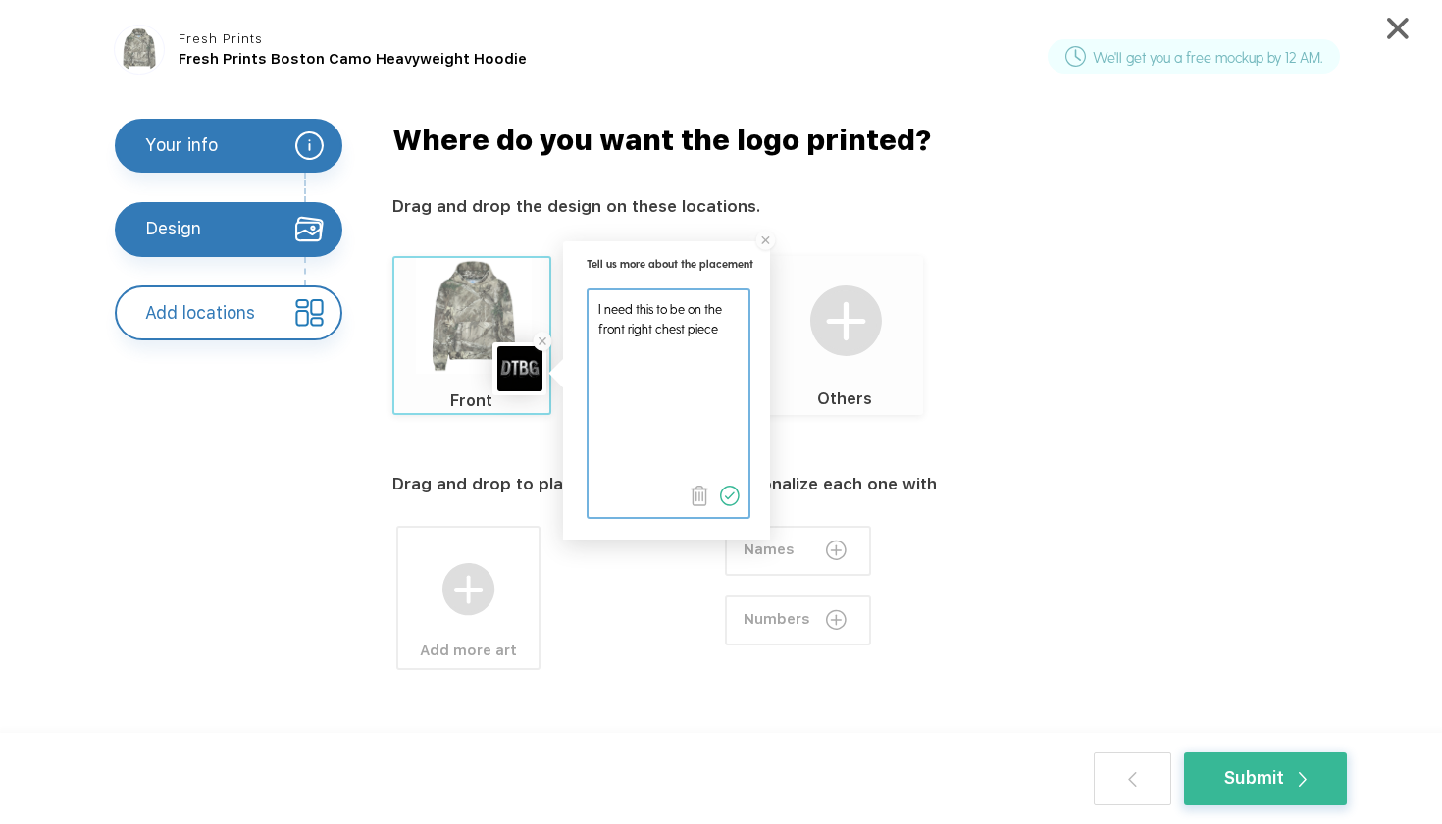
click at [729, 501] on img at bounding box center [730, 496] width 21 height 21
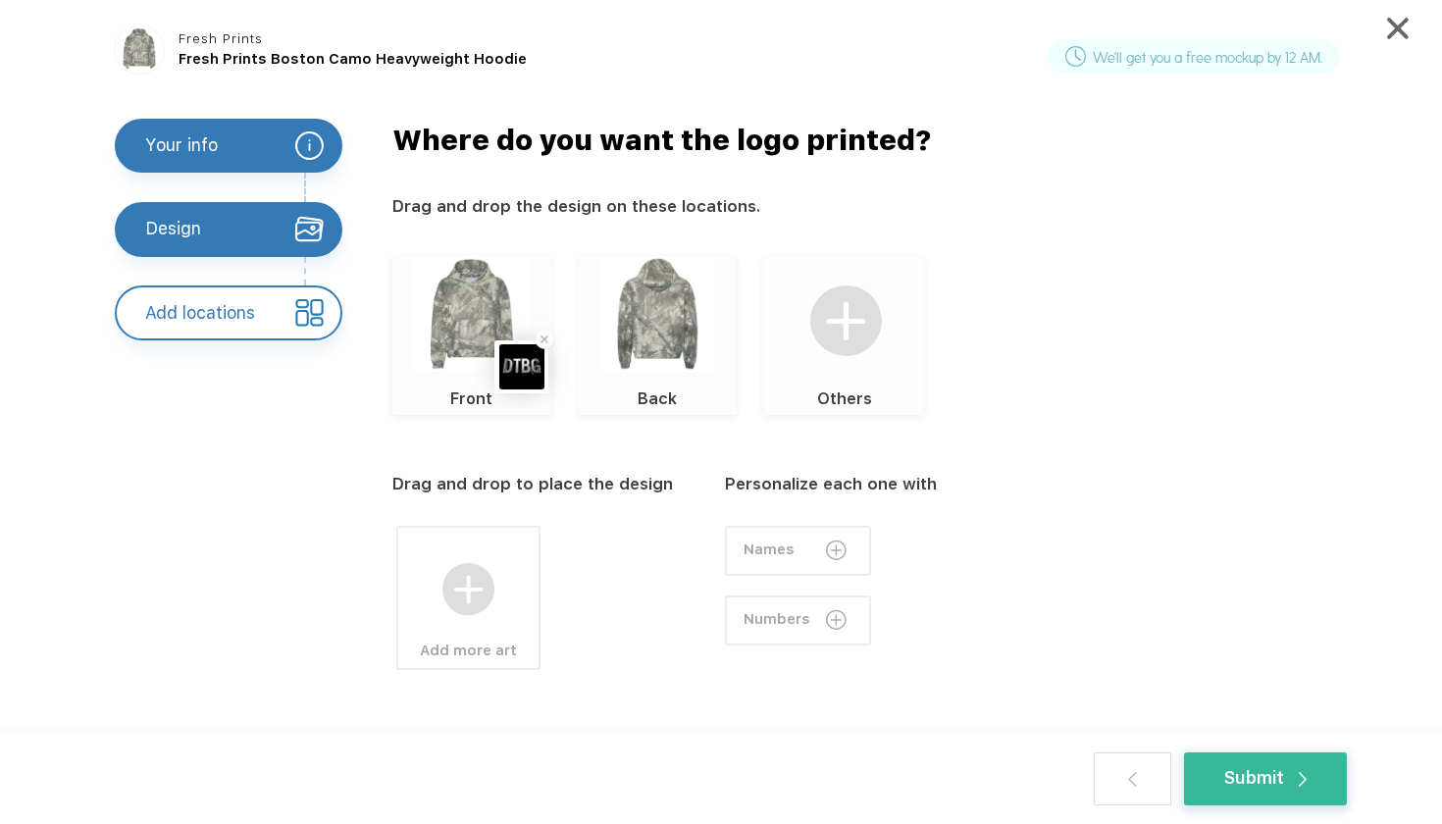
click at [643, 307] on img at bounding box center [658, 314] width 116 height 116
click at [664, 376] on div "Back" at bounding box center [658, 395] width 159 height 47
click at [664, 398] on label "Back" at bounding box center [657, 399] width 53 height 25
click at [506, 549] on div at bounding box center [468, 572] width 140 height 88
click at [687, 544] on div "Upload your own design" at bounding box center [658, 560] width 162 height 47
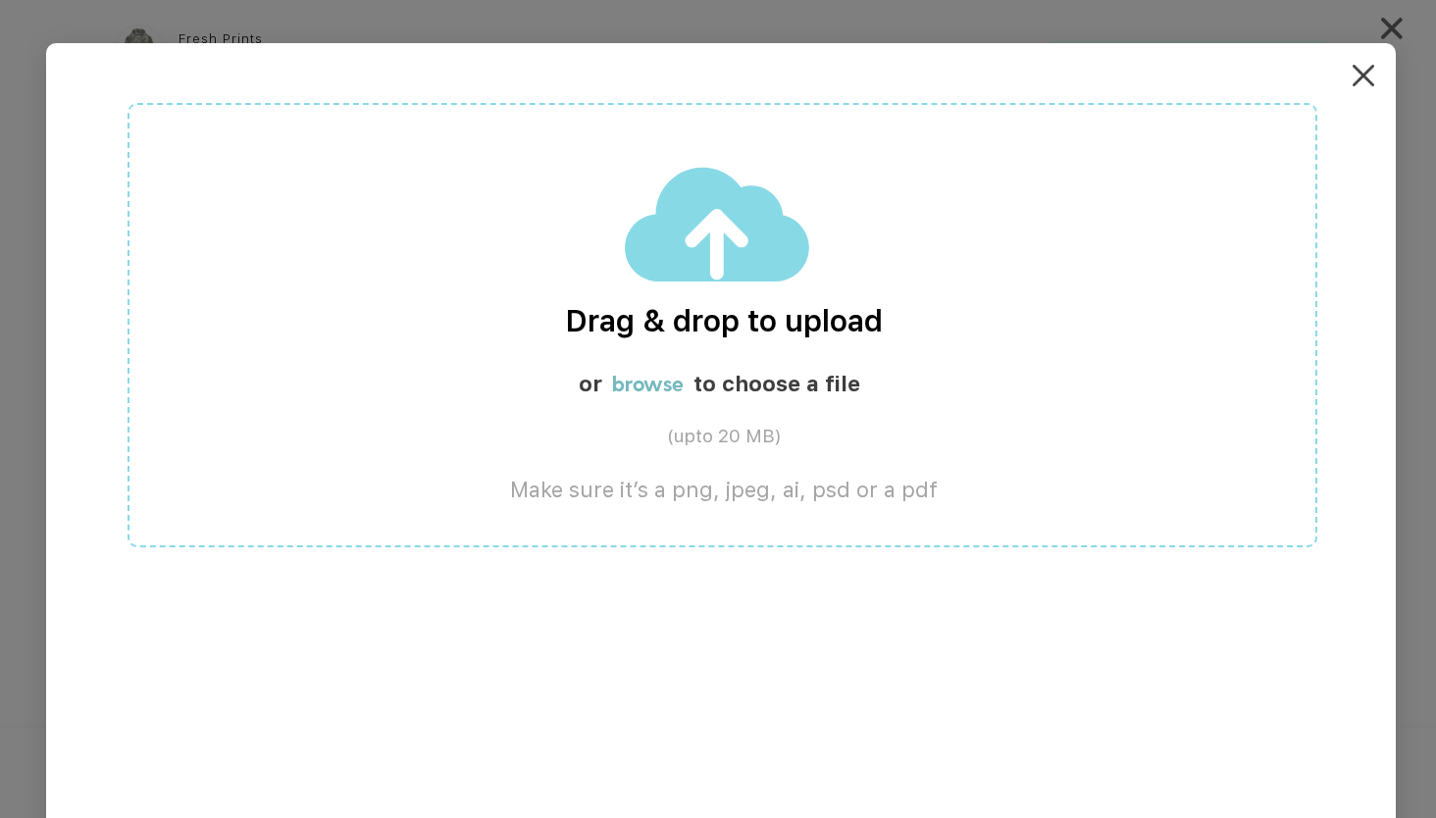
click at [672, 396] on label "browse" at bounding box center [648, 384] width 72 height 26
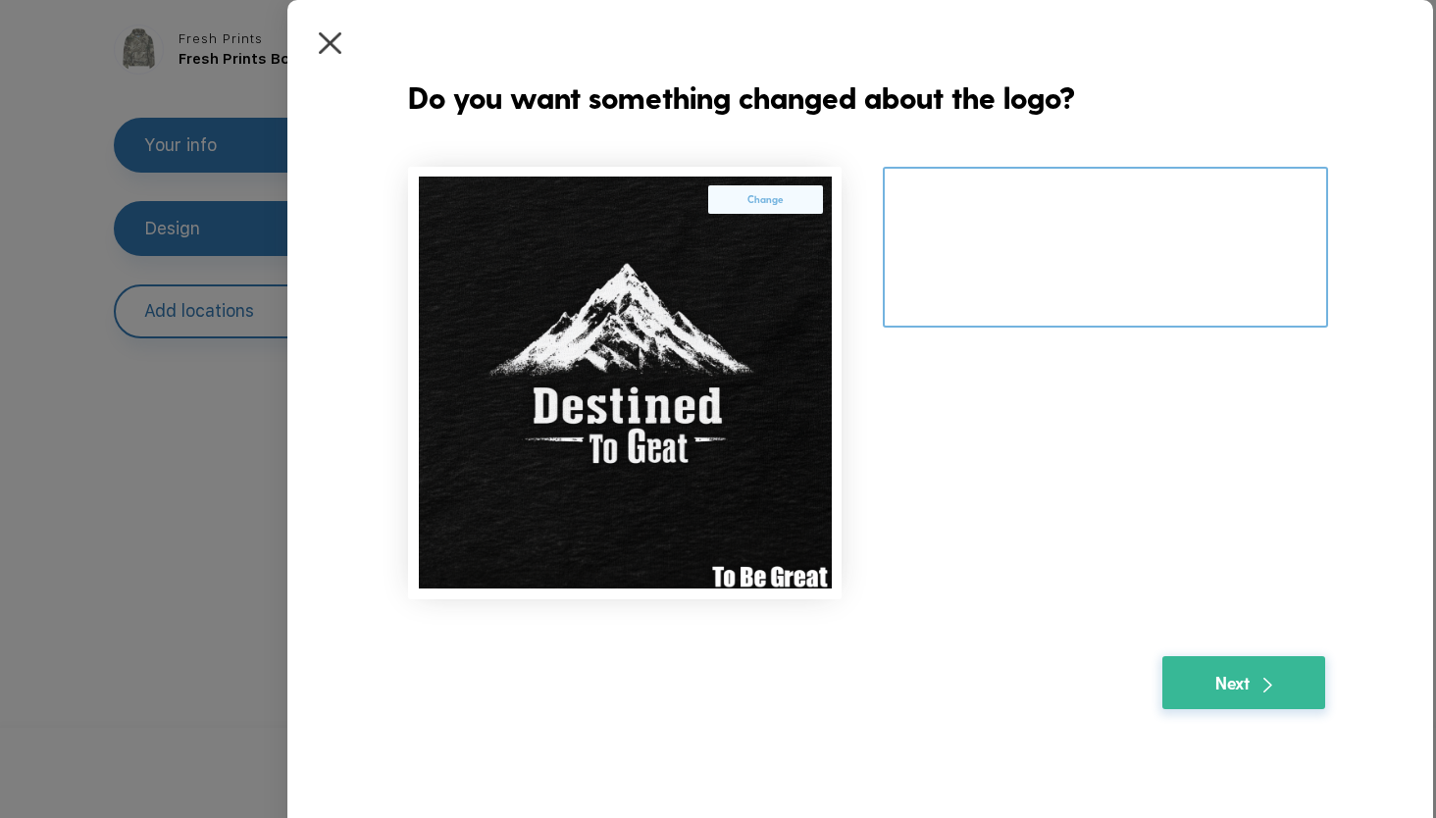
click at [982, 212] on textarea at bounding box center [1105, 247] width 445 height 161
click at [792, 204] on div "Change" at bounding box center [765, 199] width 115 height 28
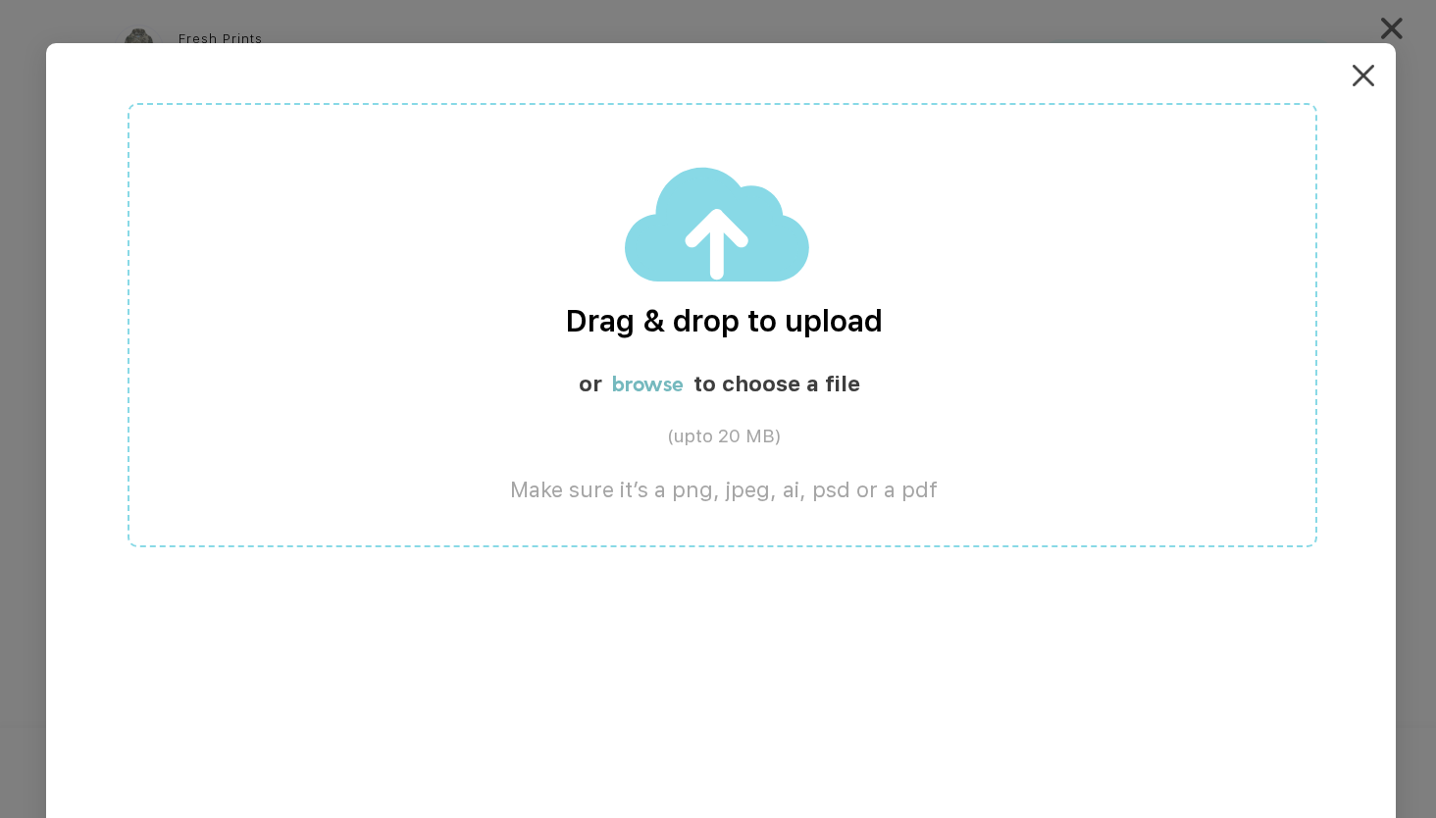
click at [692, 382] on div "or browse to choose a file" at bounding box center [724, 388] width 1191 height 34
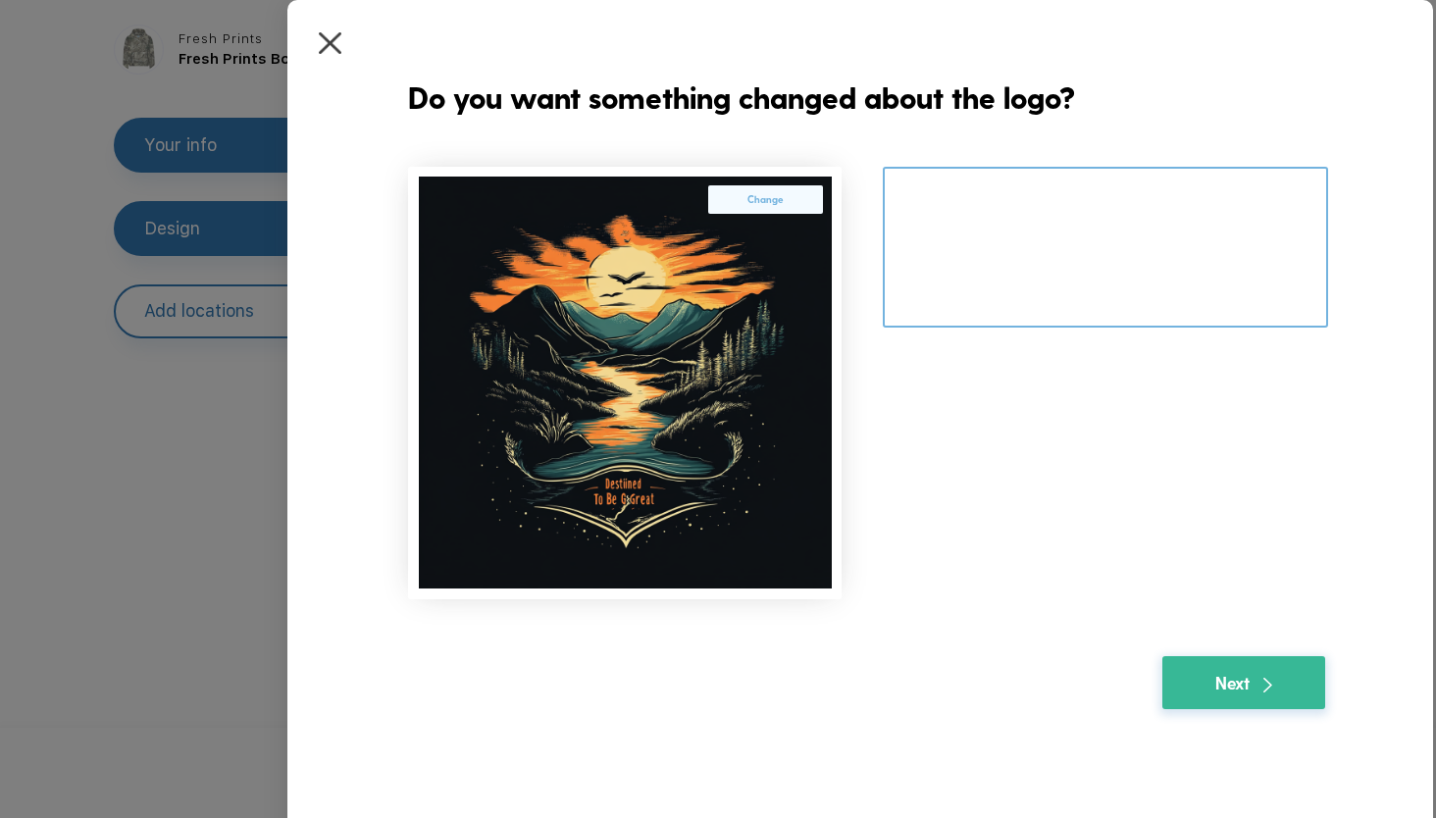
click at [961, 227] on textarea at bounding box center [1105, 247] width 445 height 161
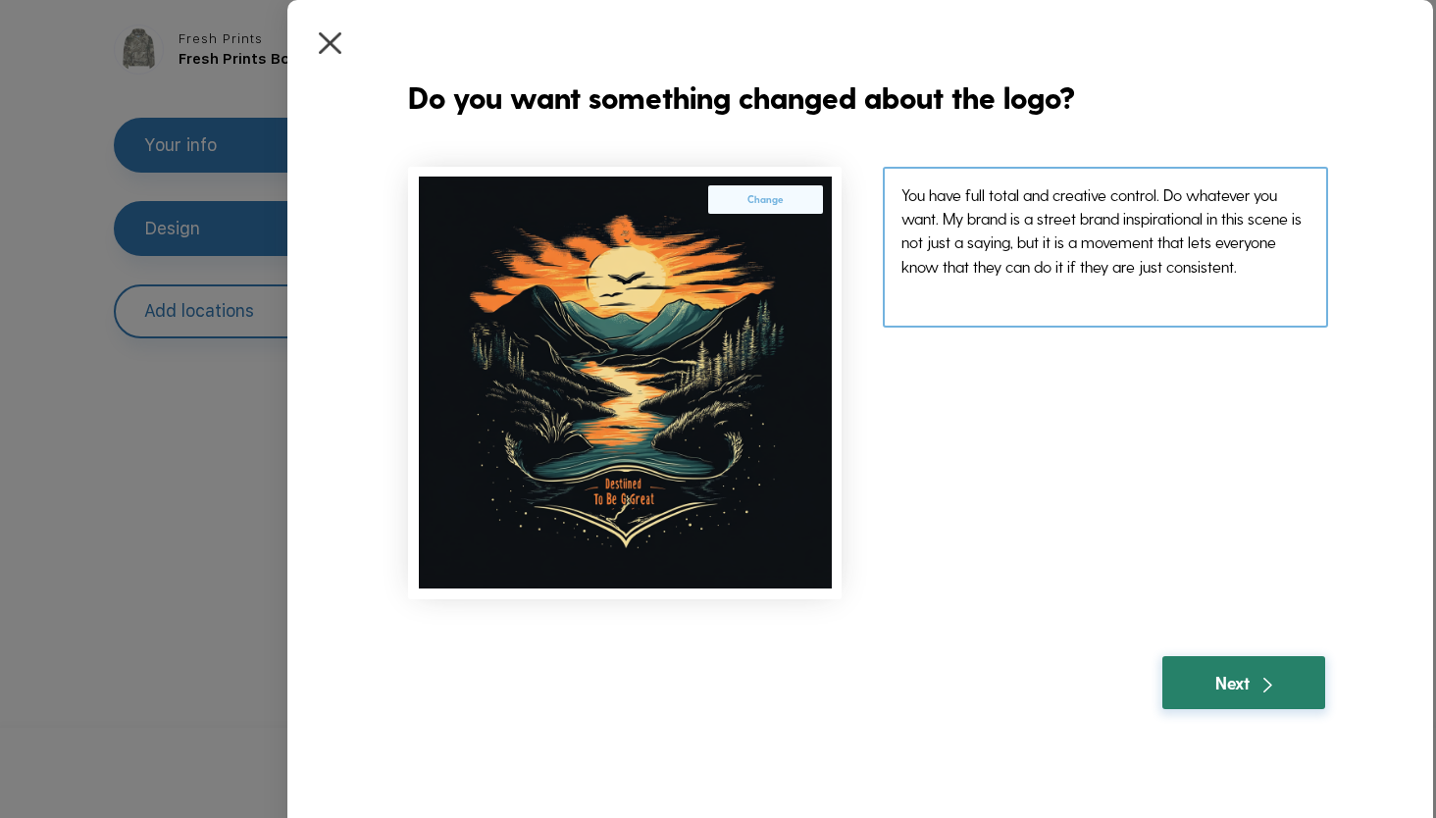
type textarea "You have full total and creative control. Do whatever you want. My brand is a s…"
click at [1258, 675] on div "Next" at bounding box center [1243, 683] width 57 height 26
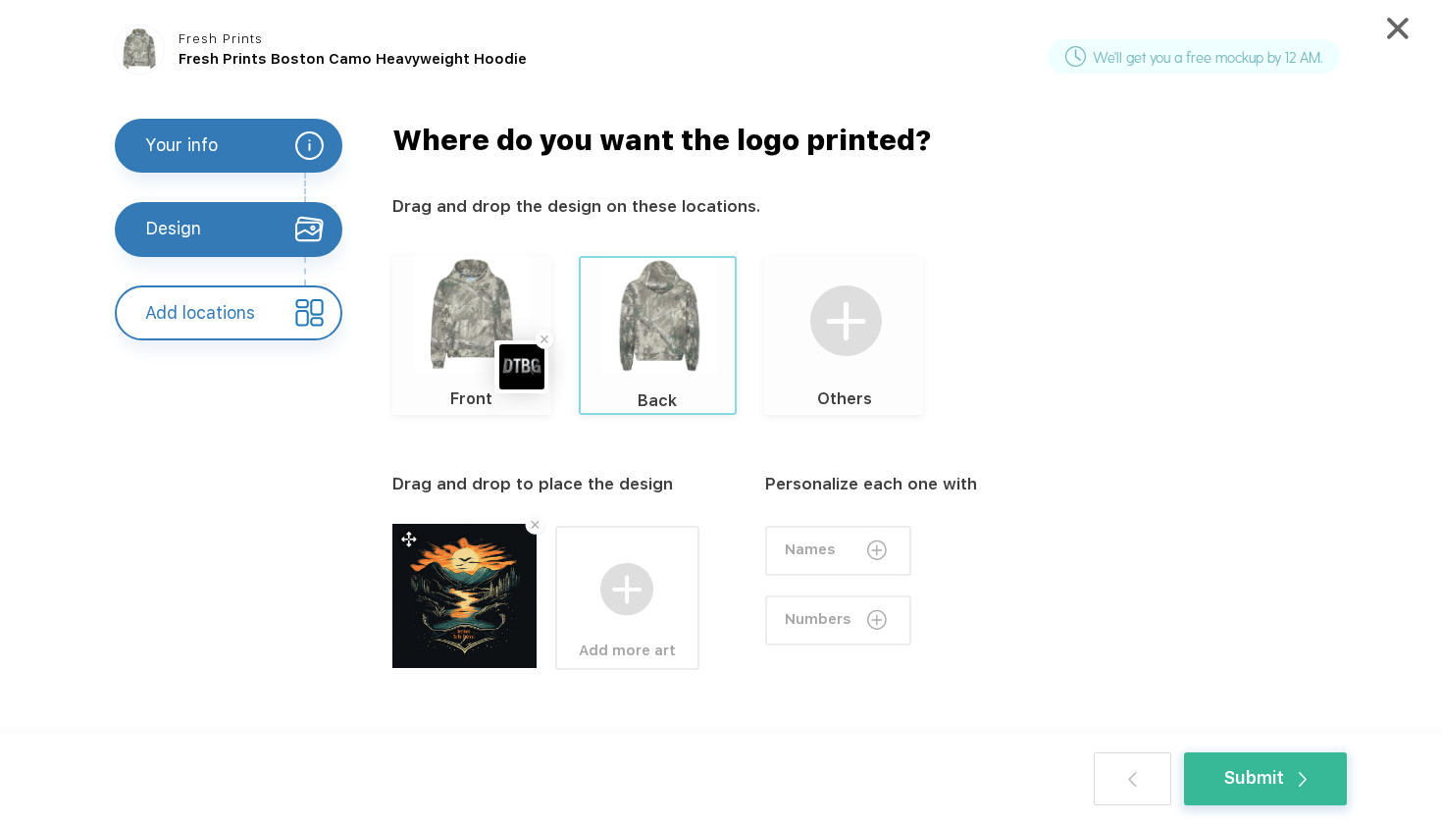
drag, startPoint x: 462, startPoint y: 589, endPoint x: 467, endPoint y: 578, distance: 11.9
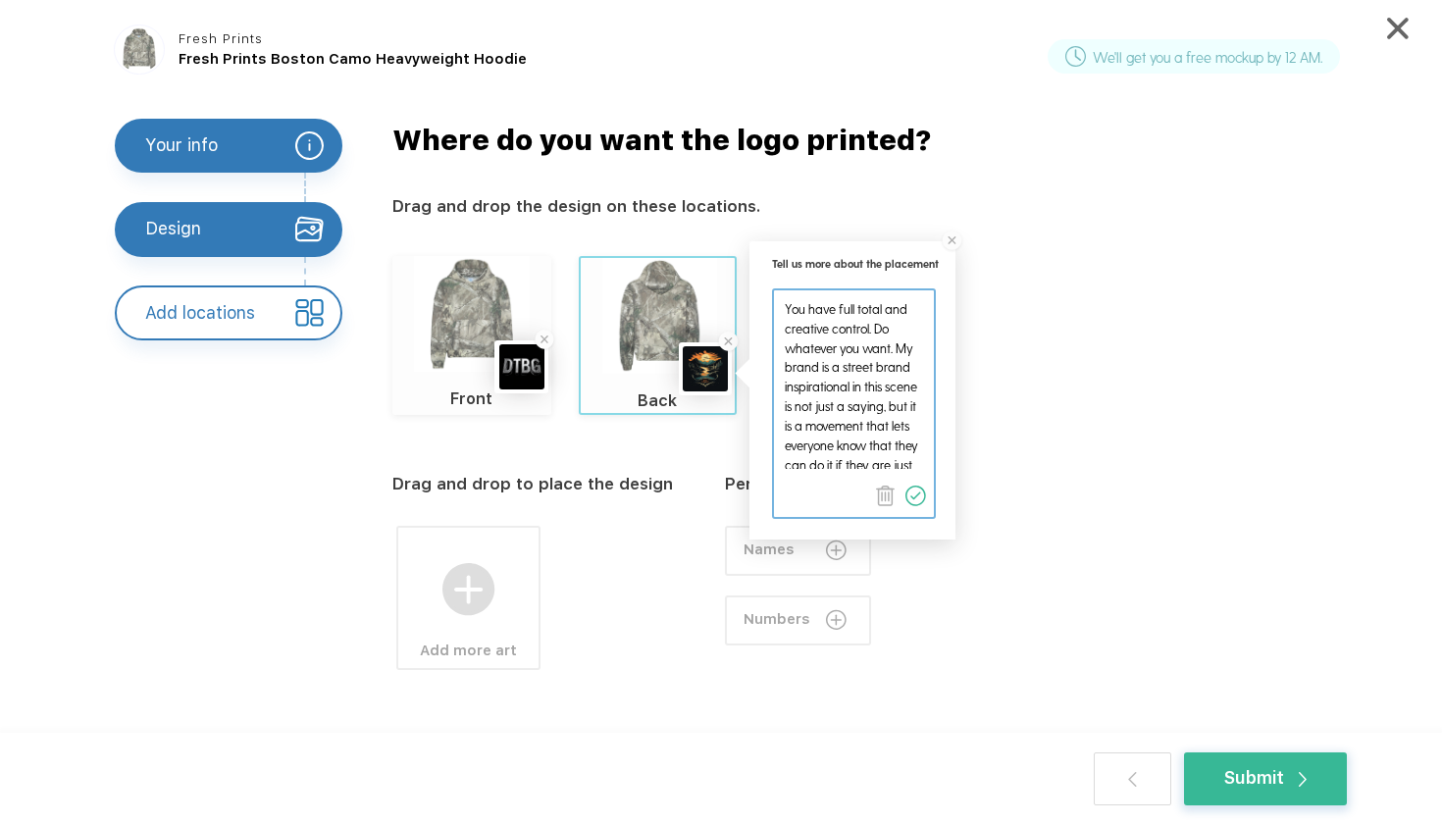
click at [918, 496] on img at bounding box center [915, 496] width 21 height 21
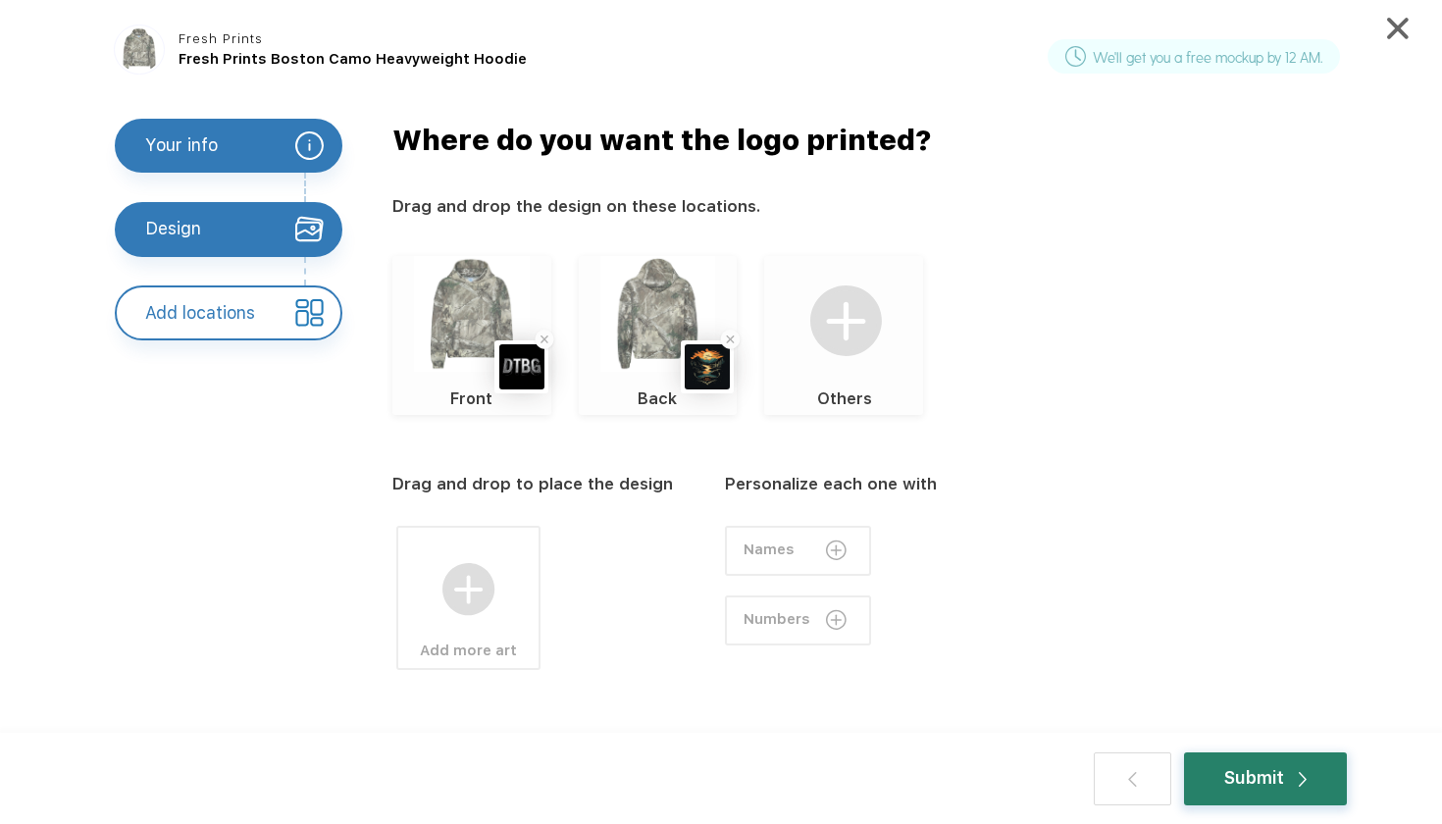
click at [1324, 792] on div "Submit" at bounding box center [1265, 778] width 163 height 53
